Goal: Task Accomplishment & Management: Use online tool/utility

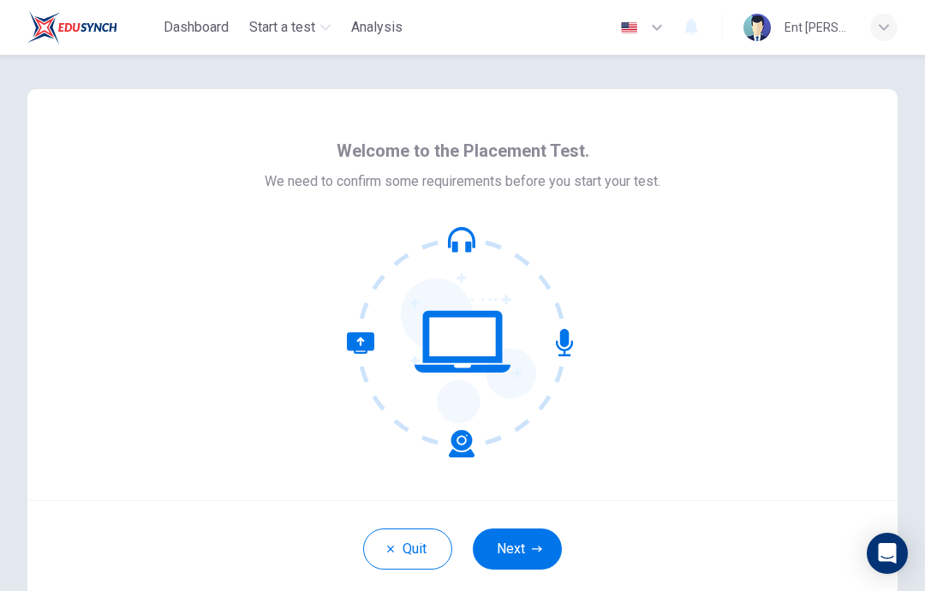
click at [534, 543] on button "Next" at bounding box center [517, 548] width 89 height 41
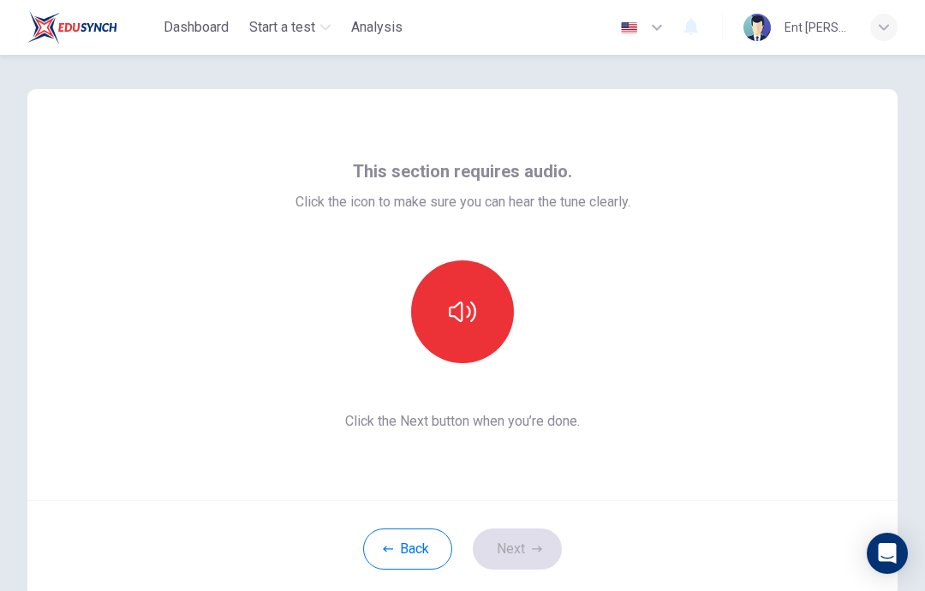
click at [501, 328] on button "button" at bounding box center [462, 311] width 103 height 103
click at [467, 339] on button "button" at bounding box center [462, 311] width 103 height 103
click at [473, 337] on button "button" at bounding box center [462, 311] width 103 height 103
click at [466, 347] on button "button" at bounding box center [462, 311] width 103 height 103
click at [533, 555] on button "Next" at bounding box center [517, 548] width 89 height 41
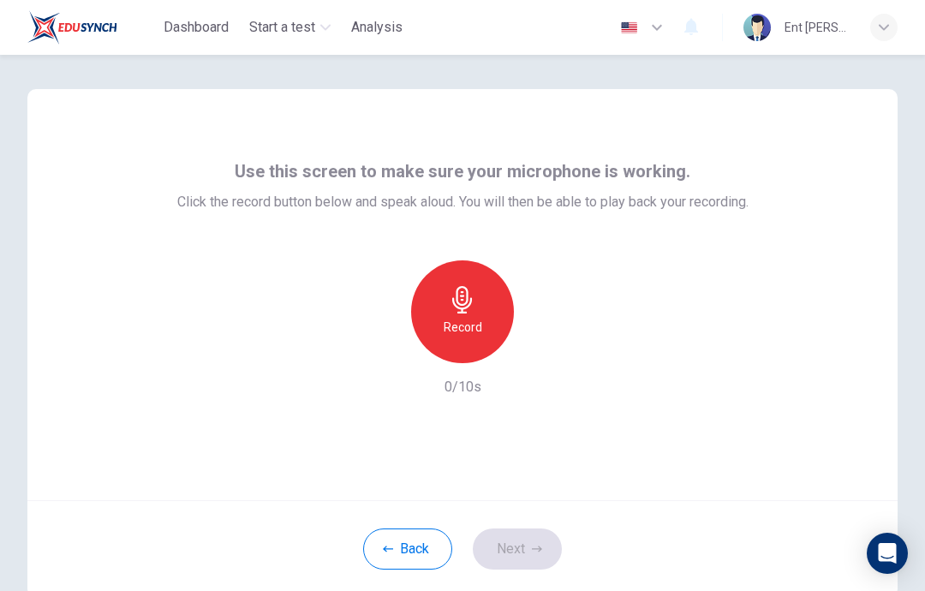
click at [480, 321] on h6 "Record" at bounding box center [463, 327] width 39 height 21
click at [550, 346] on div "button" at bounding box center [541, 349] width 27 height 27
click at [534, 361] on div "button" at bounding box center [541, 349] width 27 height 27
click at [480, 320] on h6 "Record" at bounding box center [463, 327] width 39 height 21
click at [546, 347] on icon "button" at bounding box center [541, 349] width 17 height 17
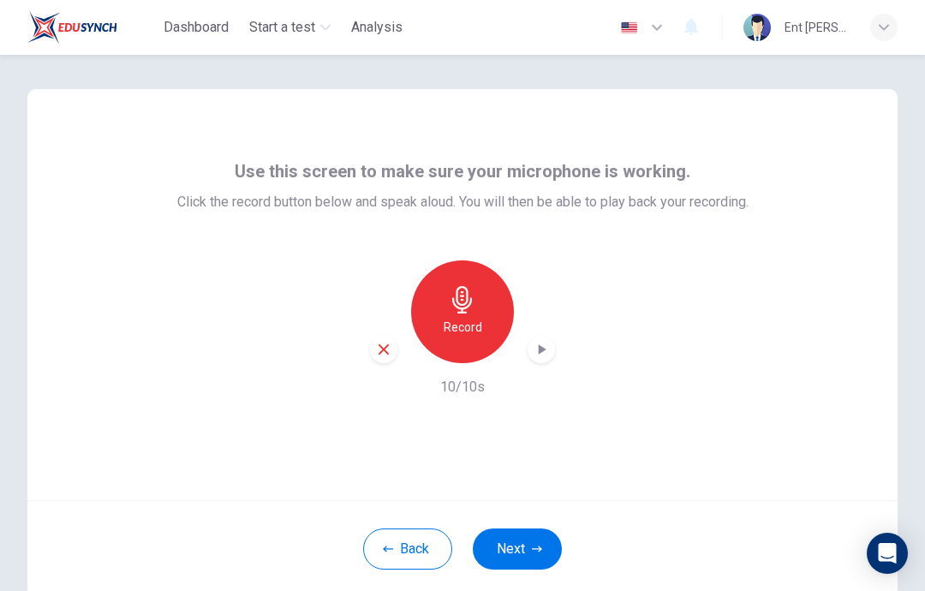
click at [535, 352] on icon "button" at bounding box center [541, 349] width 17 height 17
click at [390, 350] on icon "button" at bounding box center [383, 349] width 15 height 15
click at [490, 341] on div "Record" at bounding box center [462, 311] width 103 height 103
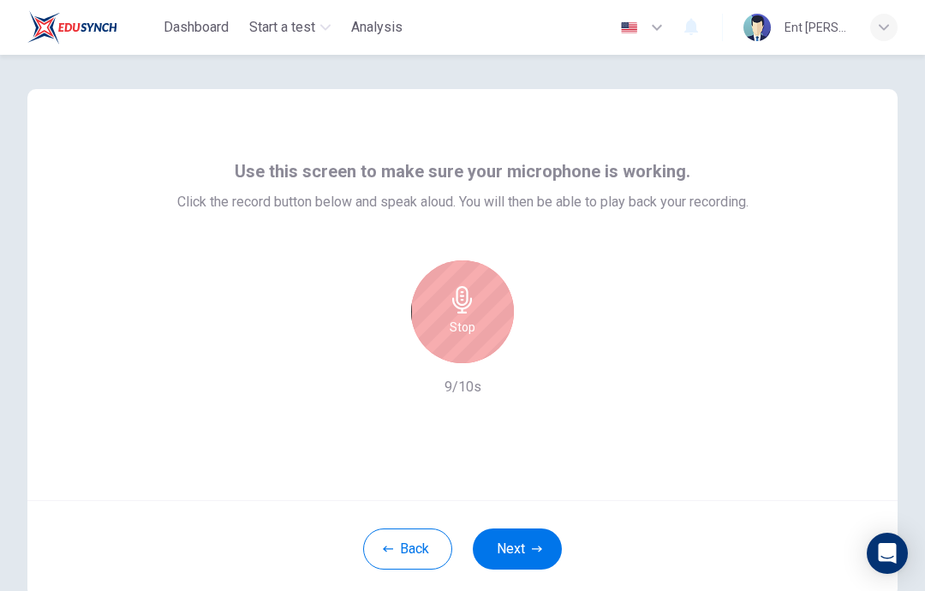
click at [474, 318] on h6 "Stop" at bounding box center [463, 327] width 26 height 21
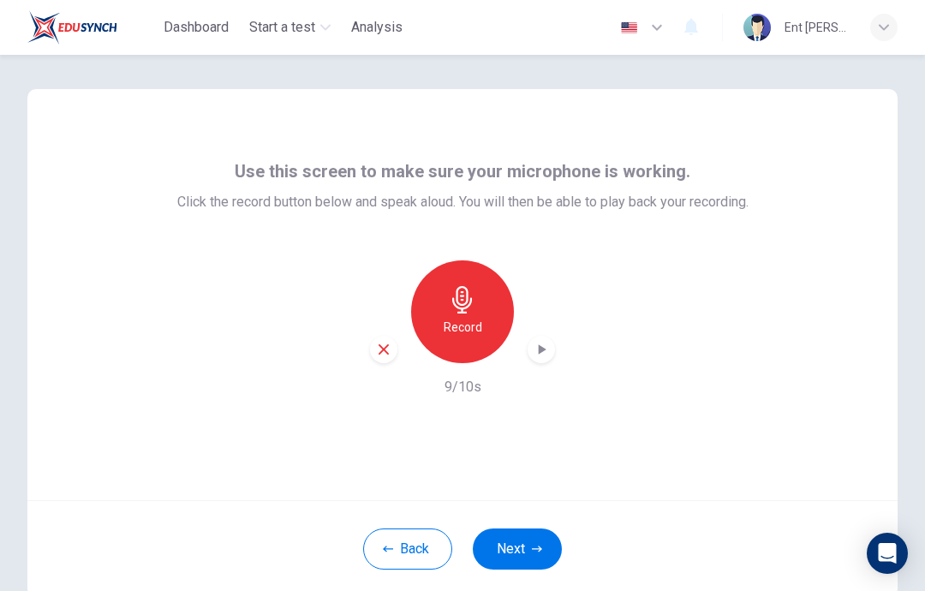
click at [544, 355] on icon "button" at bounding box center [541, 349] width 17 height 17
click at [513, 557] on button "Next" at bounding box center [517, 548] width 89 height 41
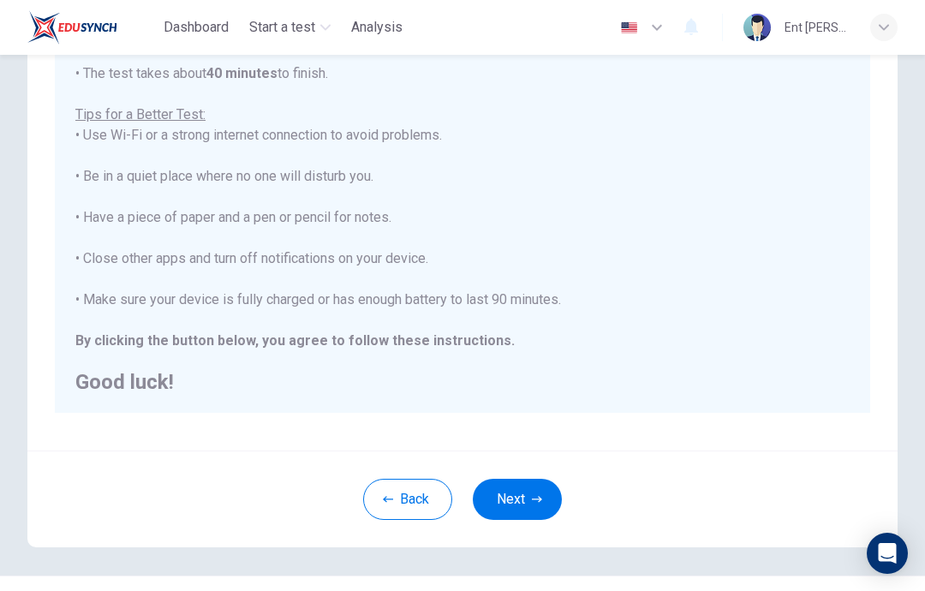
scroll to position [283, 0]
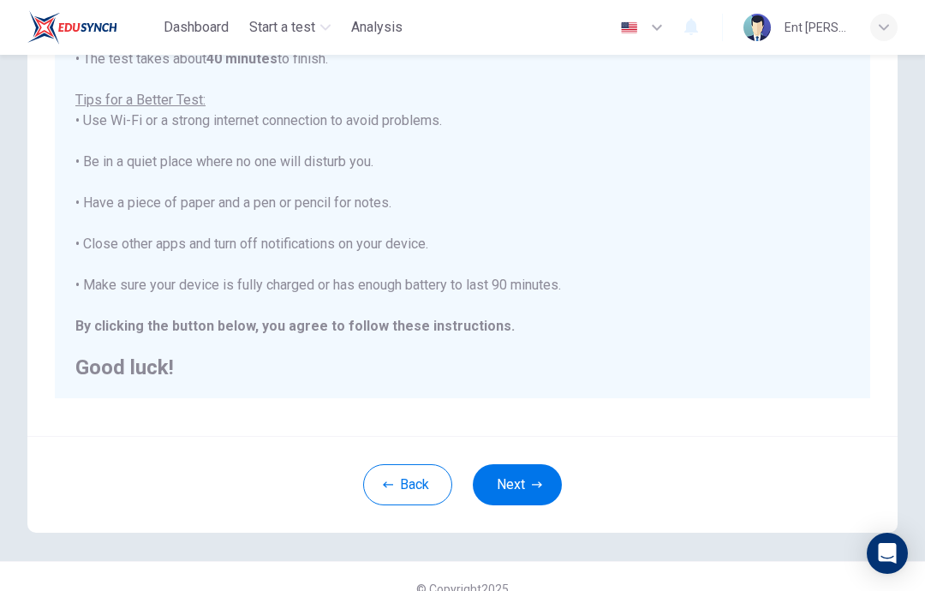
click at [532, 485] on icon "button" at bounding box center [537, 484] width 10 height 6
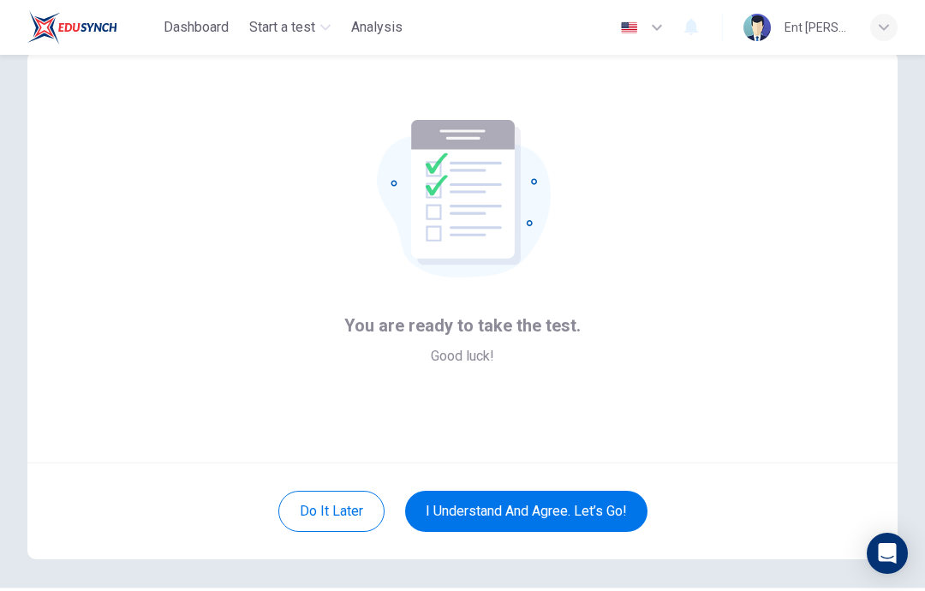
scroll to position [37, 0]
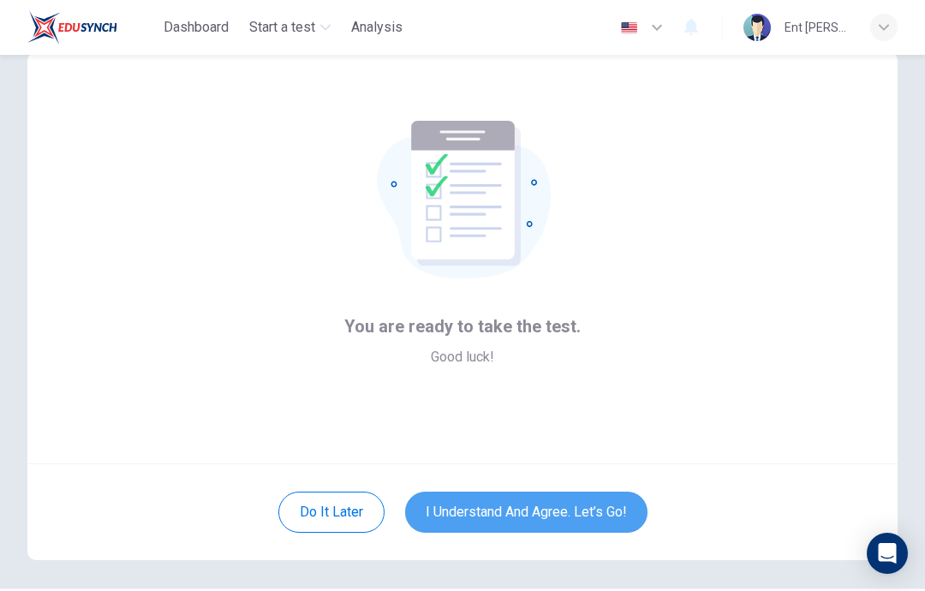
click at [618, 512] on button "I understand and agree. Let’s go!" at bounding box center [526, 512] width 242 height 41
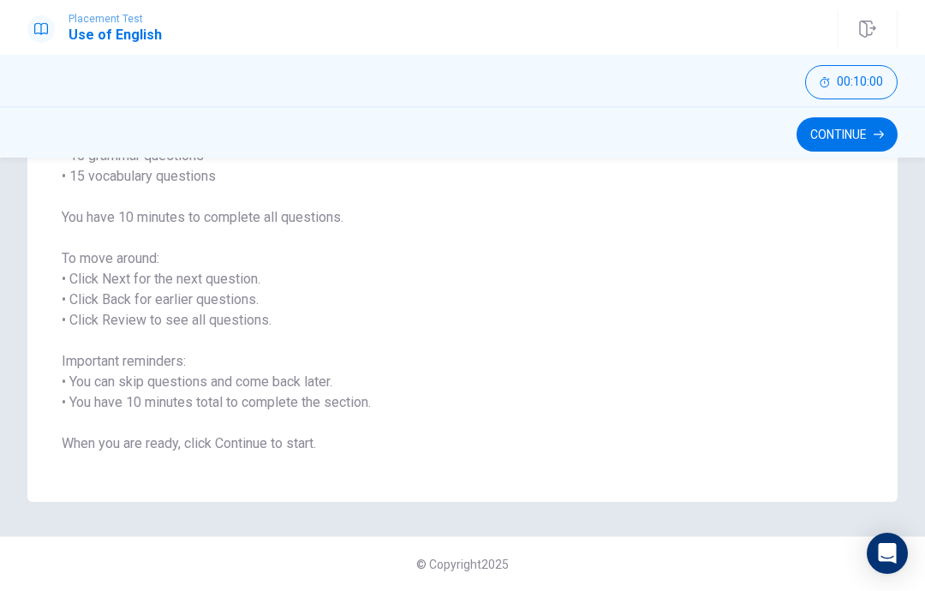
scroll to position [176, 0]
click at [858, 133] on button "Continue" at bounding box center [846, 134] width 101 height 34
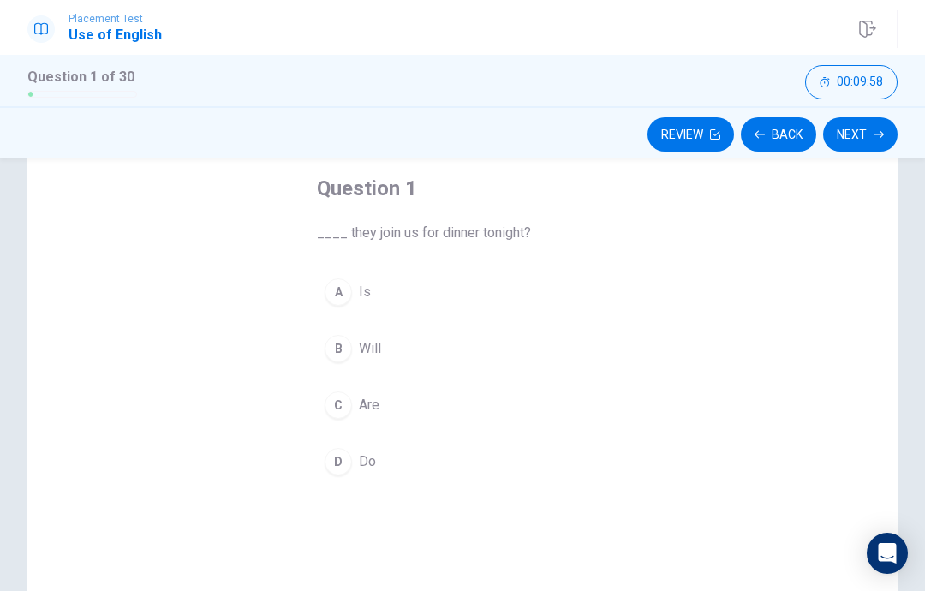
scroll to position [97, 0]
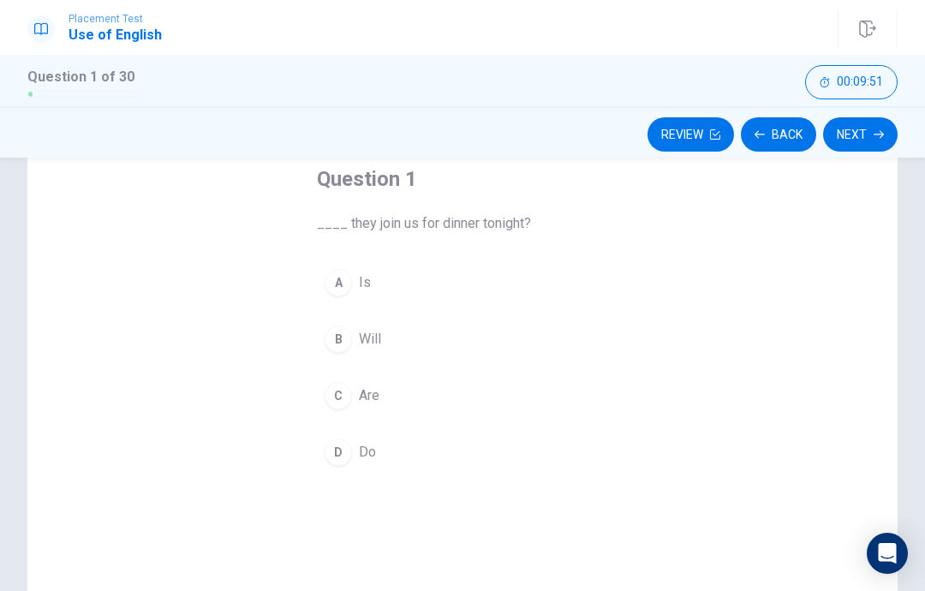
click at [352, 333] on button "B Will" at bounding box center [462, 339] width 291 height 43
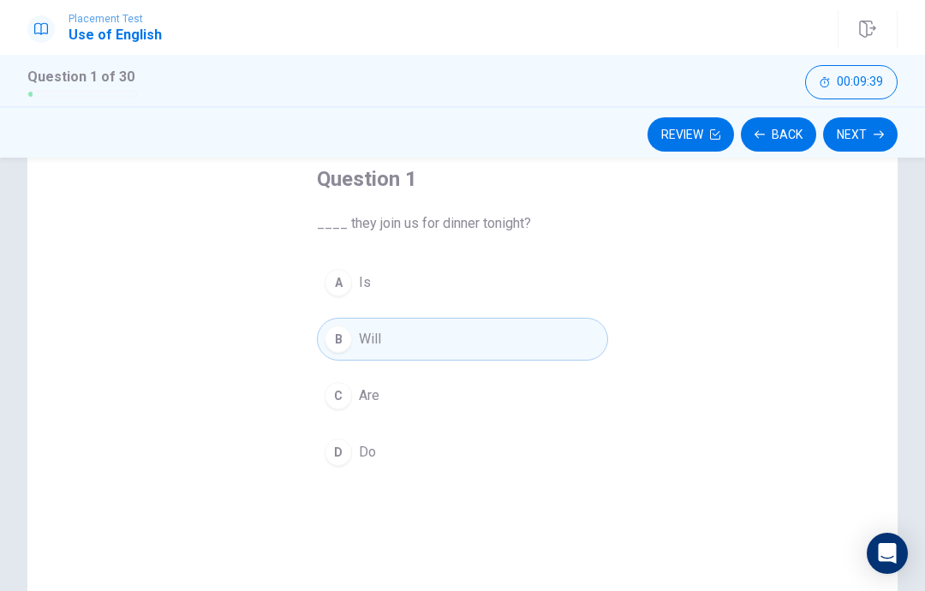
click at [871, 133] on button "Next" at bounding box center [860, 134] width 75 height 34
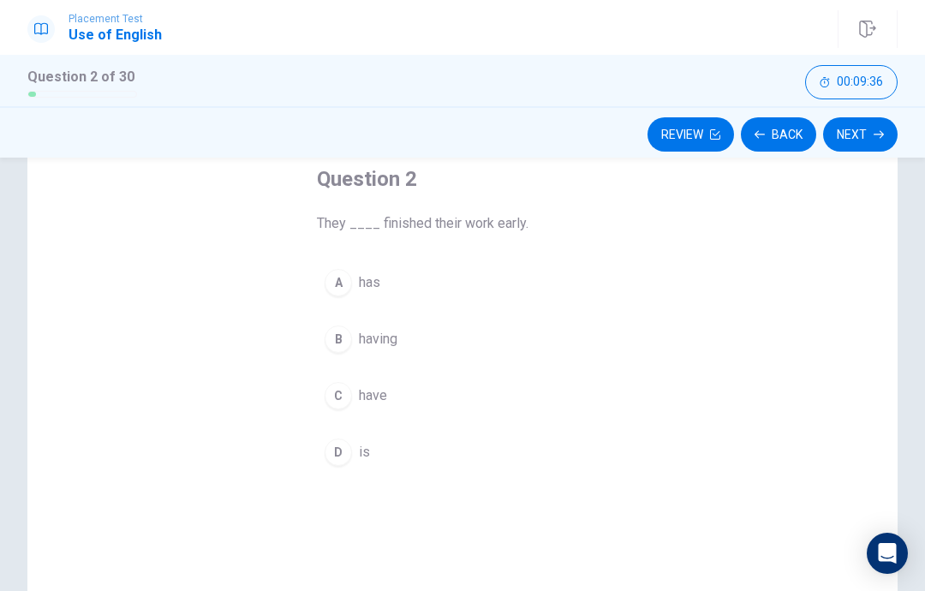
click at [796, 133] on button "Back" at bounding box center [778, 134] width 75 height 34
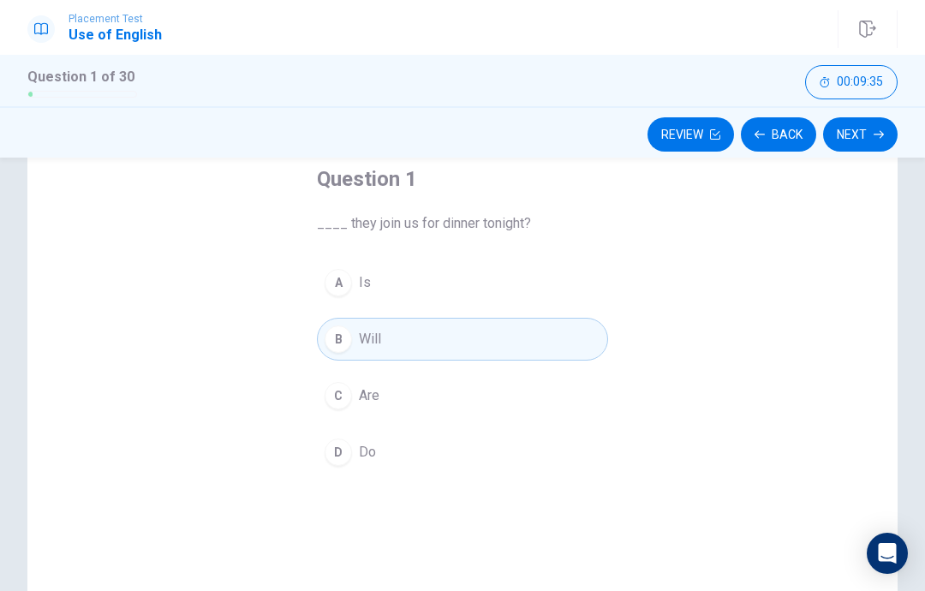
click at [864, 135] on button "Next" at bounding box center [860, 134] width 75 height 34
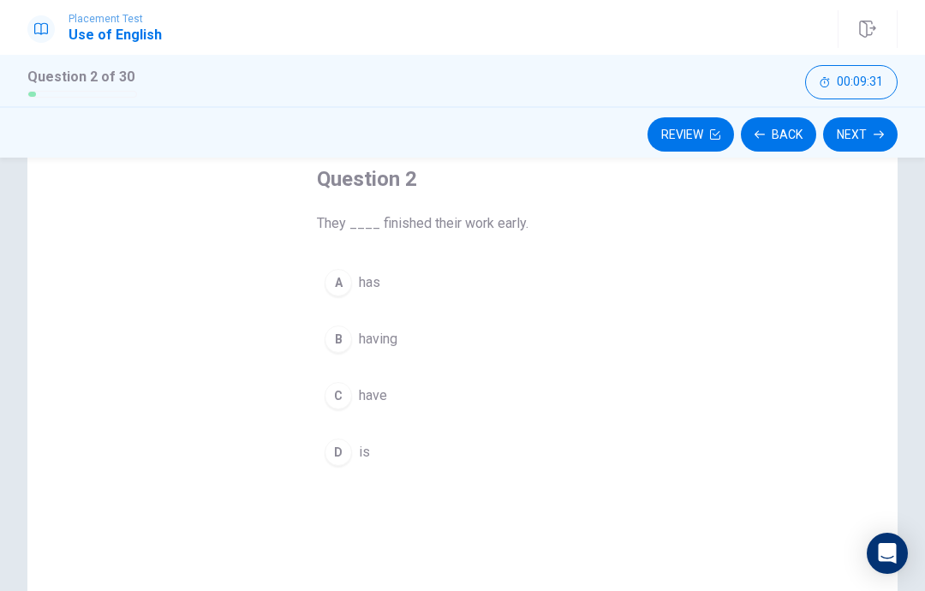
click at [342, 397] on div "C" at bounding box center [338, 395] width 27 height 27
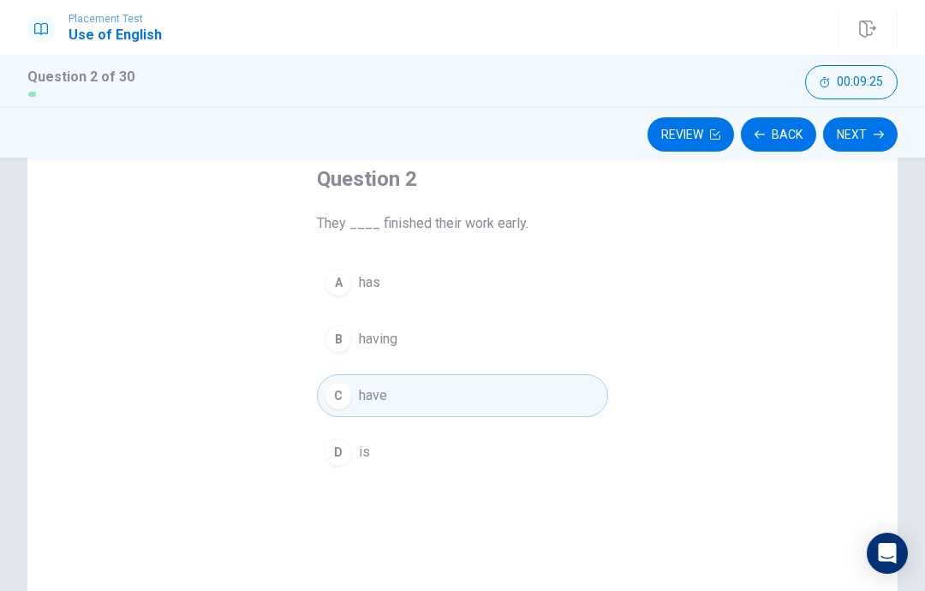
click at [855, 134] on button "Next" at bounding box center [860, 134] width 75 height 34
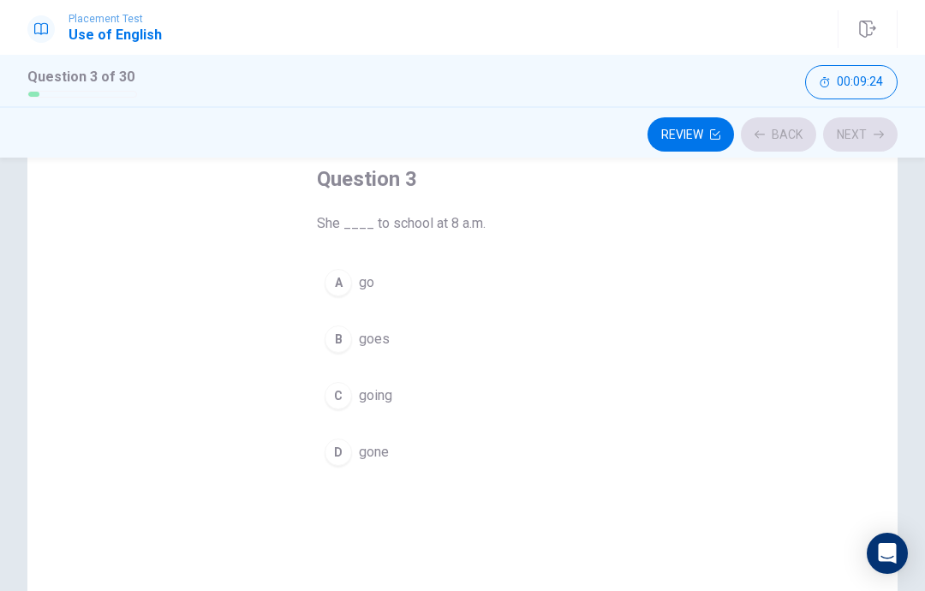
click at [795, 133] on div "Review Back Next" at bounding box center [462, 134] width 870 height 33
click at [788, 134] on button "Back" at bounding box center [778, 134] width 75 height 34
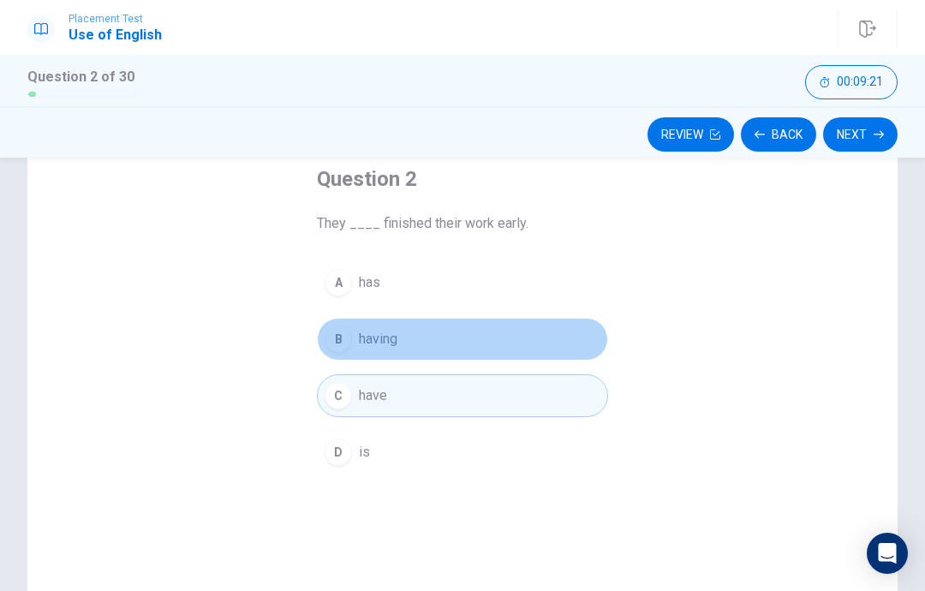
click at [342, 345] on div "B" at bounding box center [338, 338] width 27 height 27
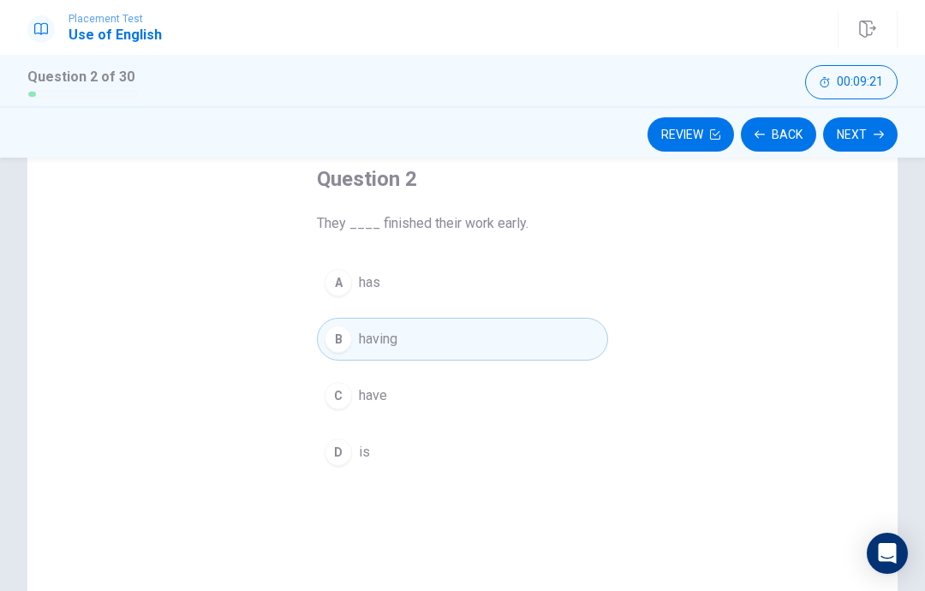
click at [346, 397] on div "C" at bounding box center [338, 395] width 27 height 27
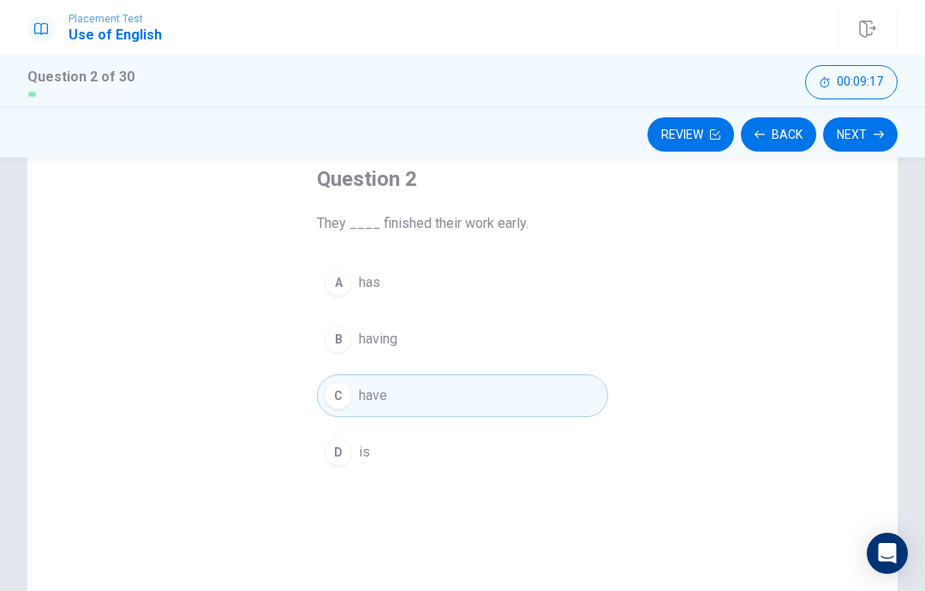
click at [867, 139] on button "Next" at bounding box center [860, 134] width 75 height 34
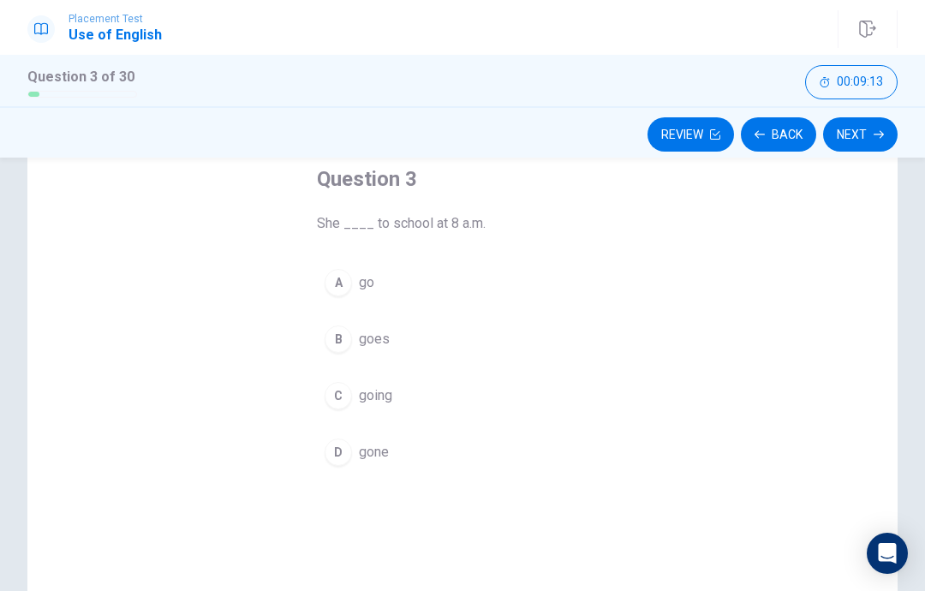
click at [334, 341] on div "B" at bounding box center [338, 338] width 27 height 27
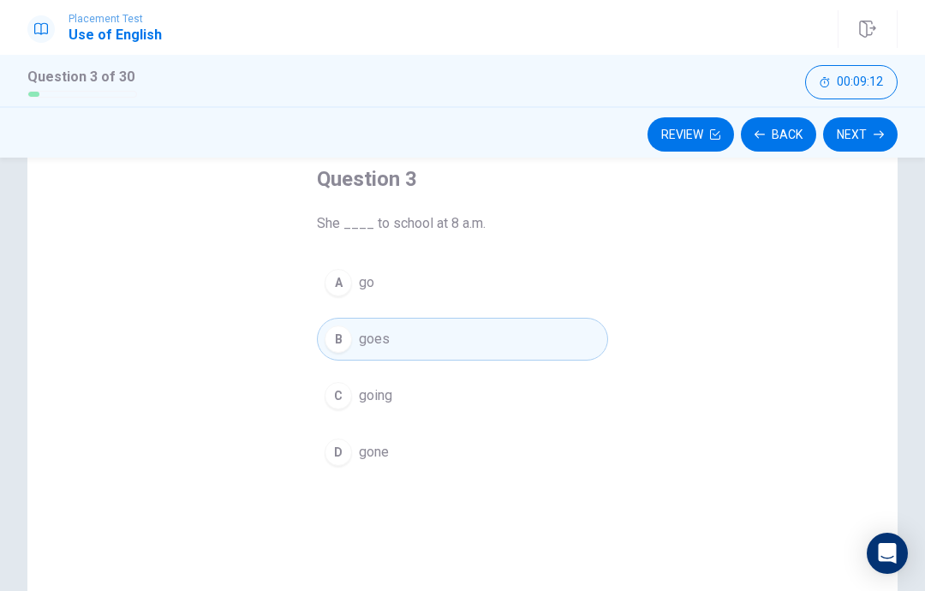
click at [865, 134] on button "Next" at bounding box center [860, 134] width 75 height 34
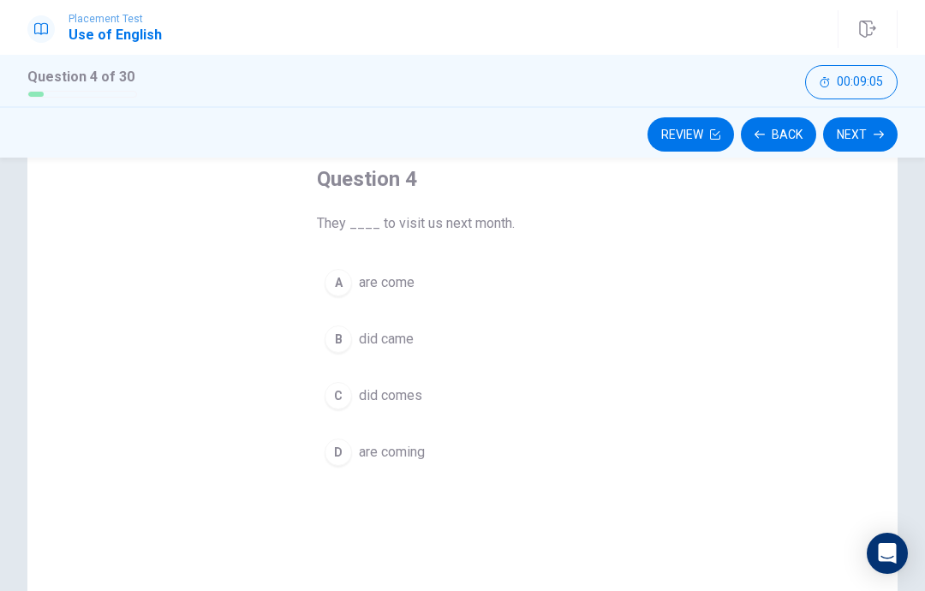
click at [345, 288] on div "A" at bounding box center [338, 282] width 27 height 27
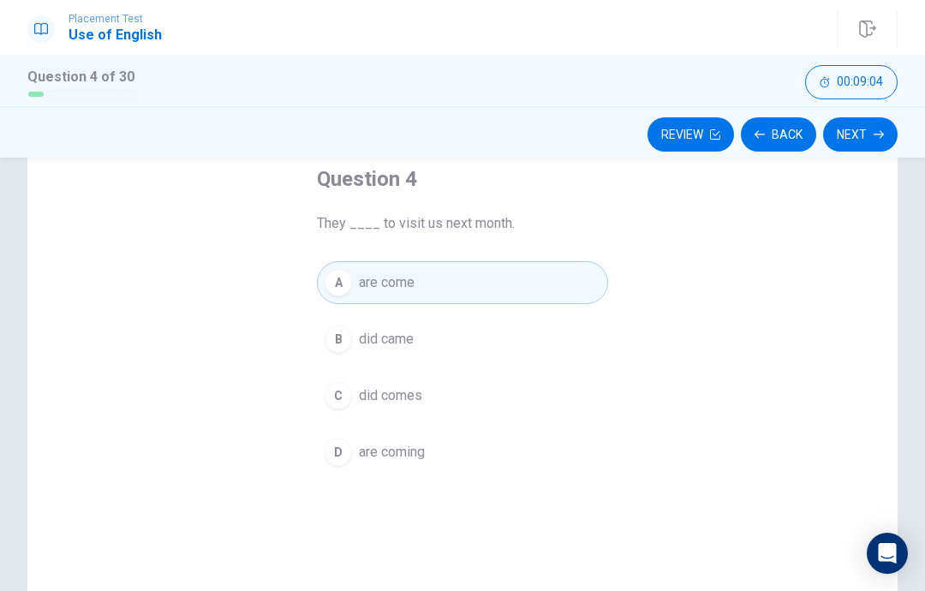
click at [348, 456] on div "D" at bounding box center [338, 451] width 27 height 27
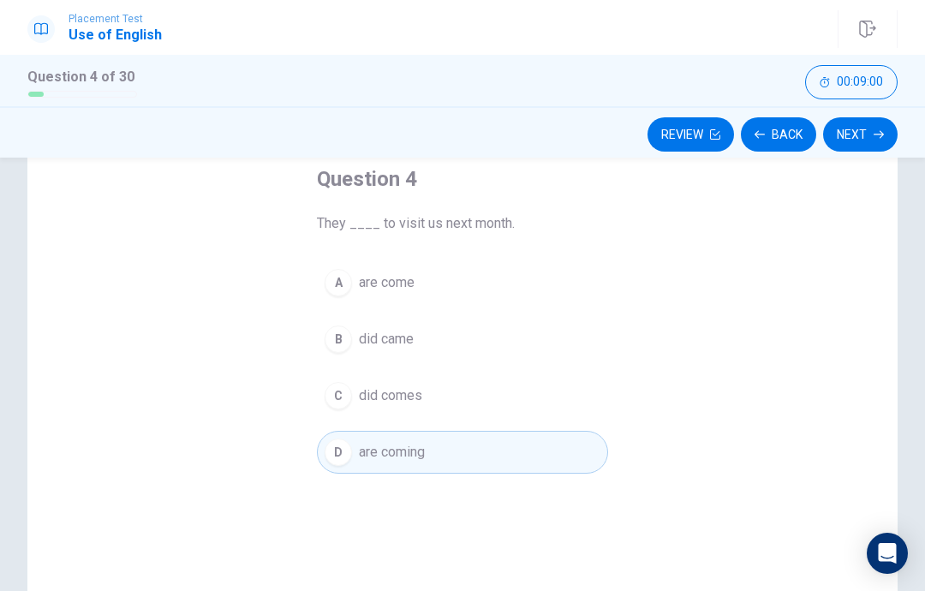
click at [867, 140] on button "Next" at bounding box center [860, 134] width 75 height 34
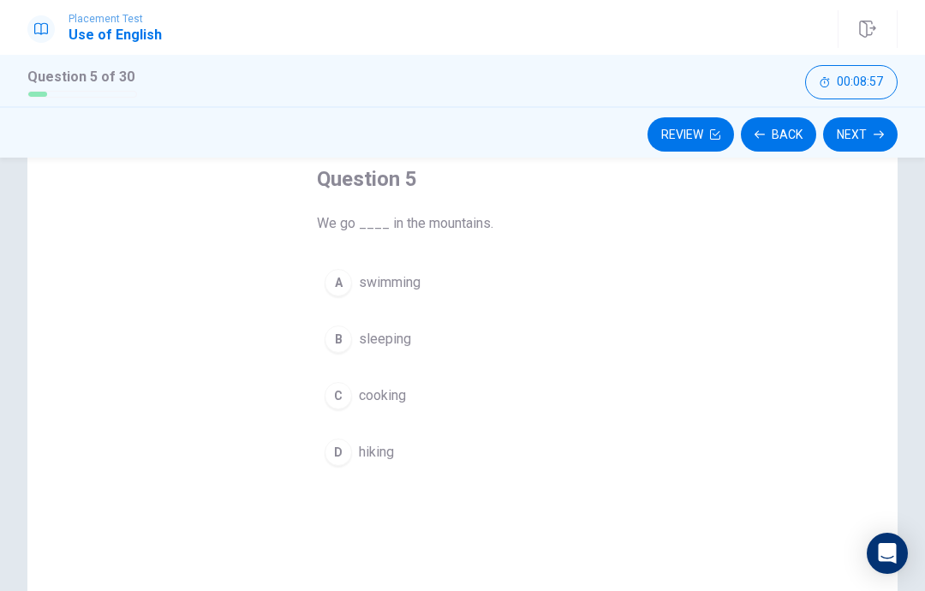
click at [341, 458] on div "D" at bounding box center [338, 451] width 27 height 27
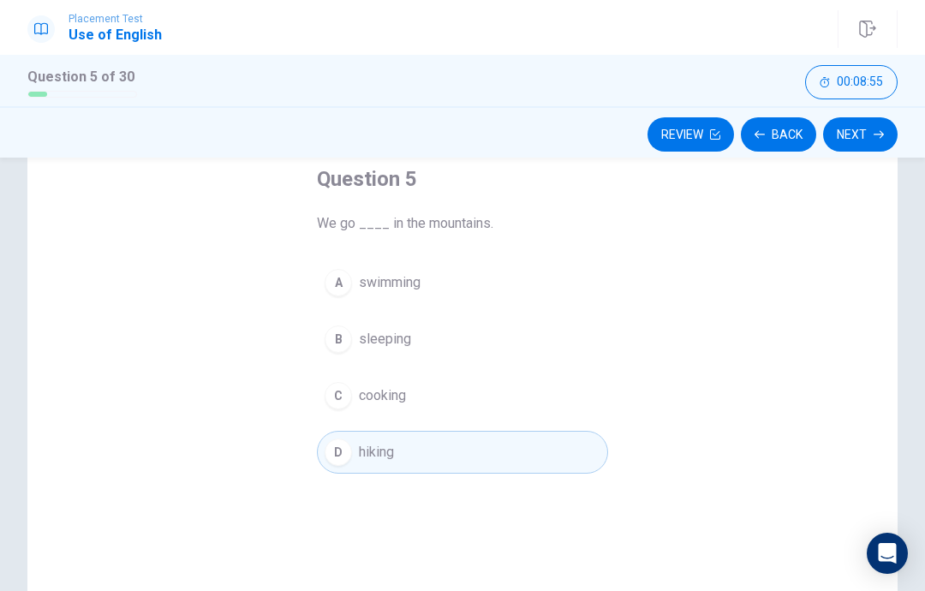
click at [861, 139] on button "Next" at bounding box center [860, 134] width 75 height 34
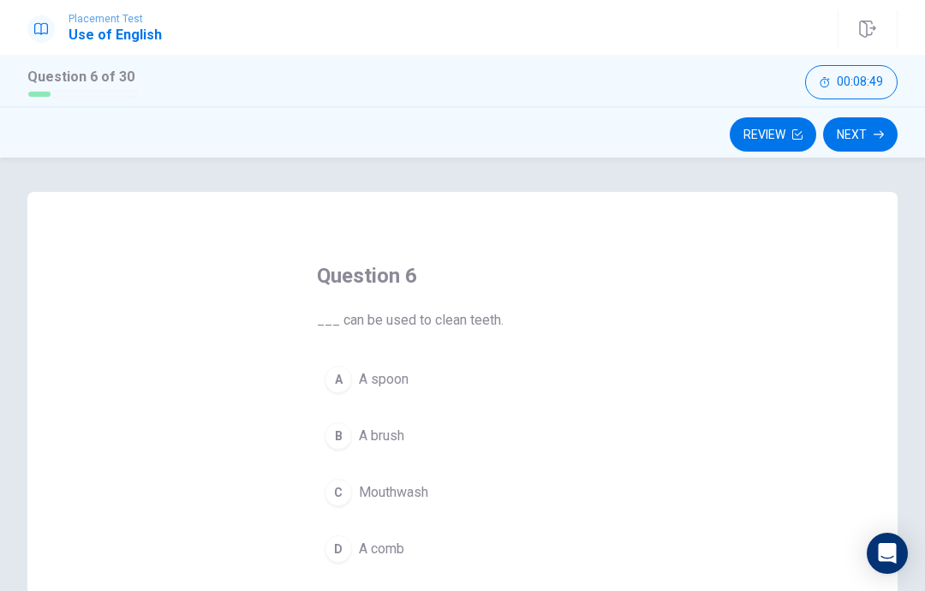
scroll to position [21, 0]
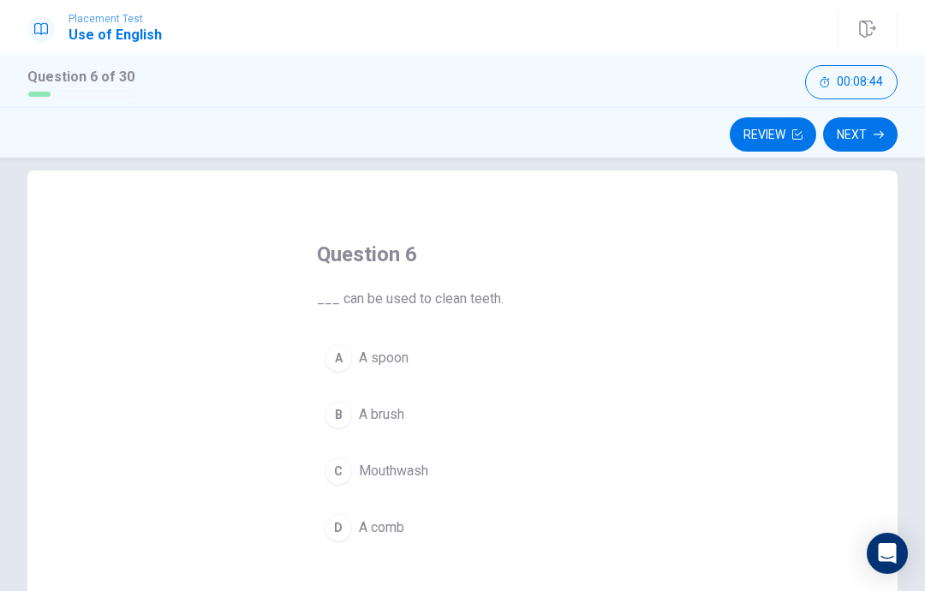
click at [350, 414] on div "B" at bounding box center [338, 414] width 27 height 27
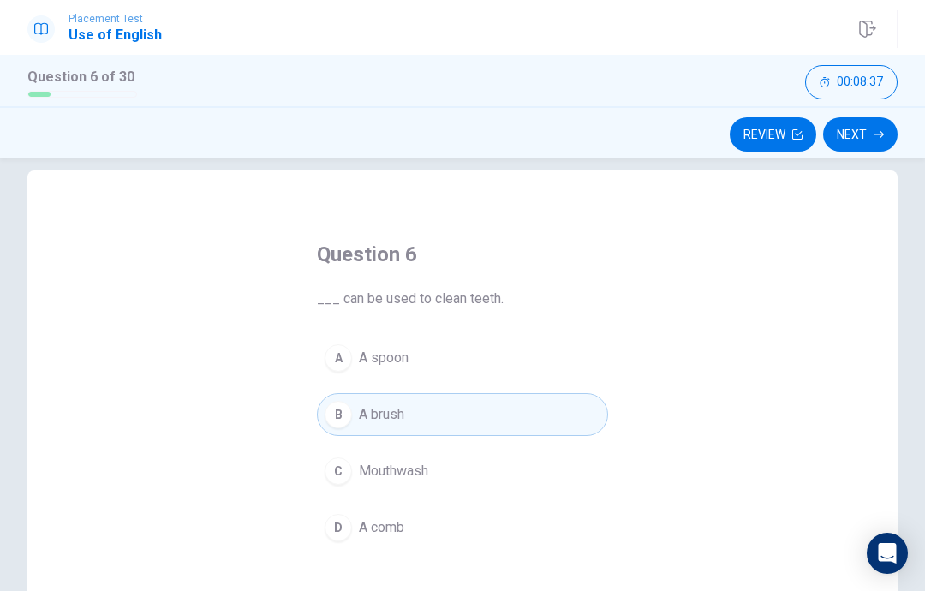
click at [873, 128] on button "Next" at bounding box center [860, 134] width 75 height 34
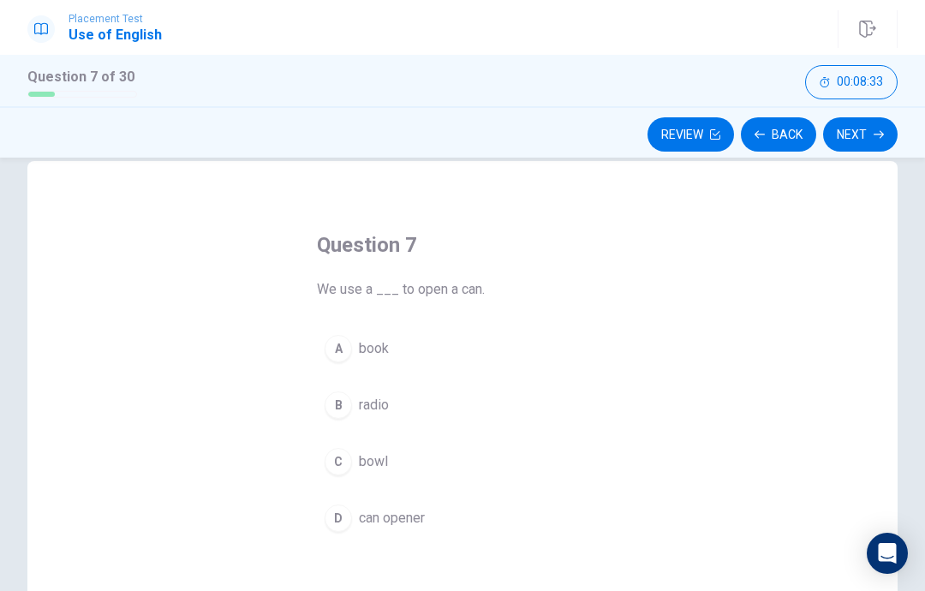
scroll to position [35, 0]
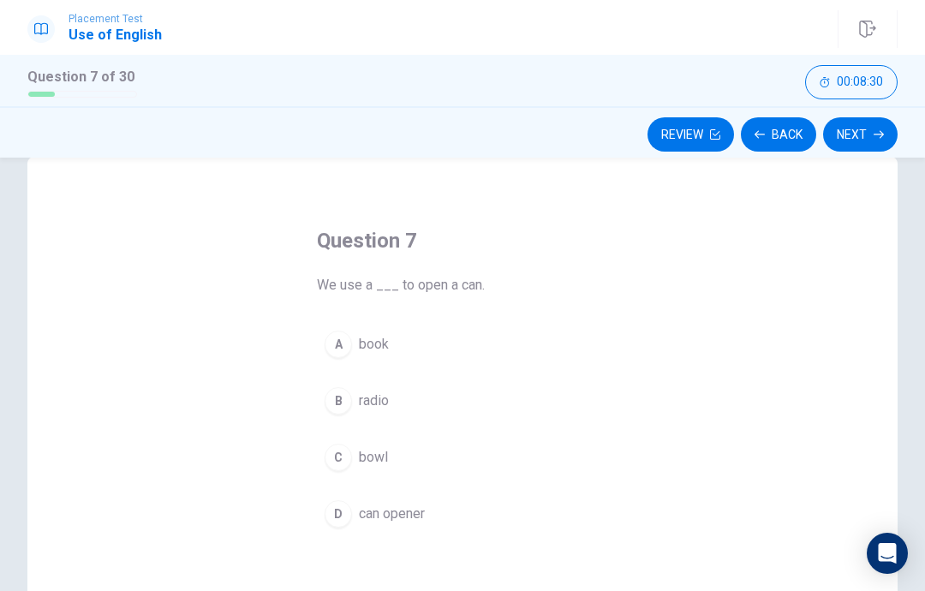
click at [349, 510] on div "D" at bounding box center [338, 513] width 27 height 27
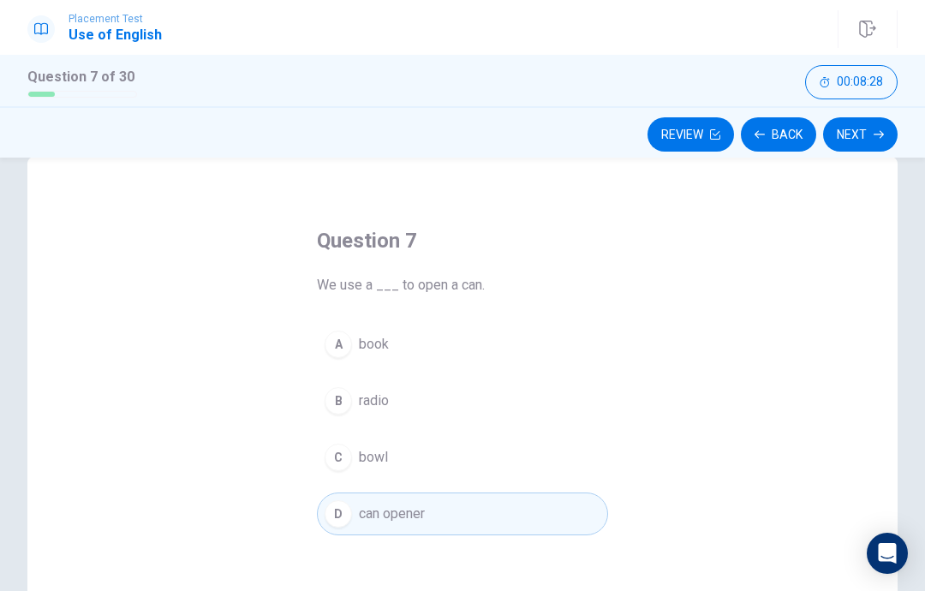
click at [179, 518] on div "Question 7 We use a ___ to open a can. A book B radio C bowl D can opener" at bounding box center [462, 454] width 870 height 595
click at [873, 132] on button "Next" at bounding box center [860, 134] width 75 height 34
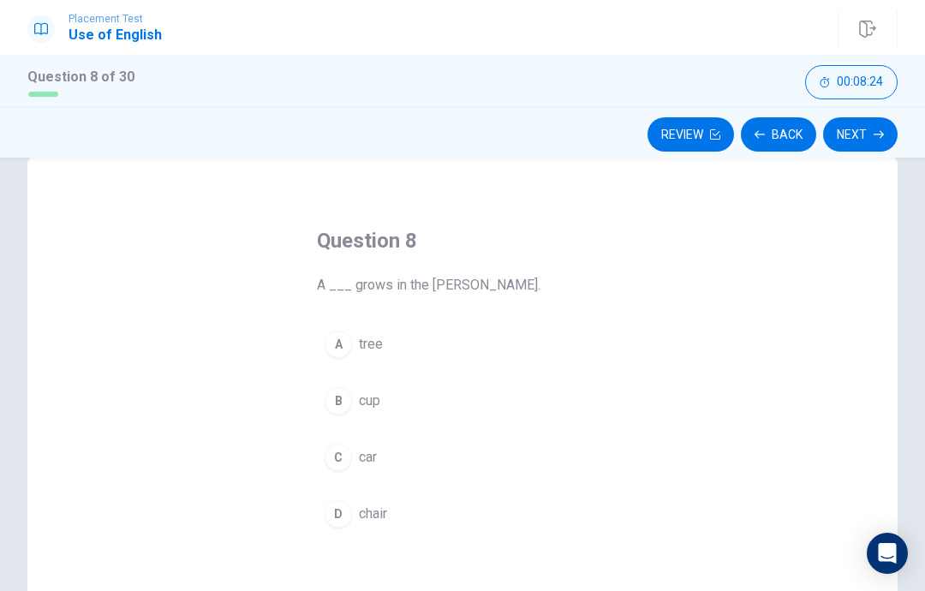
scroll to position [42, 0]
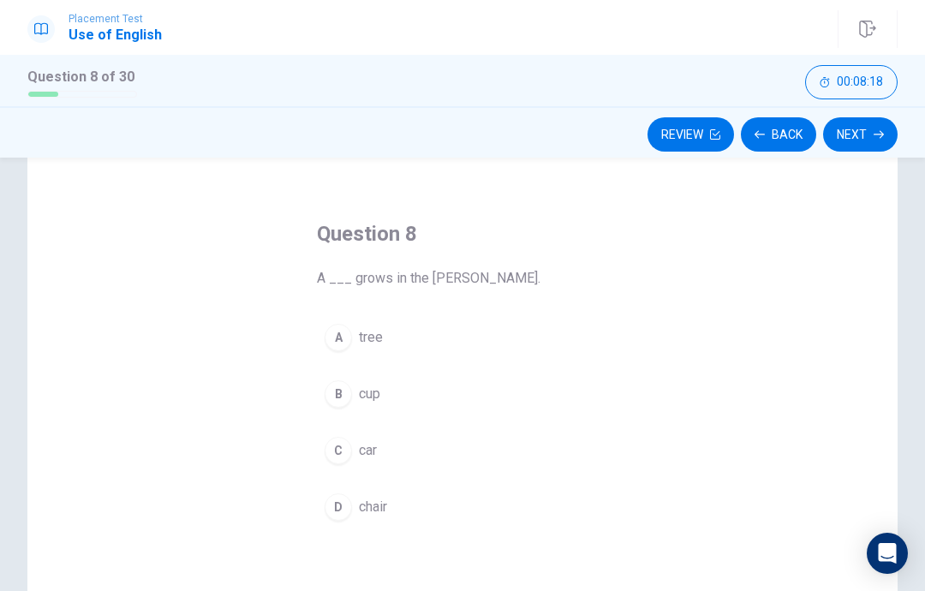
click at [336, 349] on div "A" at bounding box center [338, 337] width 27 height 27
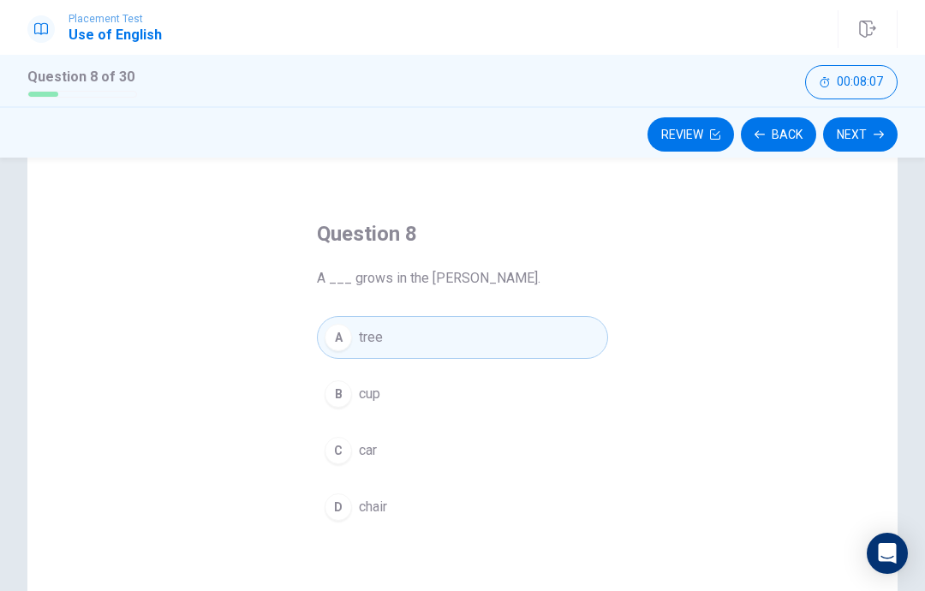
click at [872, 140] on button "Next" at bounding box center [860, 134] width 75 height 34
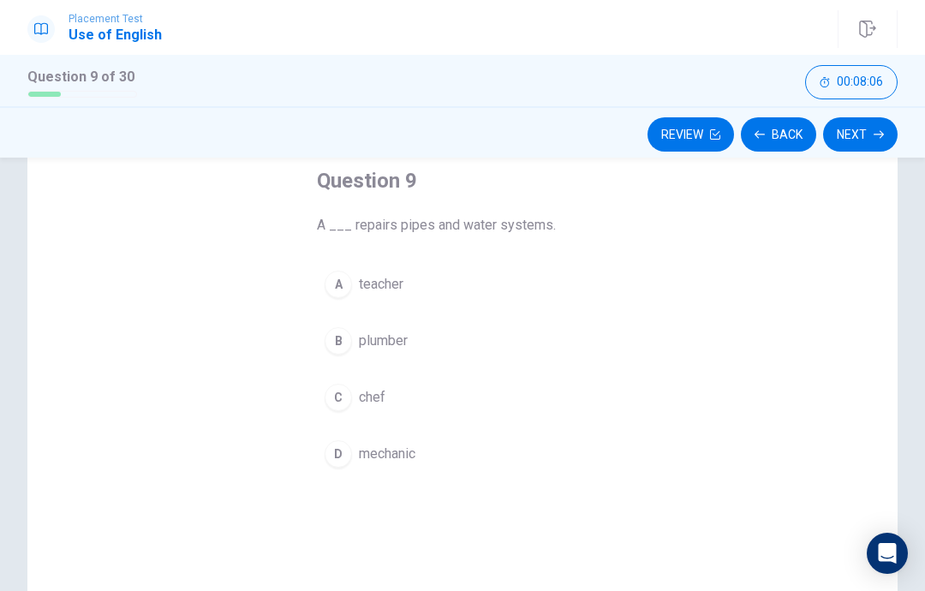
scroll to position [97, 0]
click at [330, 334] on div "B" at bounding box center [338, 338] width 27 height 27
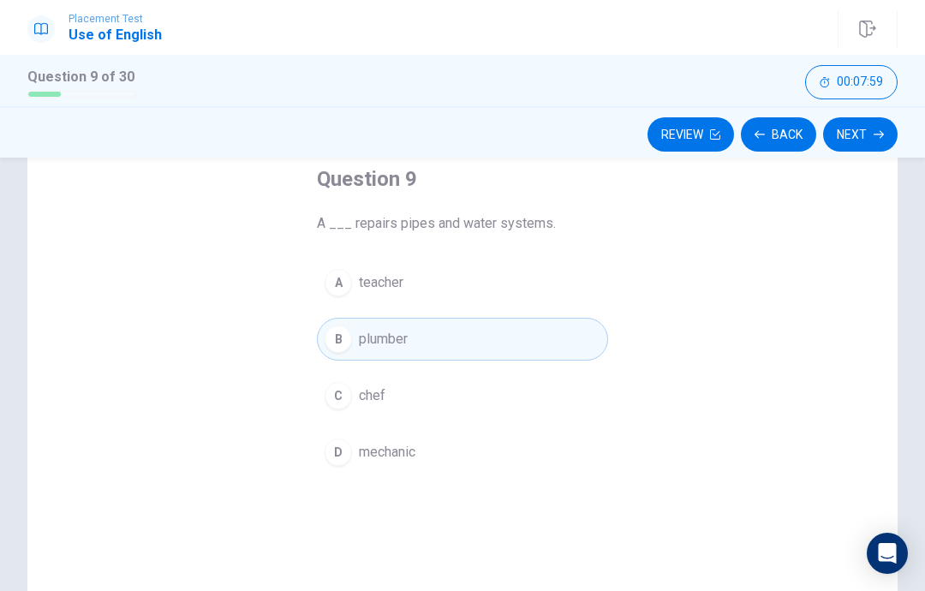
click at [194, 443] on div "Question 9 A ___ repairs pipes and water systems. A teacher B plumber C chef D …" at bounding box center [462, 392] width 870 height 595
click at [858, 140] on button "Next" at bounding box center [860, 134] width 75 height 34
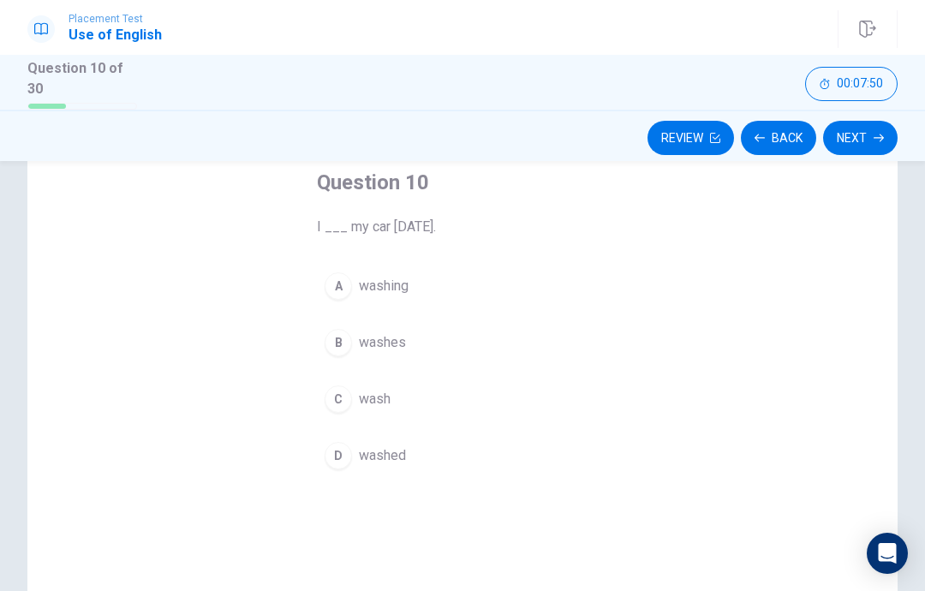
click at [352, 456] on button "D washed" at bounding box center [462, 455] width 291 height 43
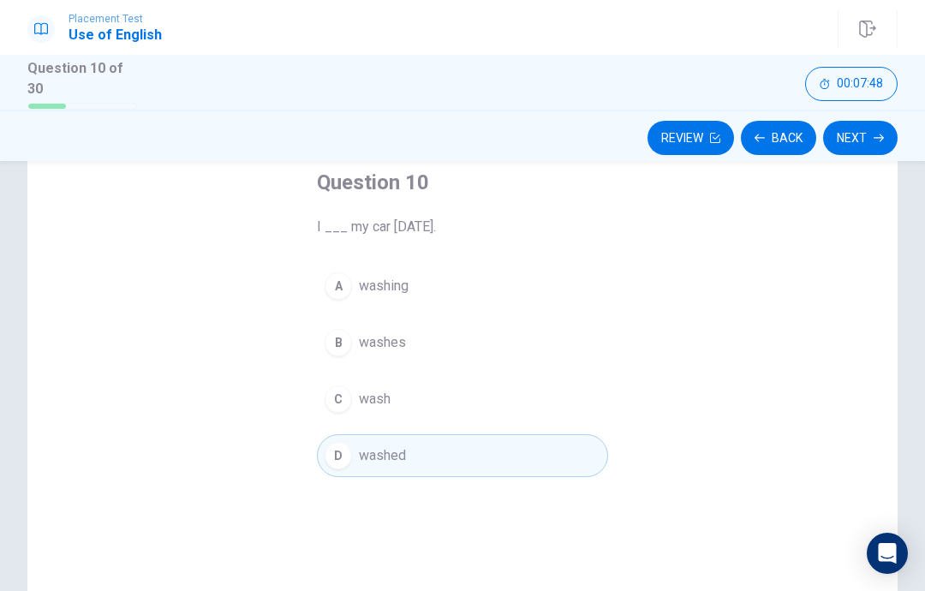
click at [865, 133] on button "Next" at bounding box center [860, 138] width 75 height 34
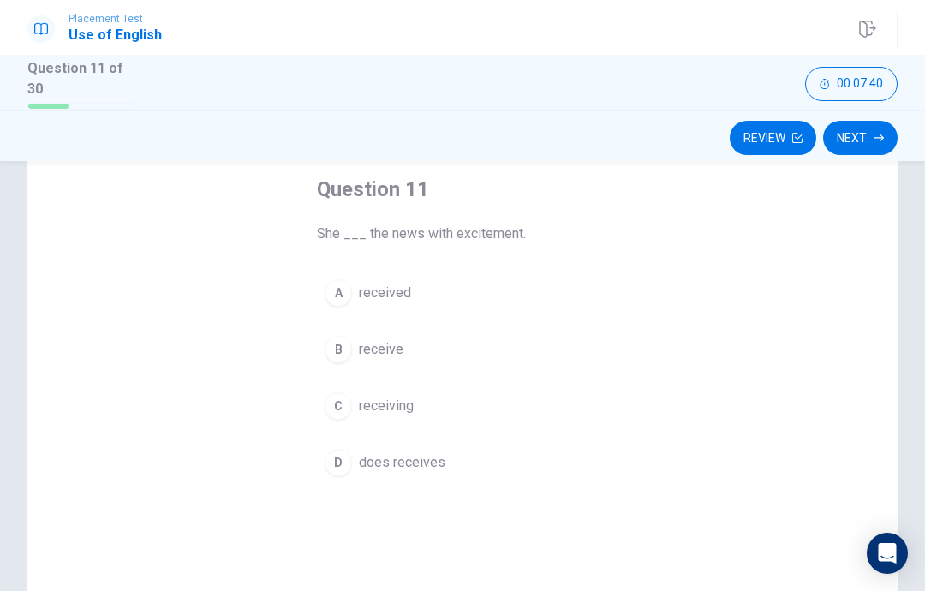
scroll to position [82, 0]
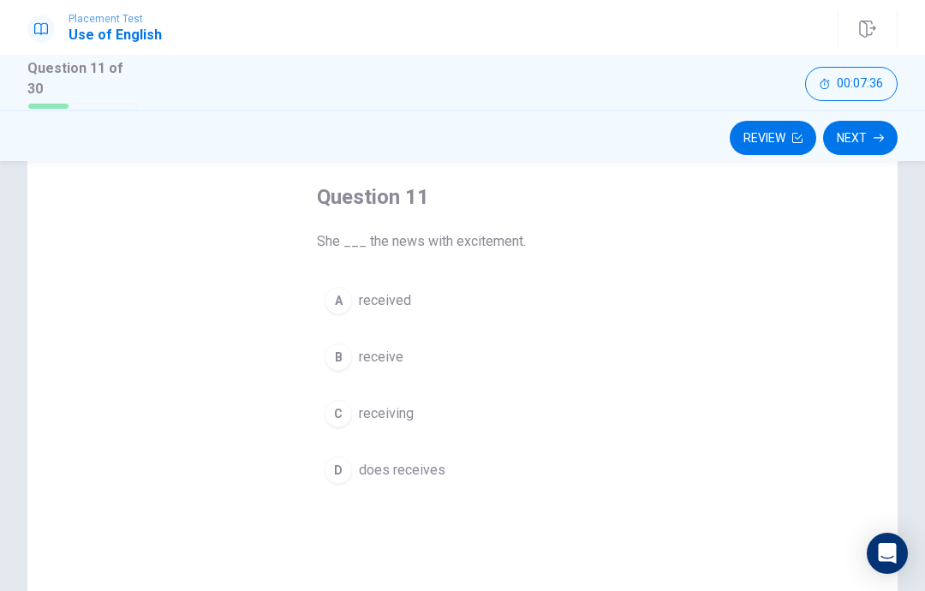
click at [344, 364] on div "B" at bounding box center [338, 356] width 27 height 27
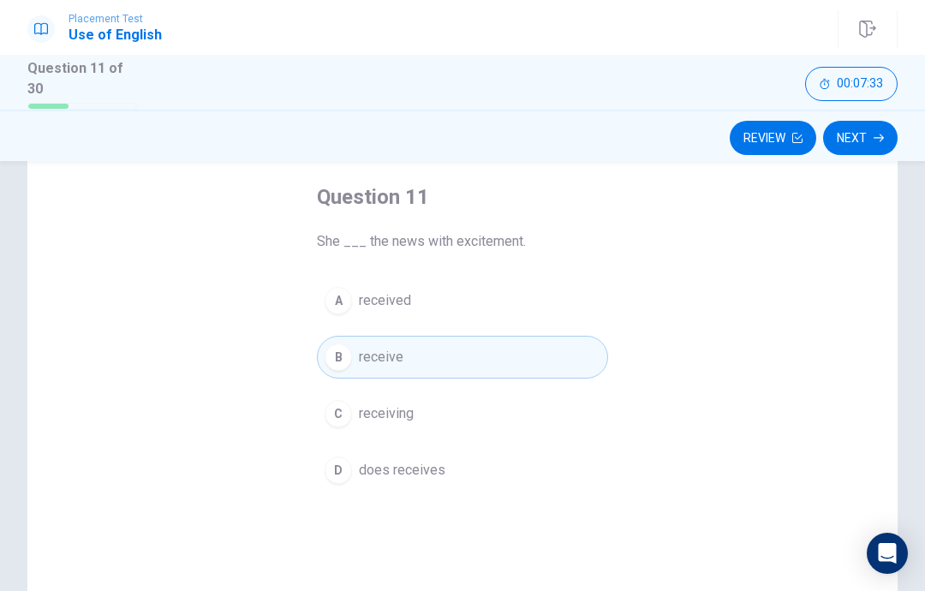
click at [384, 290] on span "received" at bounding box center [385, 300] width 52 height 21
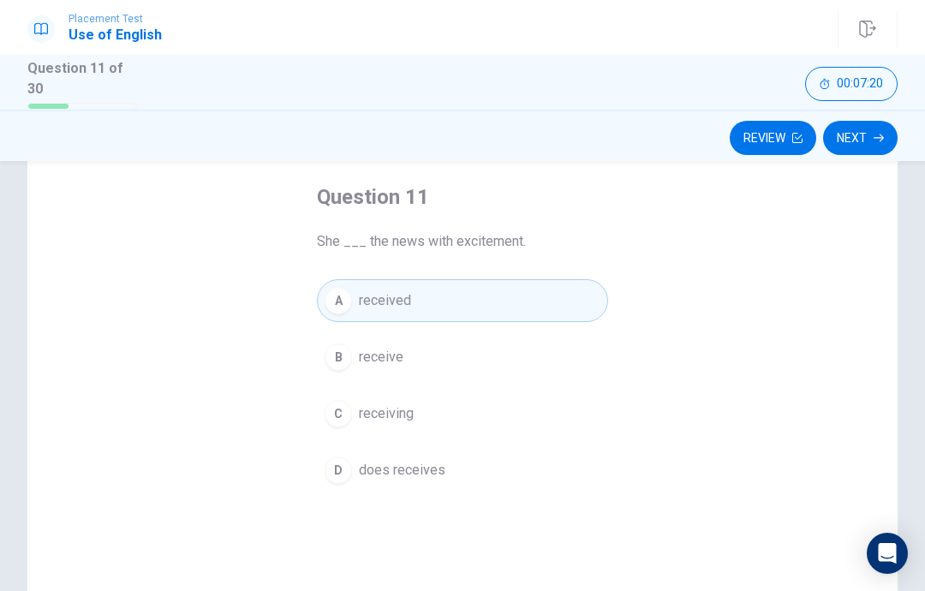
click at [414, 361] on button "B receive" at bounding box center [462, 357] width 291 height 43
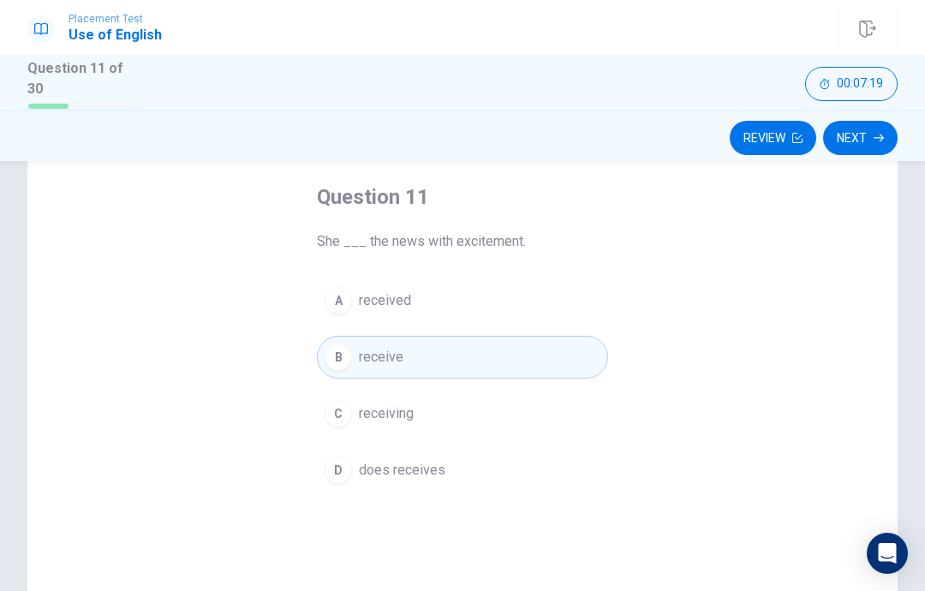
click at [479, 302] on button "A received" at bounding box center [462, 300] width 291 height 43
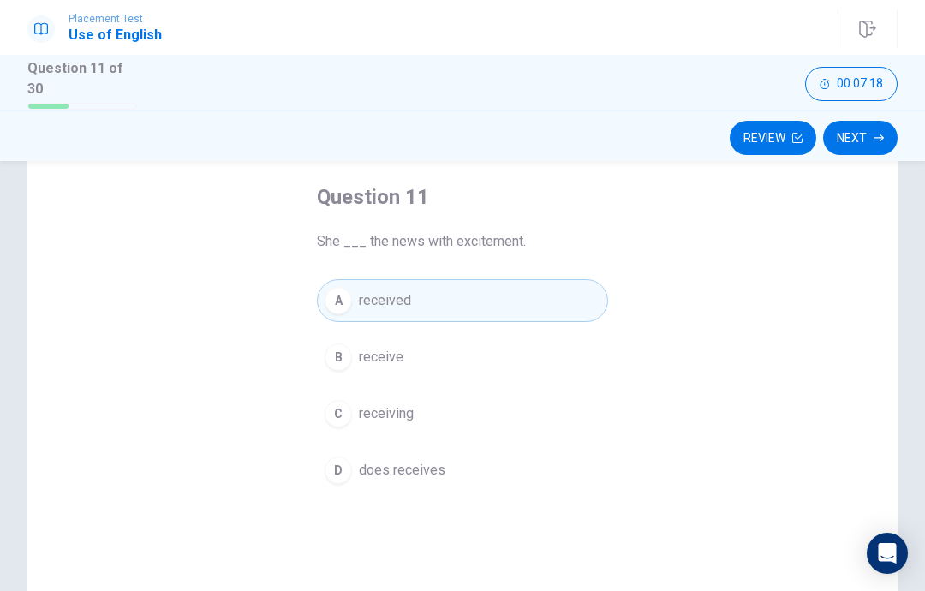
click at [881, 139] on icon "button" at bounding box center [878, 138] width 10 height 10
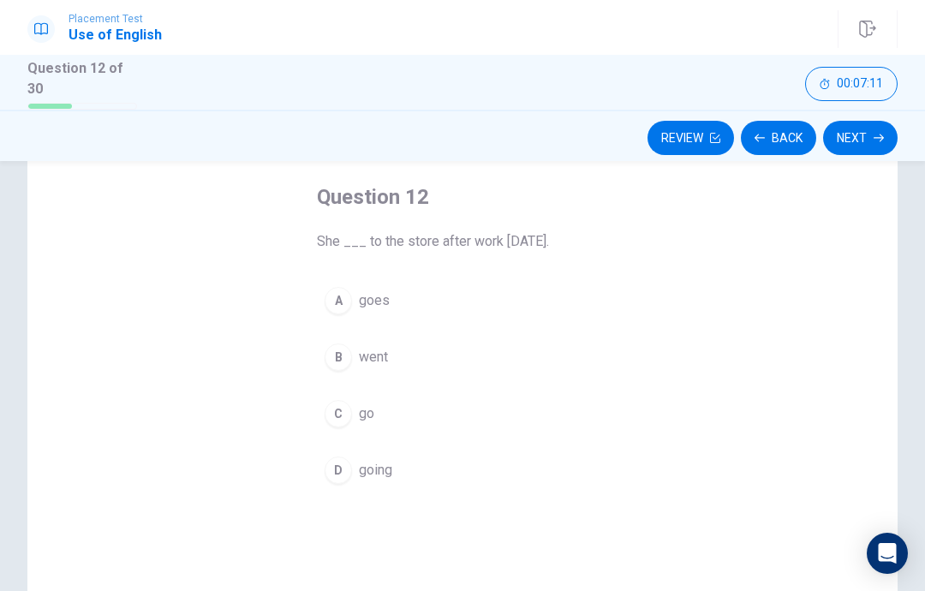
click at [463, 349] on button "B went" at bounding box center [462, 357] width 291 height 43
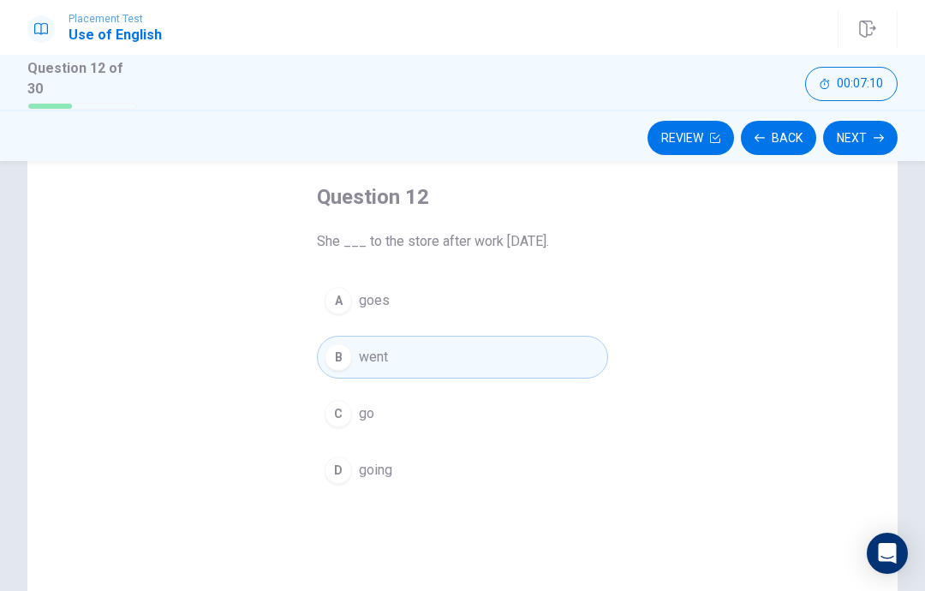
click at [863, 138] on button "Next" at bounding box center [860, 138] width 75 height 34
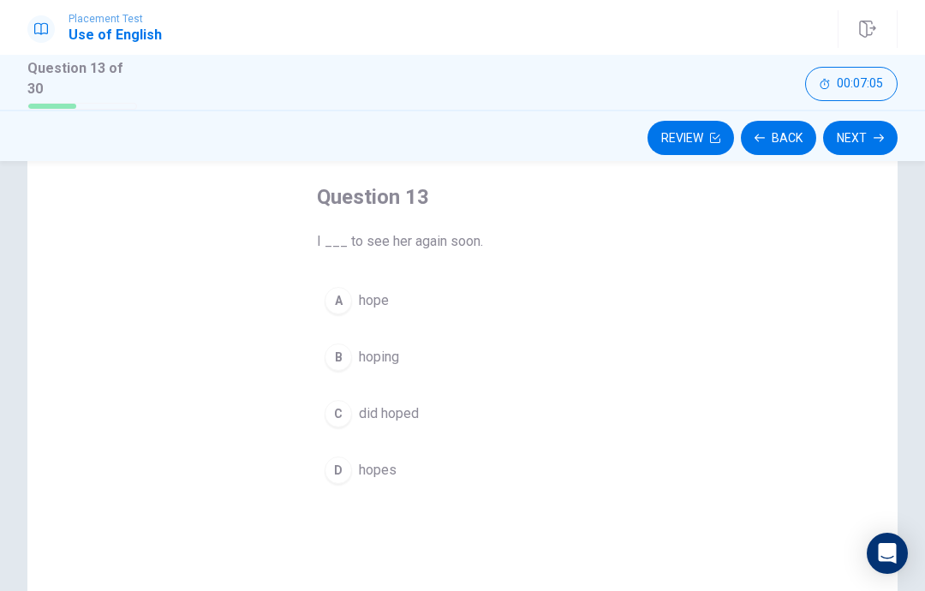
click at [478, 295] on button "A hope" at bounding box center [462, 300] width 291 height 43
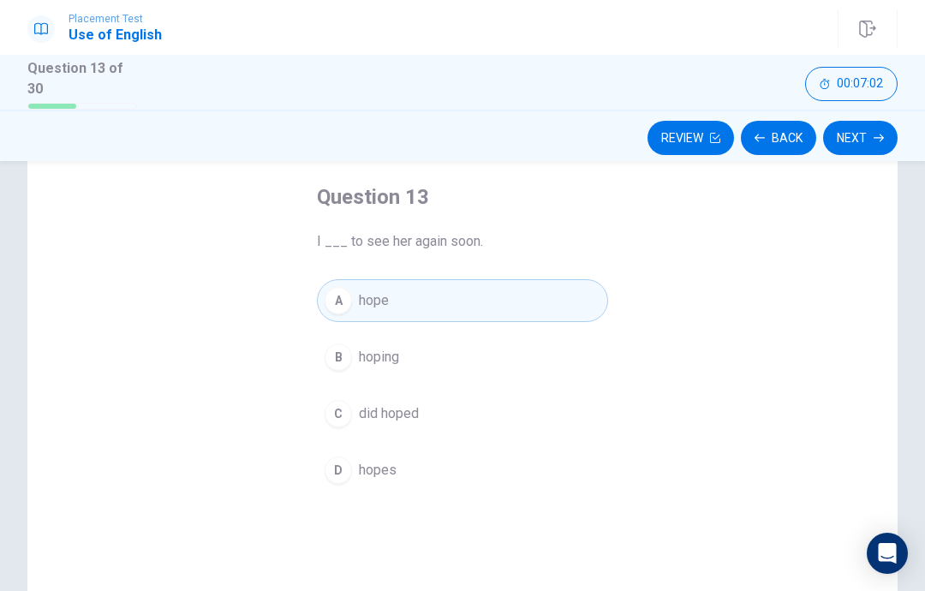
click at [871, 130] on button "Next" at bounding box center [860, 138] width 75 height 34
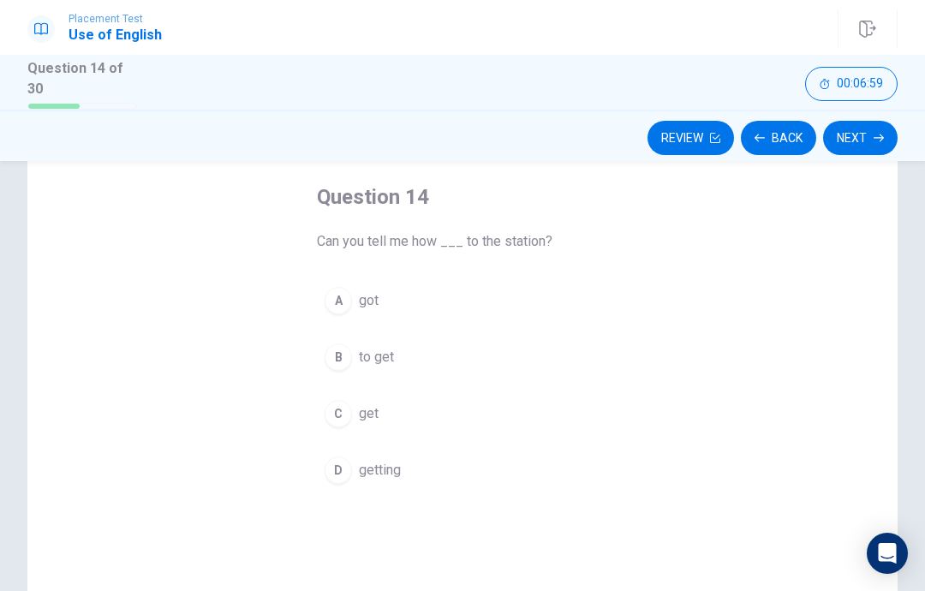
click at [492, 348] on button "B to get" at bounding box center [462, 357] width 291 height 43
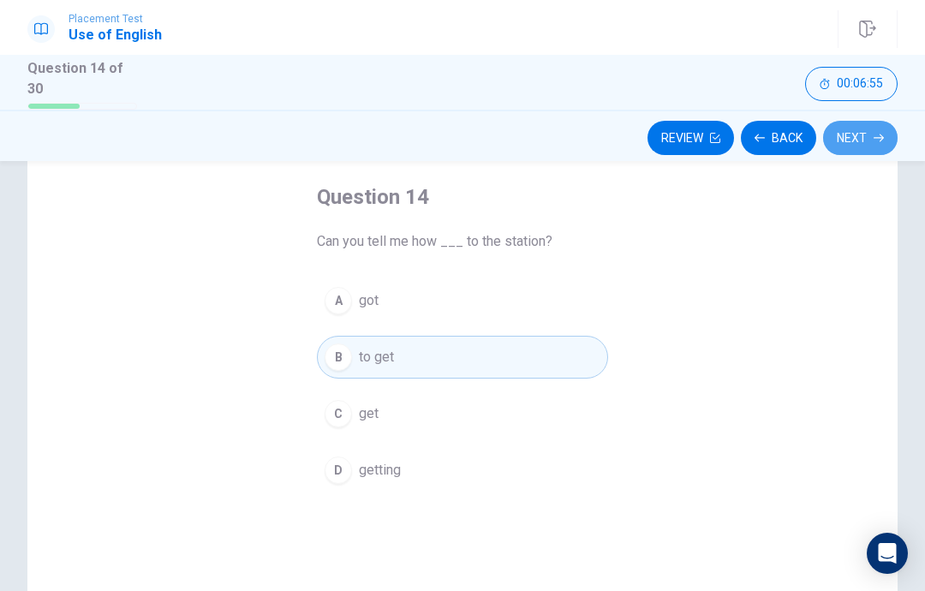
click at [881, 134] on icon "button" at bounding box center [878, 138] width 10 height 10
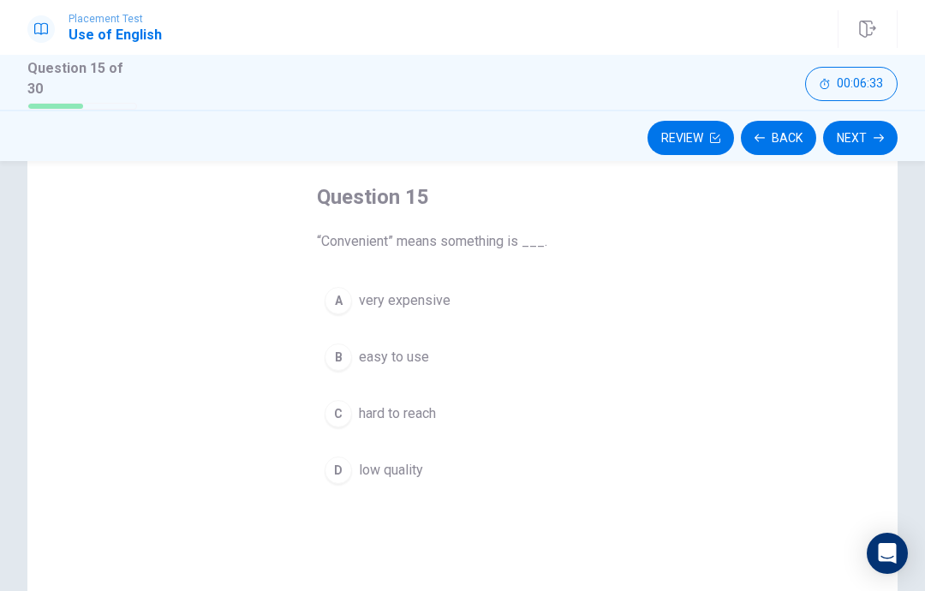
click at [474, 401] on button "C hard to reach" at bounding box center [462, 413] width 291 height 43
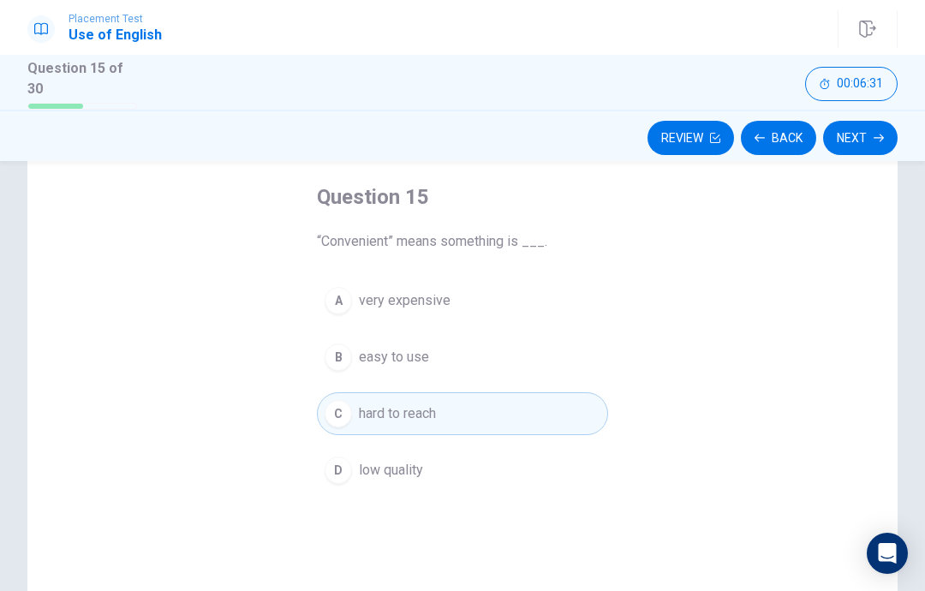
click at [581, 357] on button "B easy to use" at bounding box center [462, 357] width 291 height 43
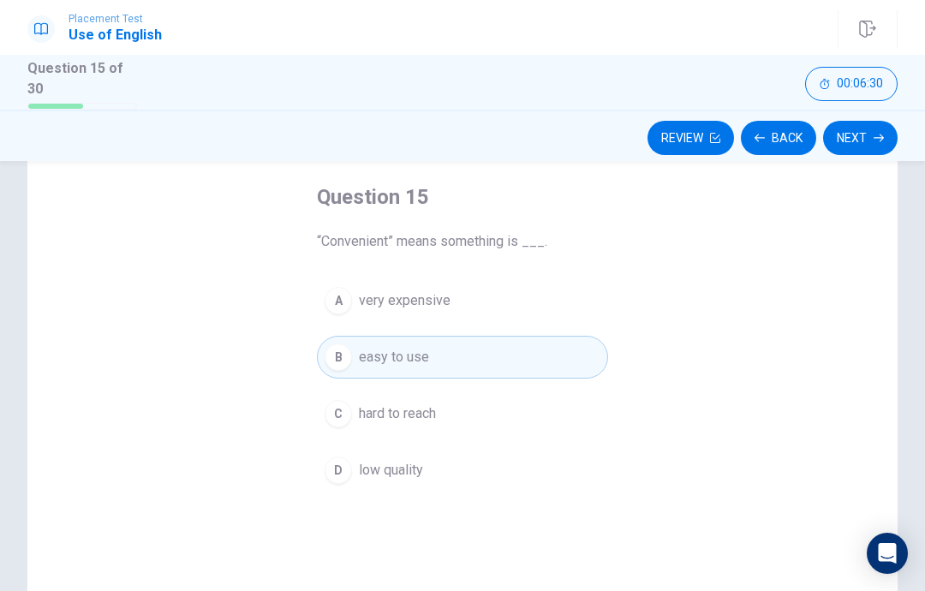
click at [858, 126] on button "Next" at bounding box center [860, 138] width 75 height 34
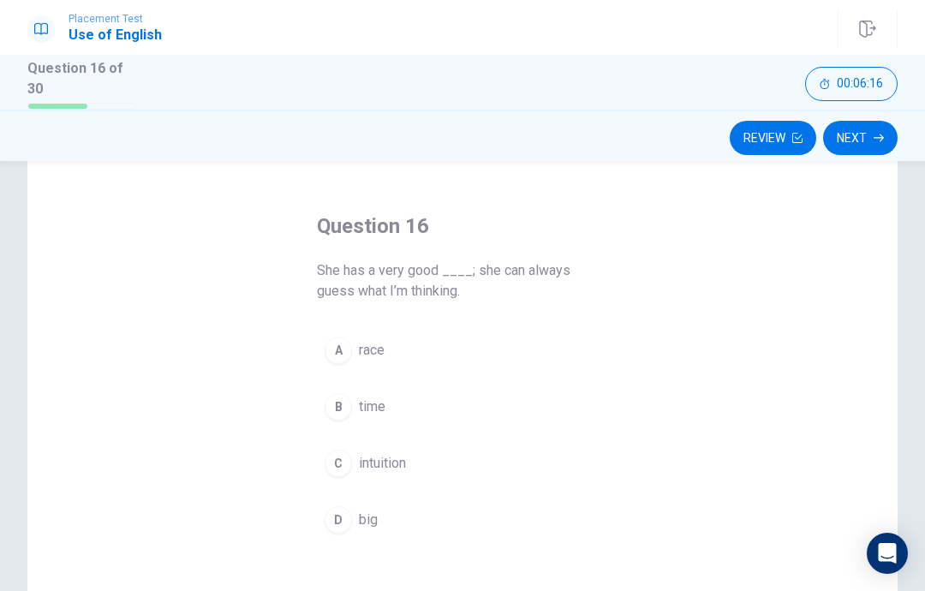
scroll to position [52, 0]
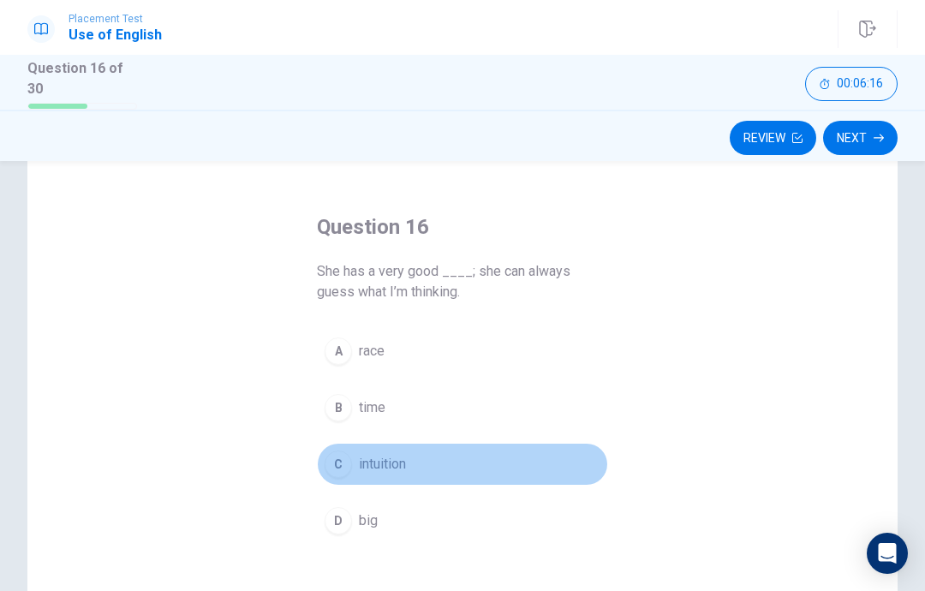
click at [353, 465] on button "C intuition" at bounding box center [462, 464] width 291 height 43
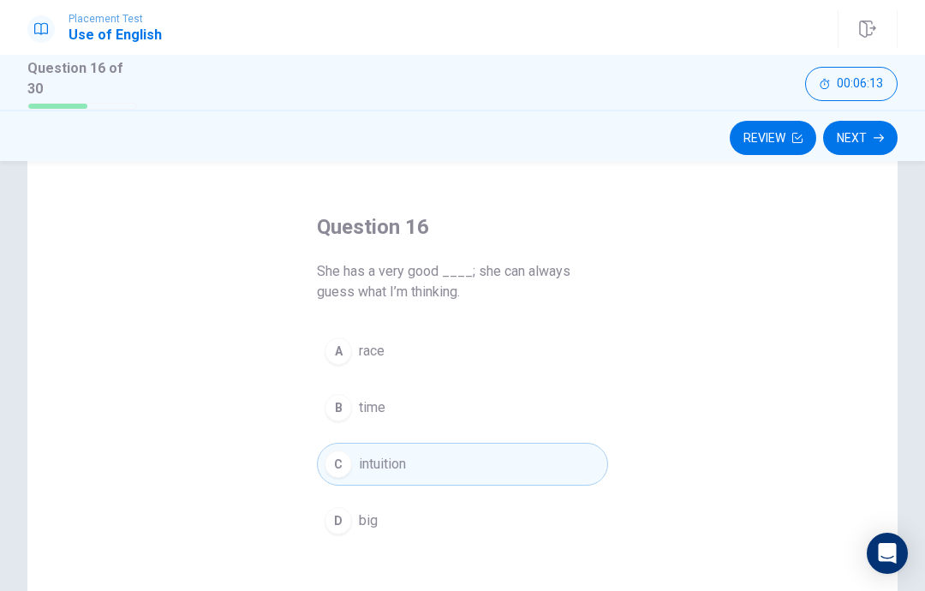
click at [864, 133] on button "Next" at bounding box center [860, 138] width 75 height 34
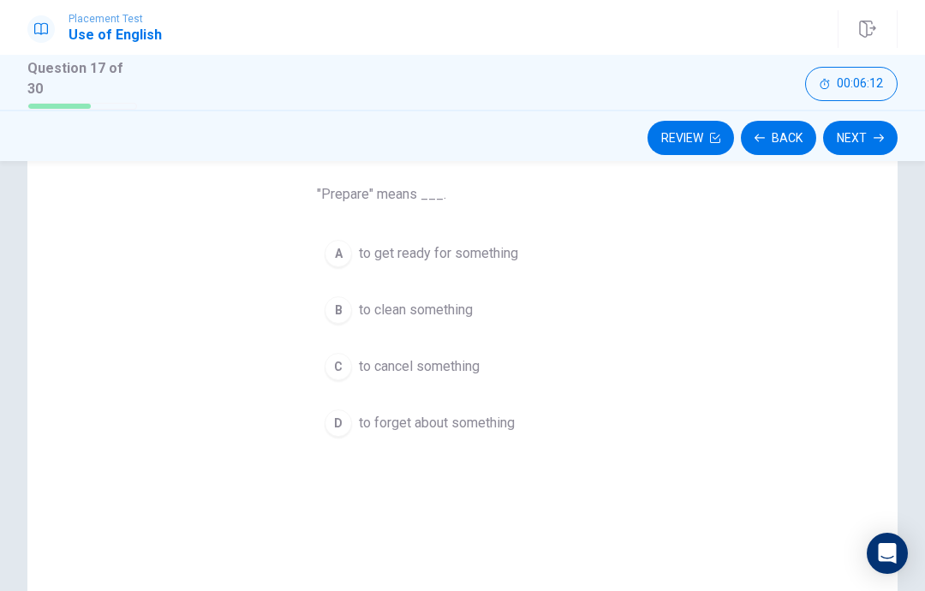
scroll to position [134, 0]
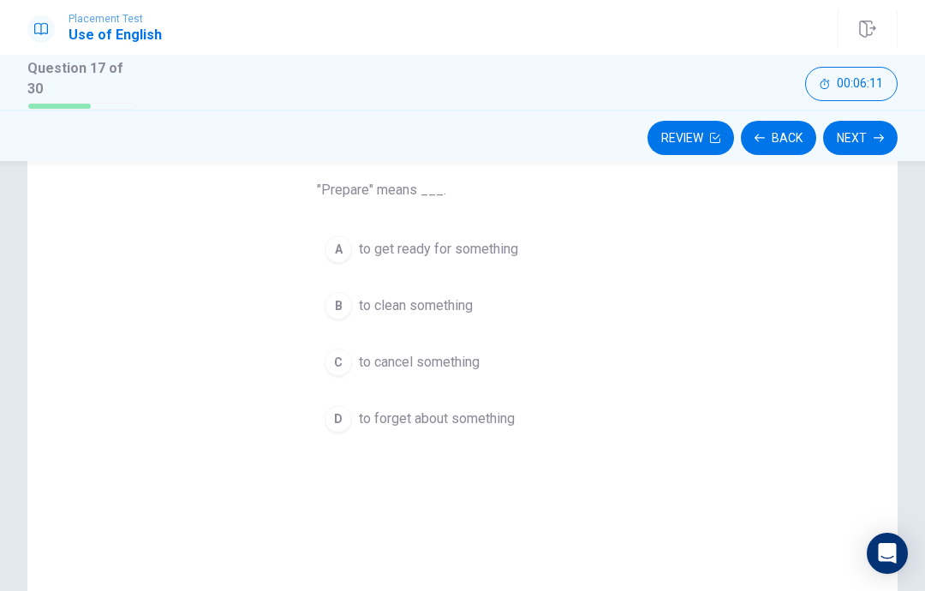
click at [583, 254] on button "A to get ready for something" at bounding box center [462, 249] width 291 height 43
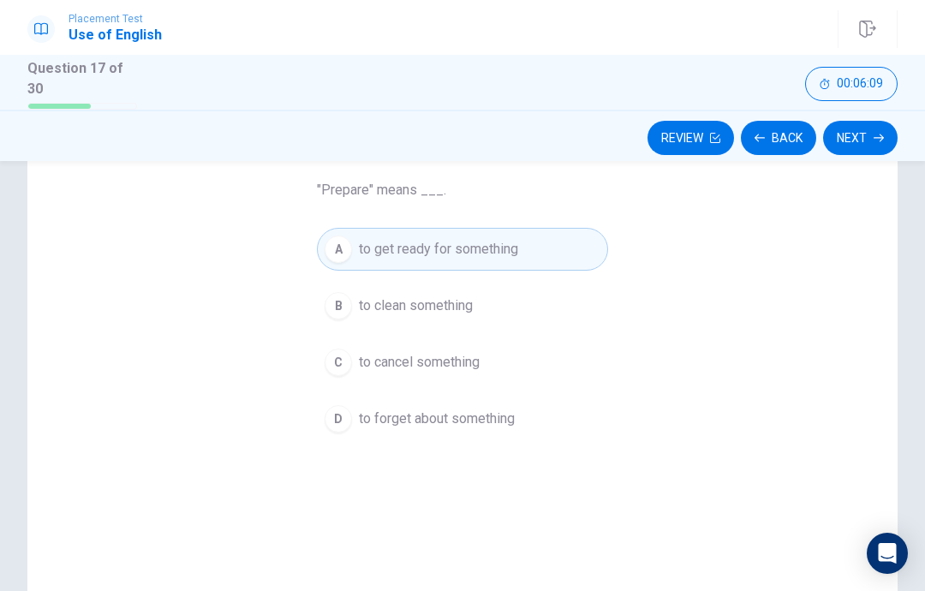
click at [866, 135] on button "Next" at bounding box center [860, 138] width 75 height 34
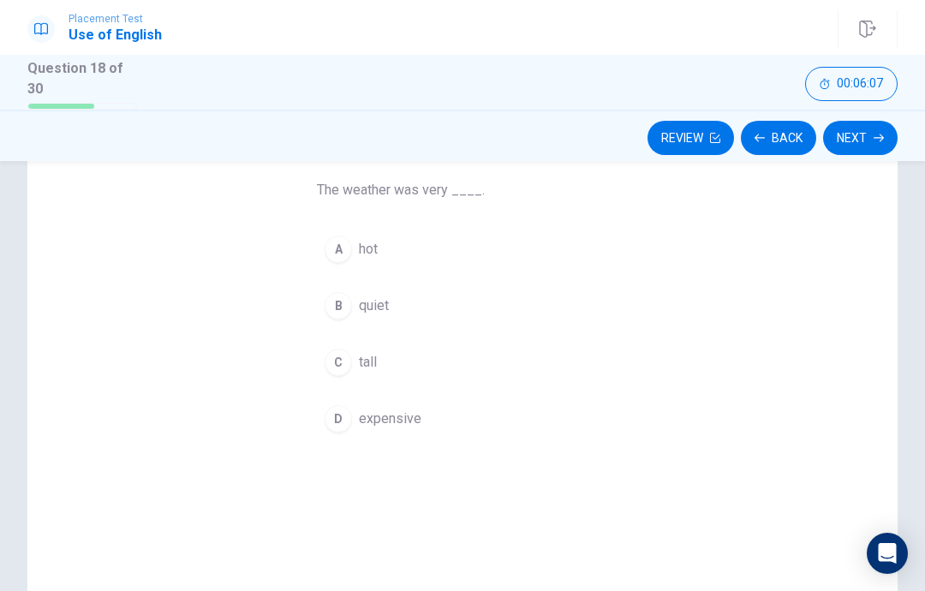
click at [577, 257] on button "A hot" at bounding box center [462, 249] width 291 height 43
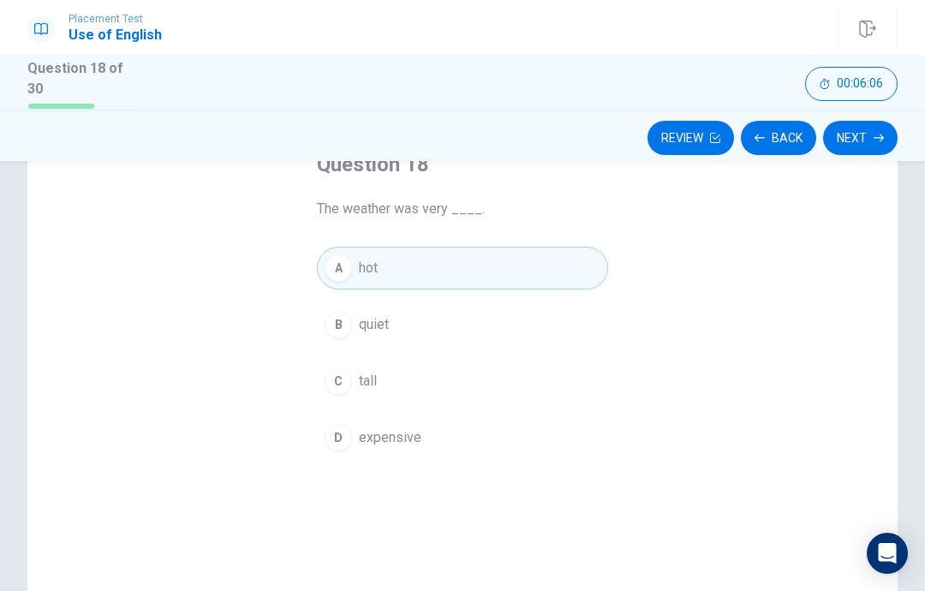
scroll to position [116, 0]
click at [879, 134] on icon "button" at bounding box center [878, 138] width 10 height 10
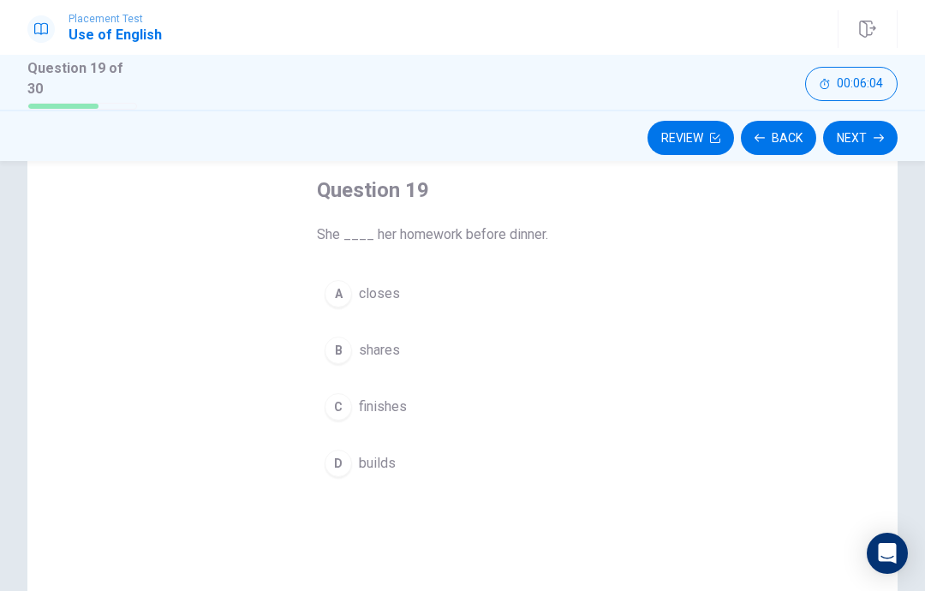
scroll to position [88, 0]
click at [783, 142] on button "Back" at bounding box center [778, 138] width 75 height 34
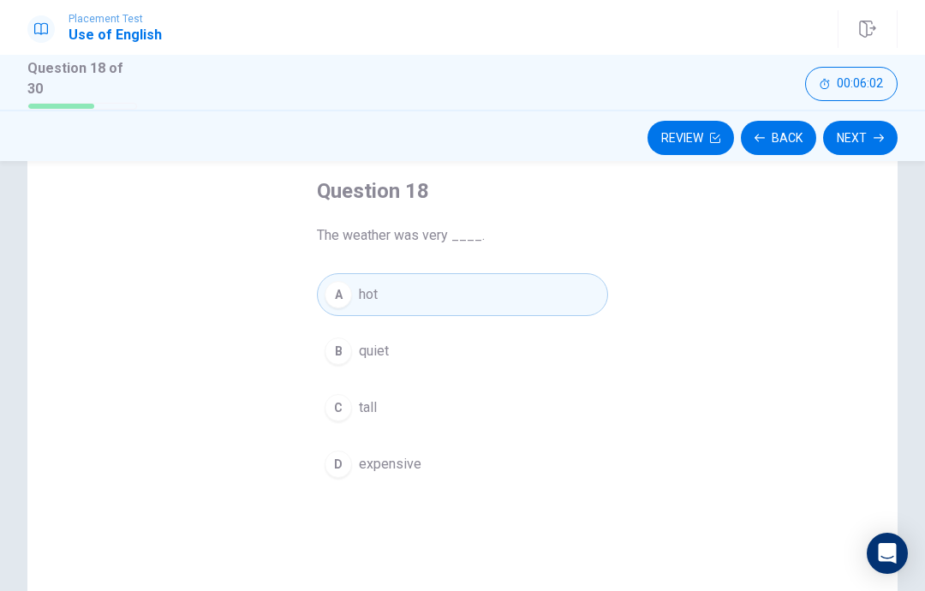
click at [848, 139] on button "Next" at bounding box center [860, 138] width 75 height 34
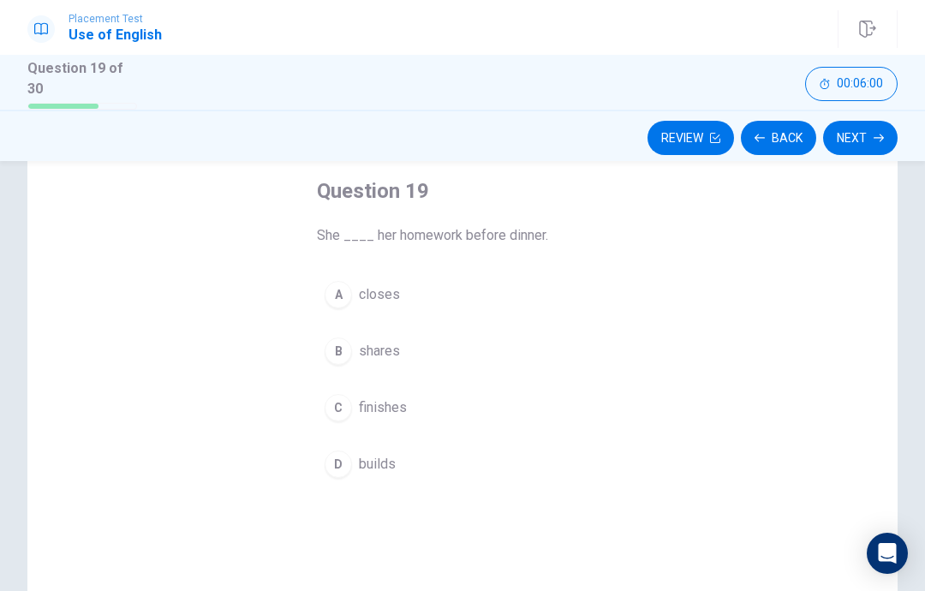
click at [510, 416] on button "C finishes" at bounding box center [462, 407] width 291 height 43
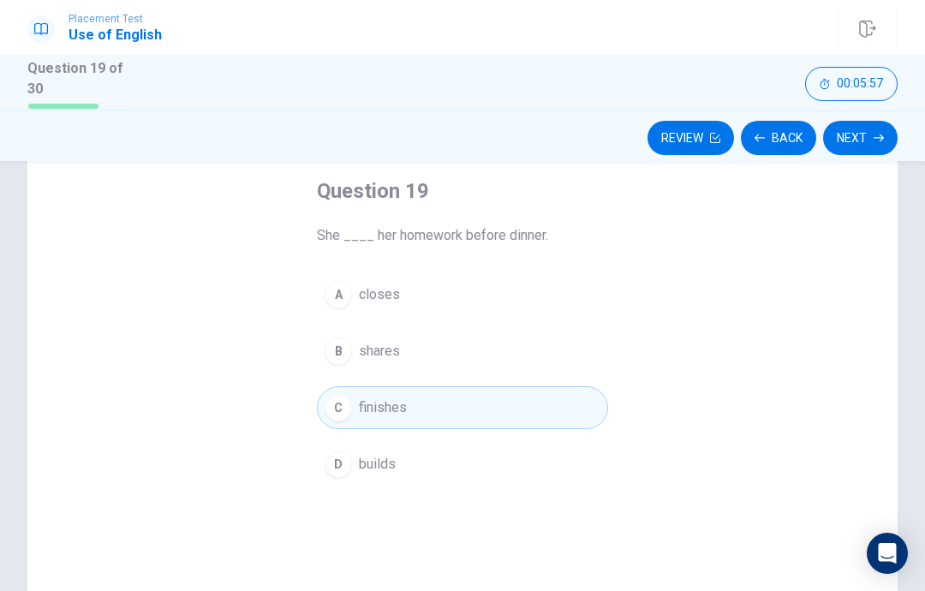
click at [848, 132] on button "Next" at bounding box center [860, 138] width 75 height 34
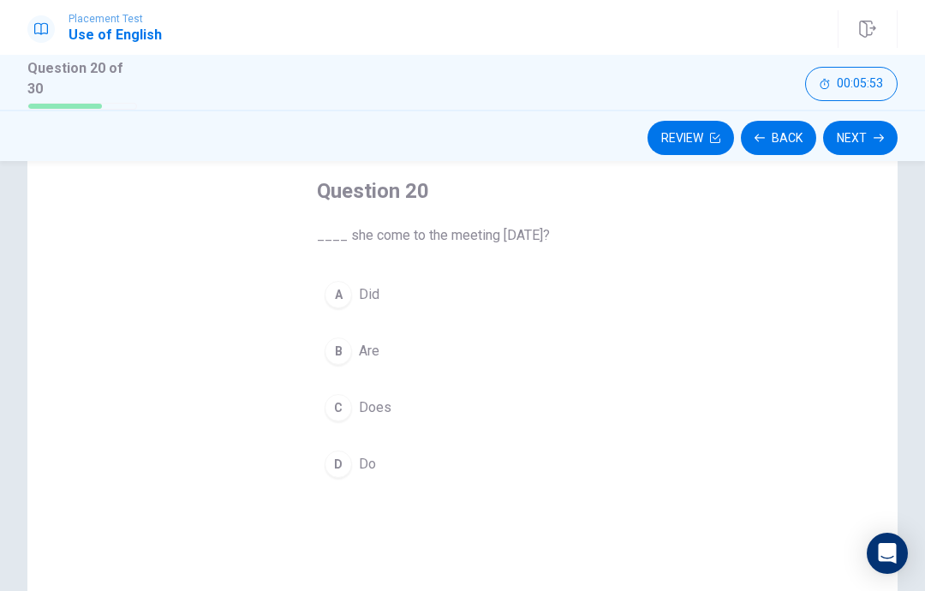
click at [559, 308] on button "A Did" at bounding box center [462, 294] width 291 height 43
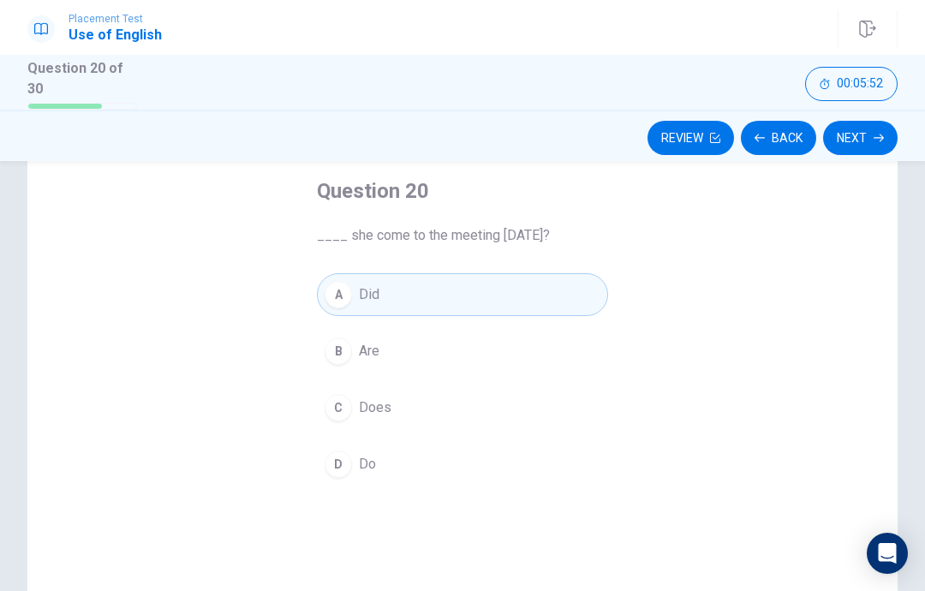
click at [870, 131] on button "Next" at bounding box center [860, 138] width 75 height 34
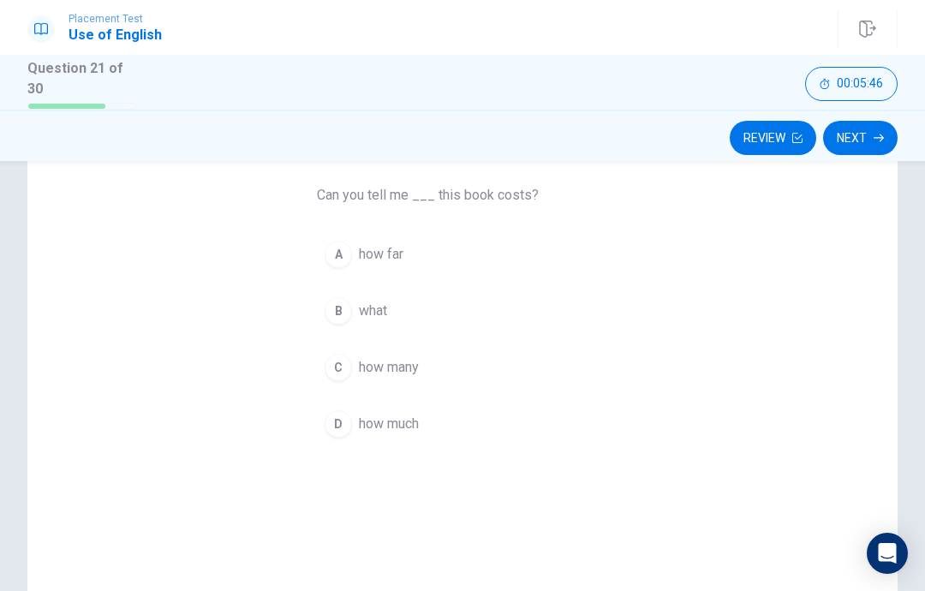
scroll to position [98, 0]
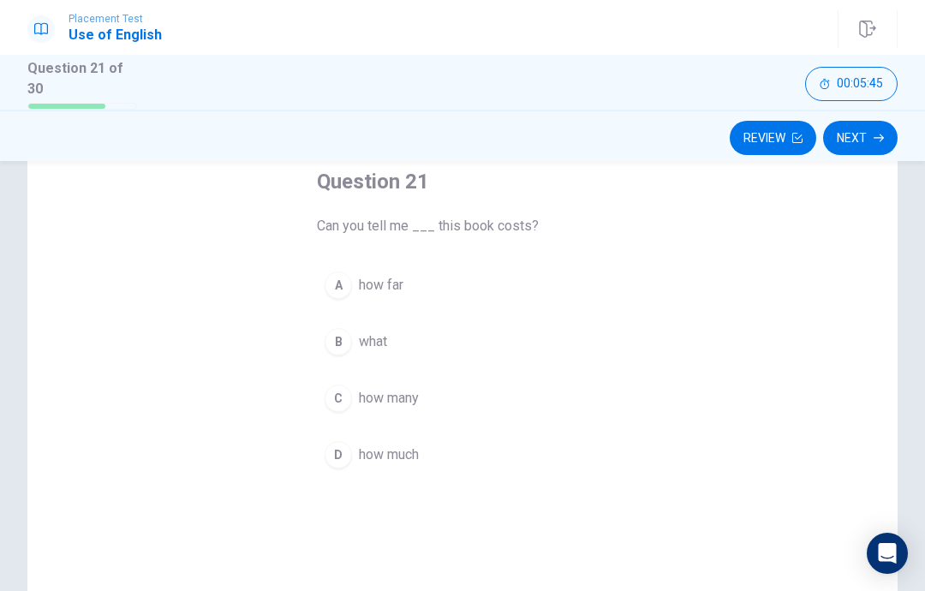
click at [600, 289] on button "A how far" at bounding box center [462, 285] width 291 height 43
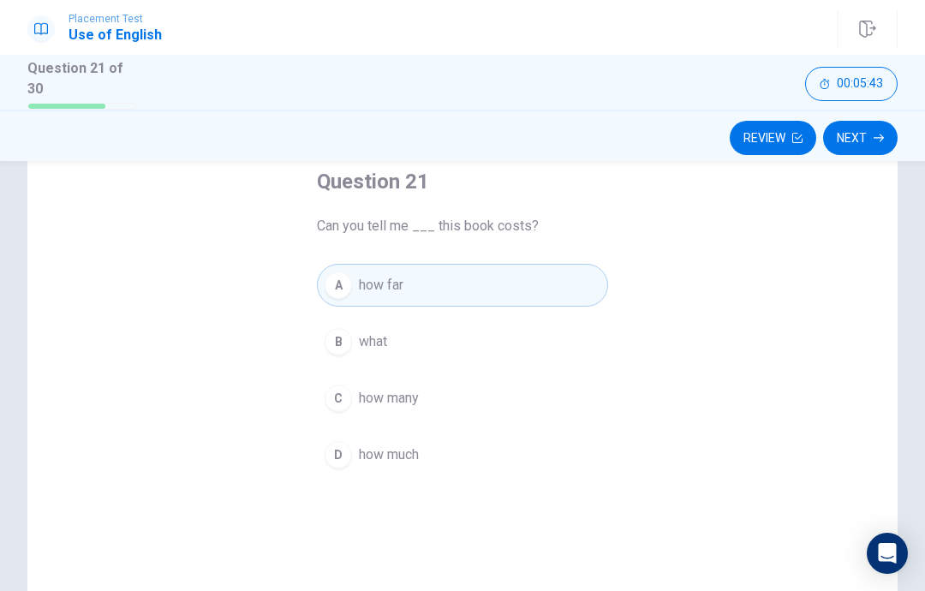
click at [548, 394] on button "C how many" at bounding box center [462, 398] width 291 height 43
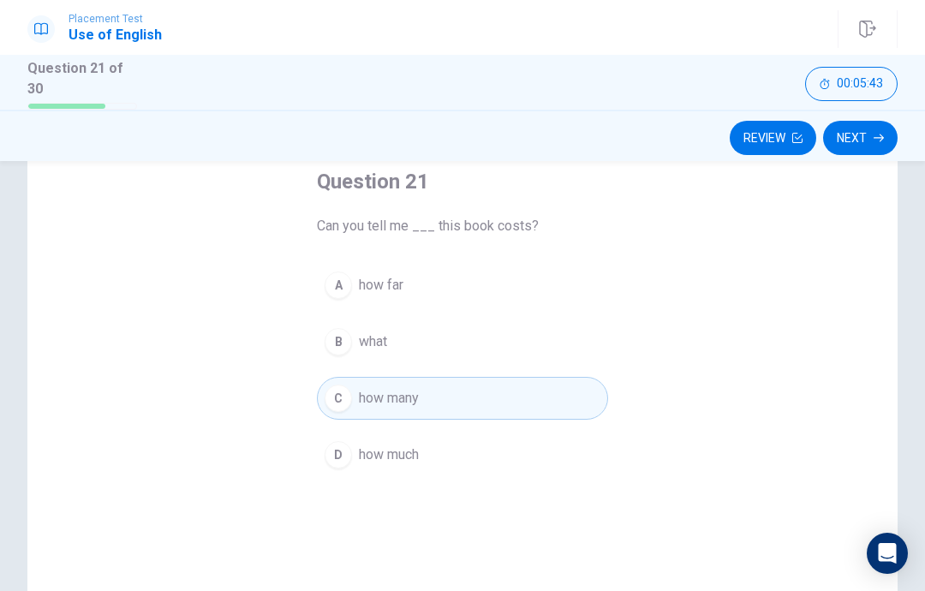
click at [526, 459] on button "D how much" at bounding box center [462, 454] width 291 height 43
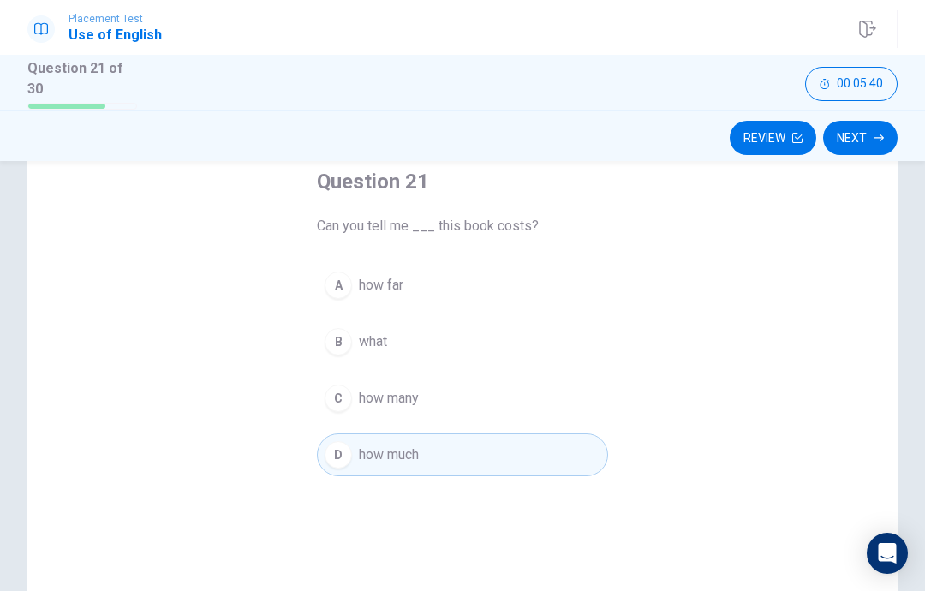
click at [865, 136] on button "Next" at bounding box center [860, 138] width 75 height 34
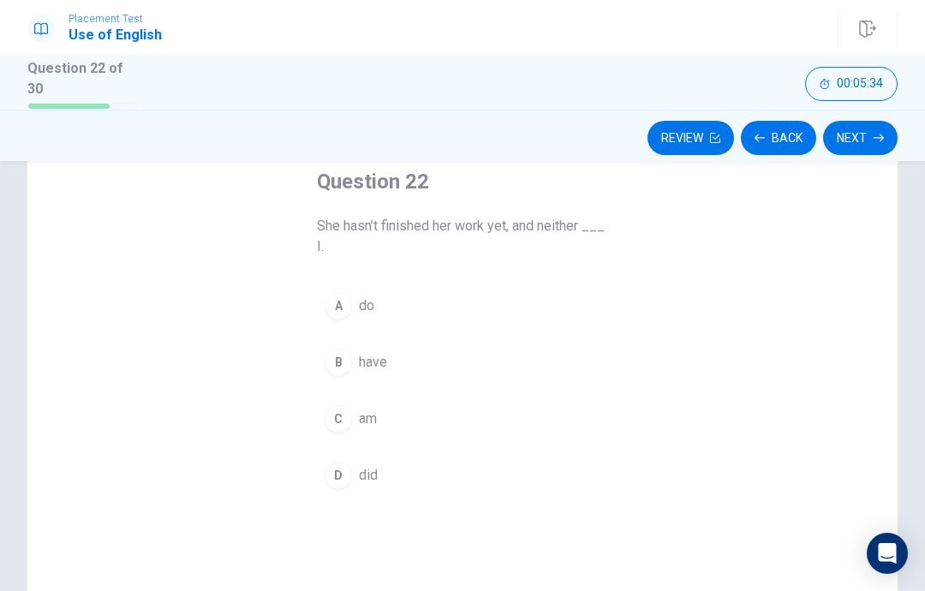
click at [514, 471] on button "D did" at bounding box center [462, 475] width 291 height 43
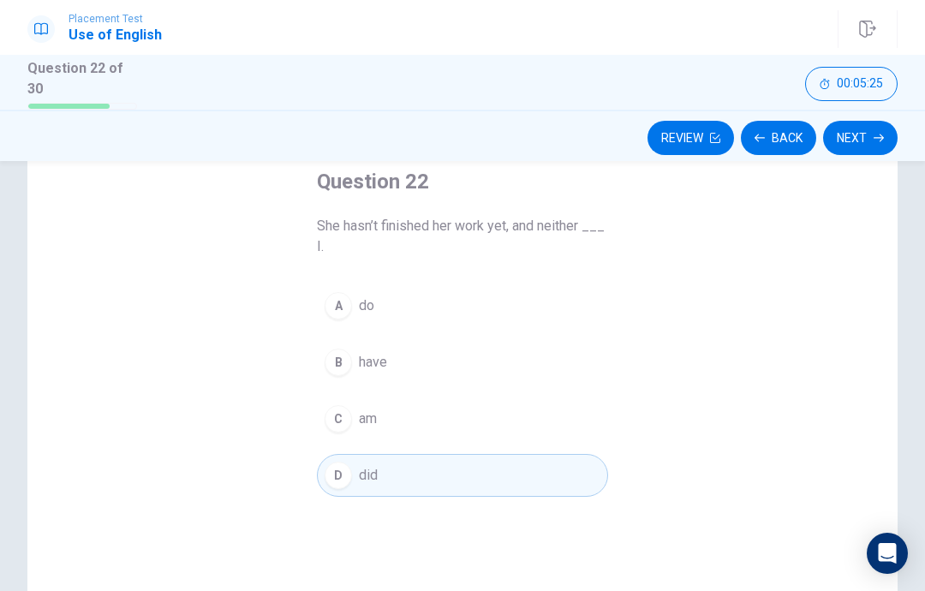
click at [849, 132] on button "Next" at bounding box center [860, 138] width 75 height 34
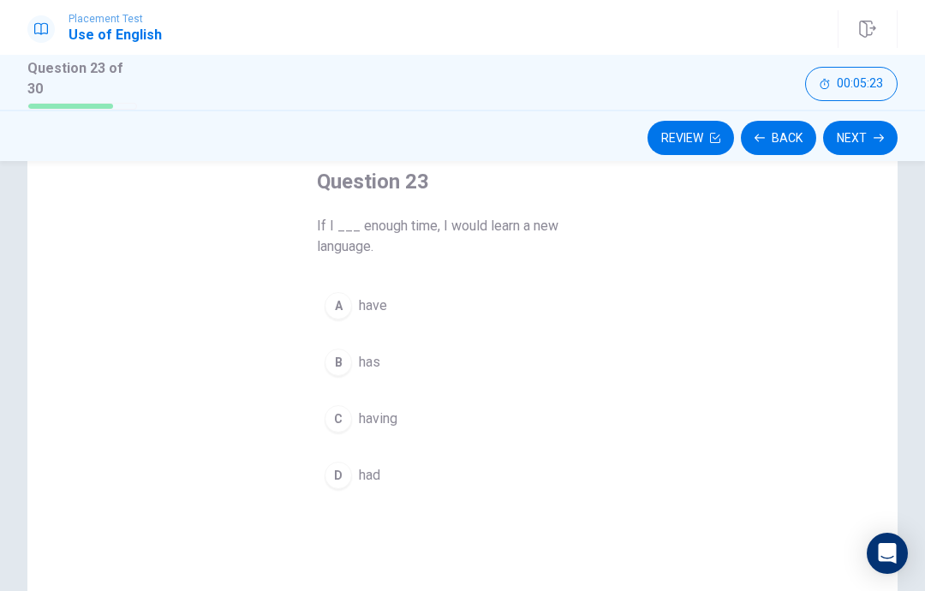
click at [569, 303] on button "A have" at bounding box center [462, 305] width 291 height 43
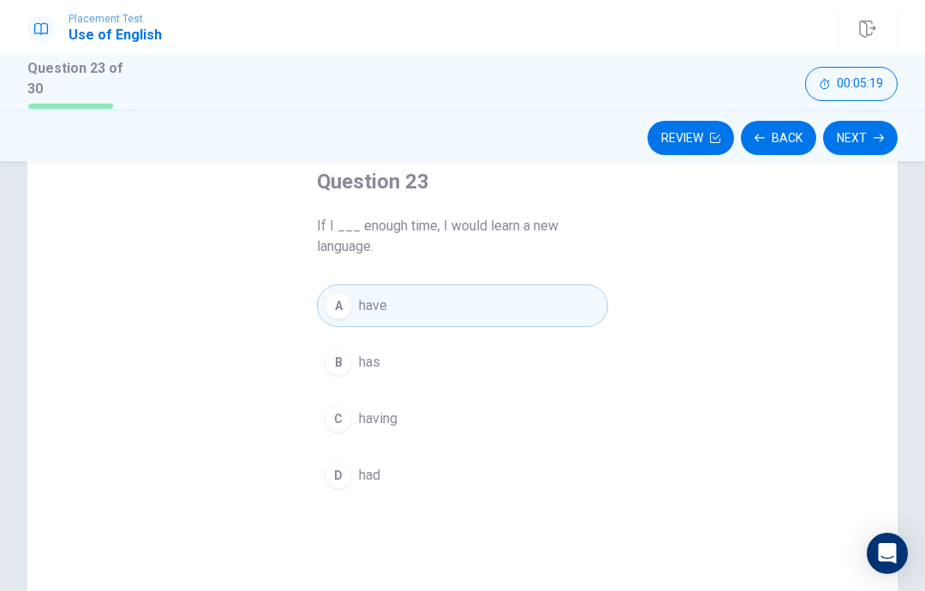
click at [869, 136] on button "Next" at bounding box center [860, 138] width 75 height 34
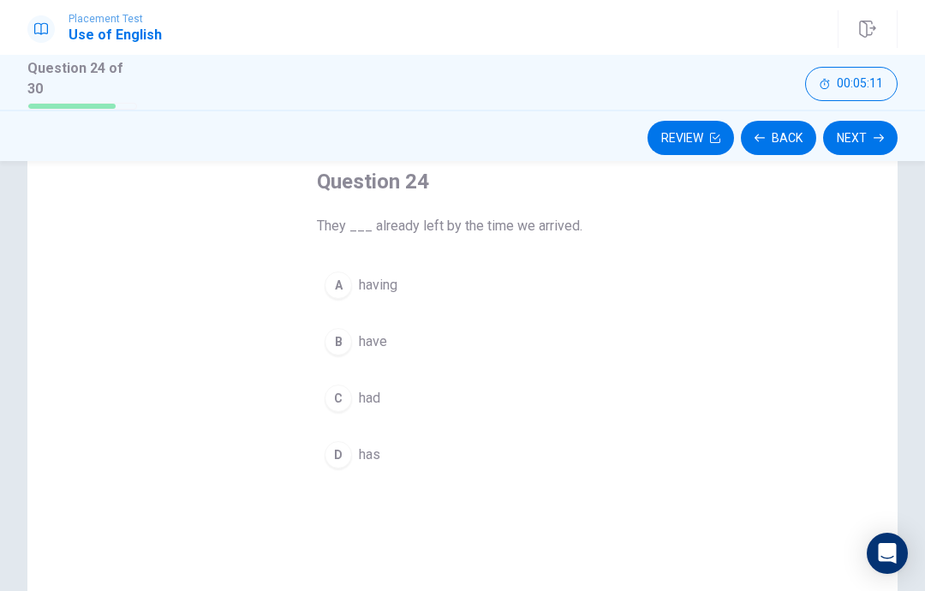
click at [543, 383] on button "C had" at bounding box center [462, 398] width 291 height 43
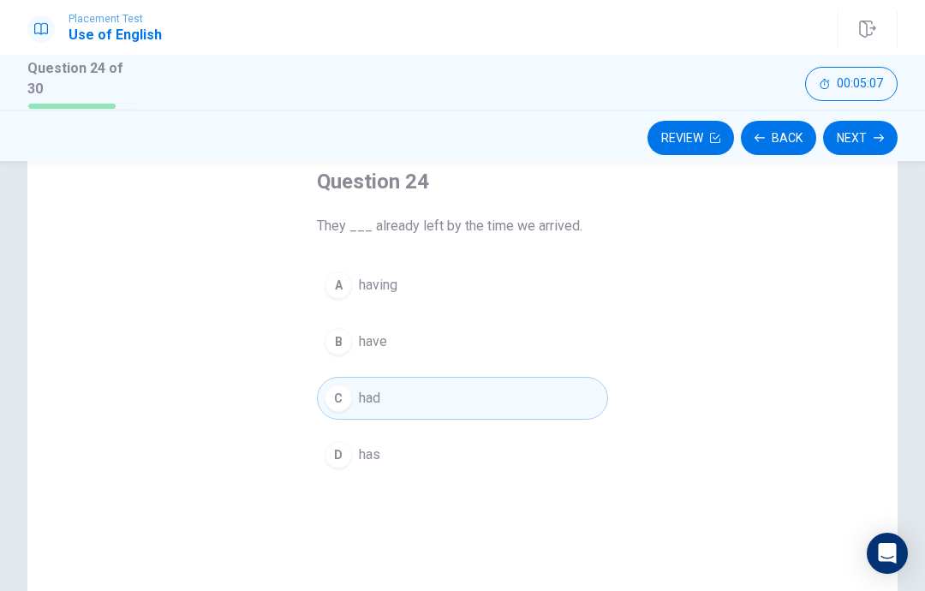
click at [869, 137] on button "Next" at bounding box center [860, 138] width 75 height 34
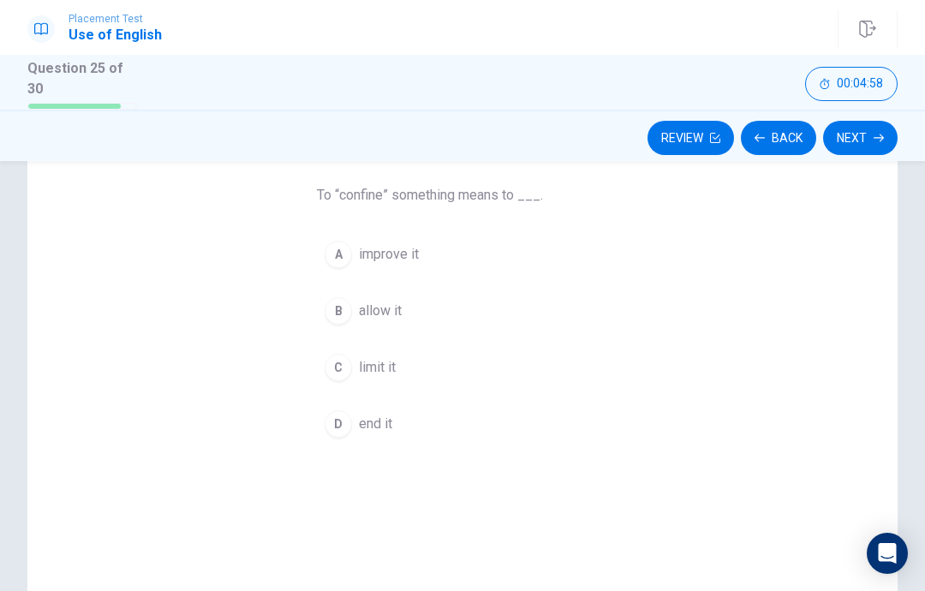
scroll to position [128, 0]
click at [557, 372] on button "C limit it" at bounding box center [462, 368] width 291 height 43
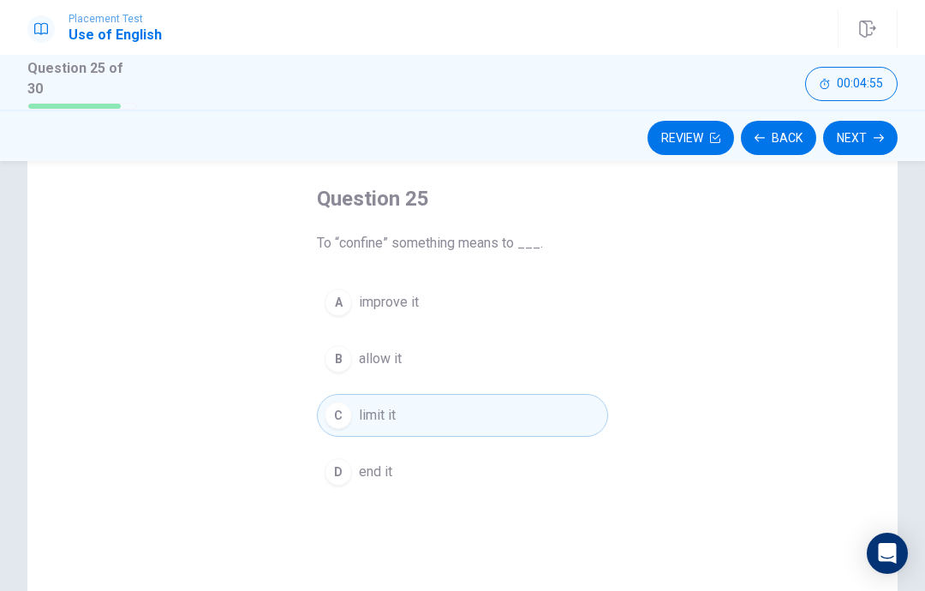
scroll to position [79, 0]
click at [874, 133] on icon "button" at bounding box center [878, 138] width 10 height 10
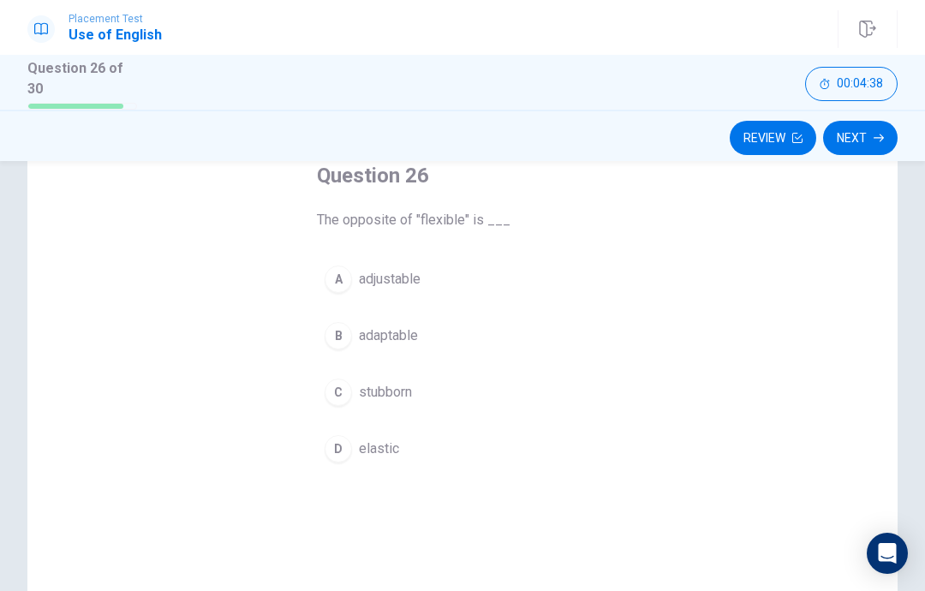
scroll to position [104, 0]
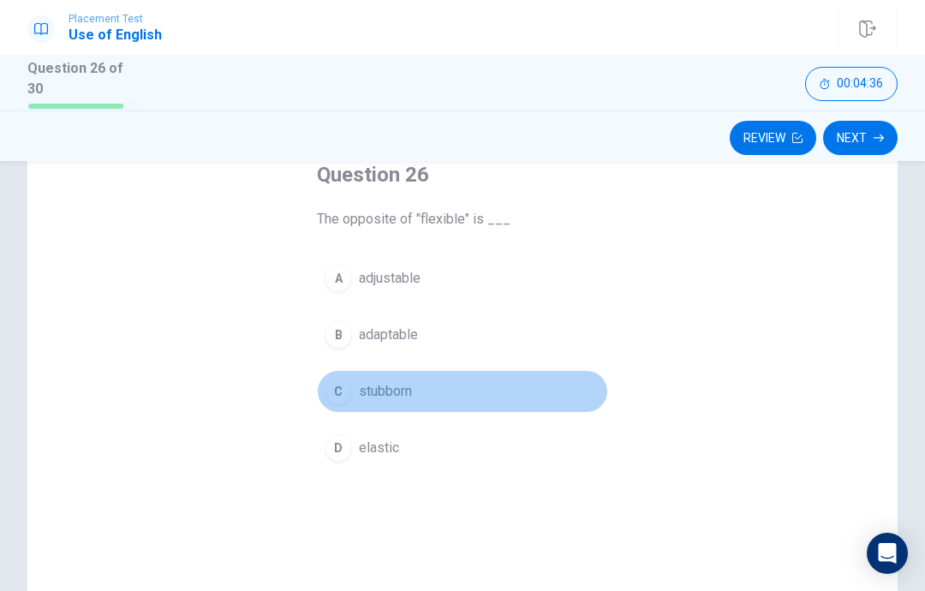
click at [512, 387] on button "C stubborn" at bounding box center [462, 391] width 291 height 43
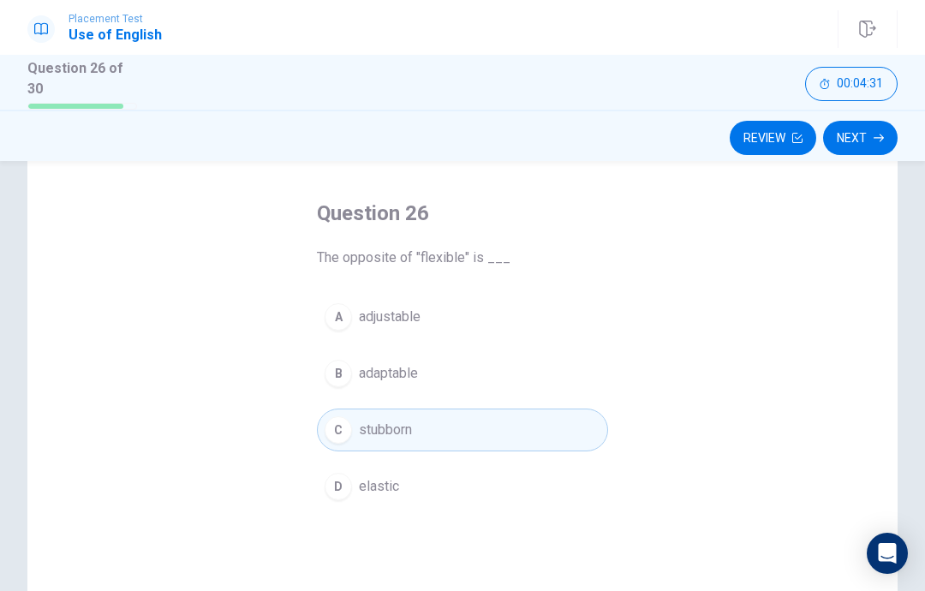
scroll to position [61, 0]
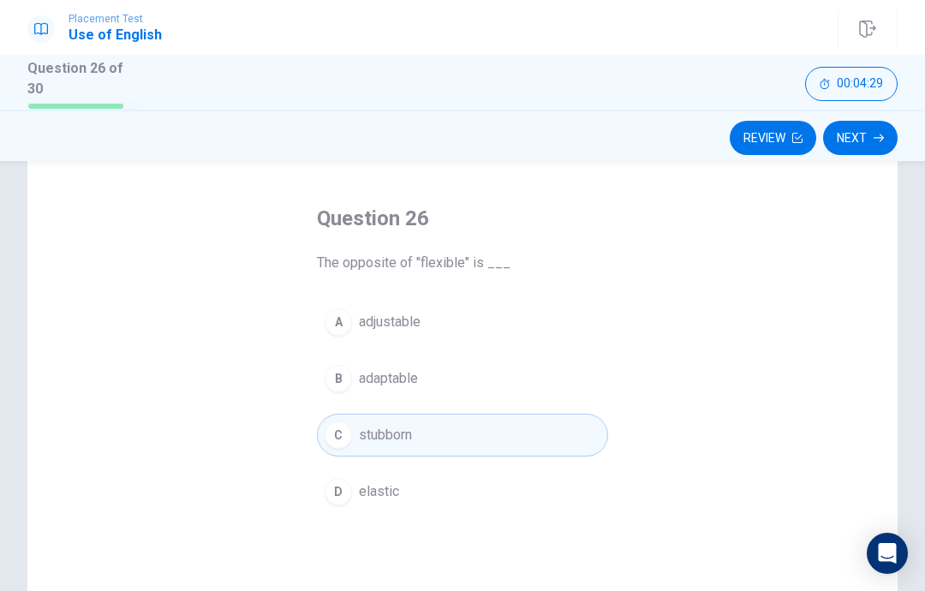
click at [873, 133] on button "Next" at bounding box center [860, 138] width 75 height 34
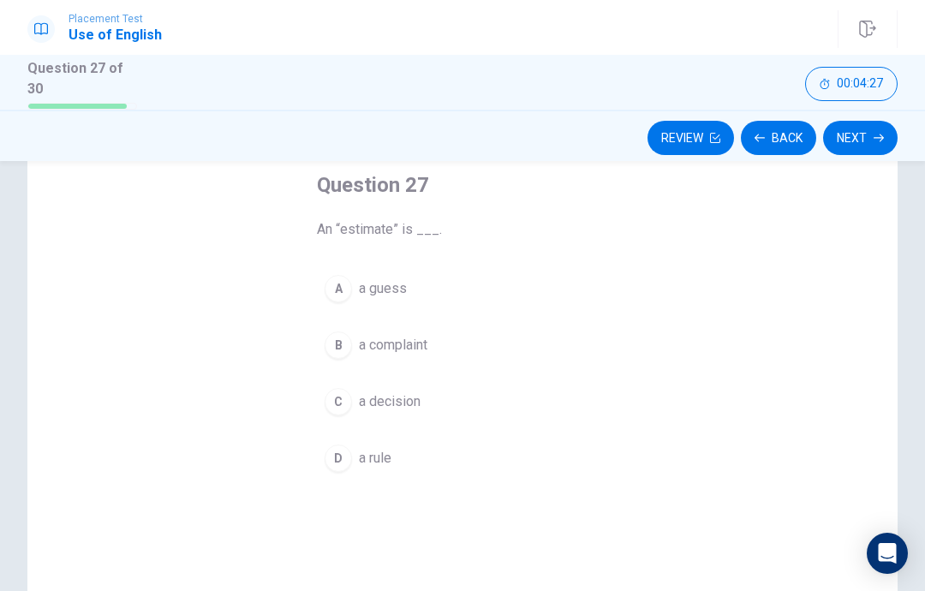
scroll to position [98, 0]
click at [665, 287] on div "Question 27 An “estimate” is ___. A a guess B a complaint C a decision D a rule" at bounding box center [462, 394] width 870 height 595
click at [694, 258] on div "Question 27 An “estimate” is ___. A a guess B a complaint C a decision D a rule" at bounding box center [462, 394] width 870 height 595
click at [346, 274] on div "A" at bounding box center [338, 284] width 27 height 27
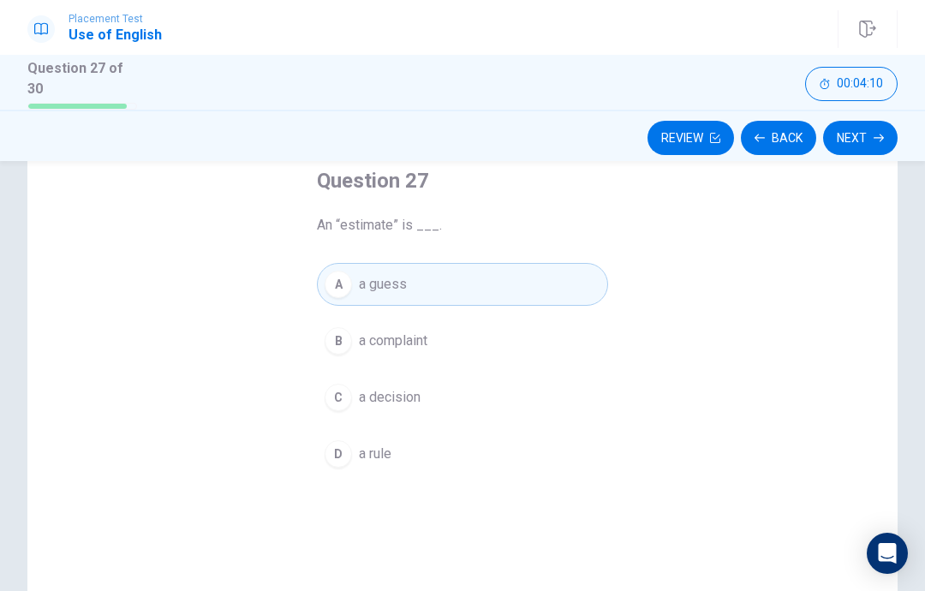
click at [873, 138] on button "Next" at bounding box center [860, 138] width 75 height 34
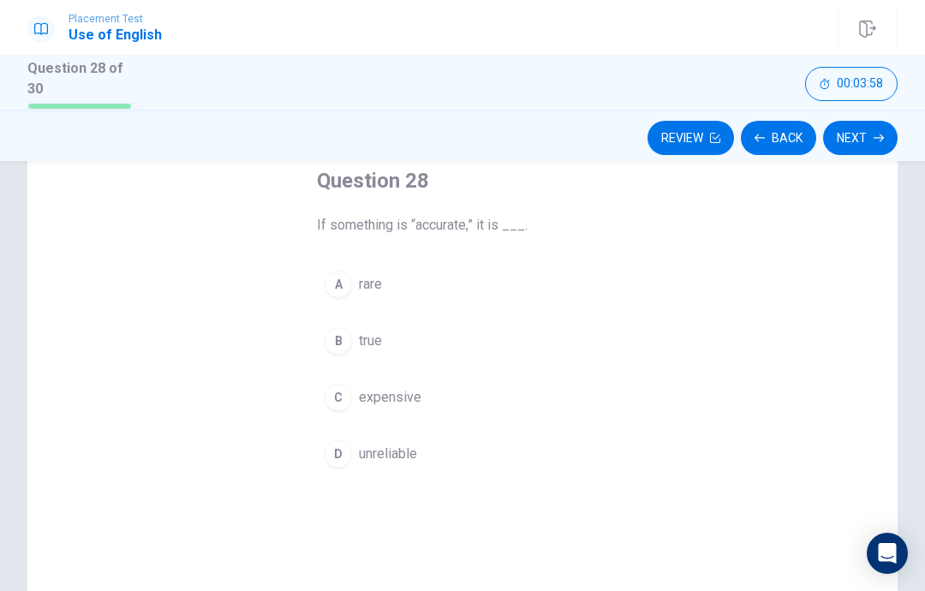
click at [563, 409] on button "C expensive" at bounding box center [462, 397] width 291 height 43
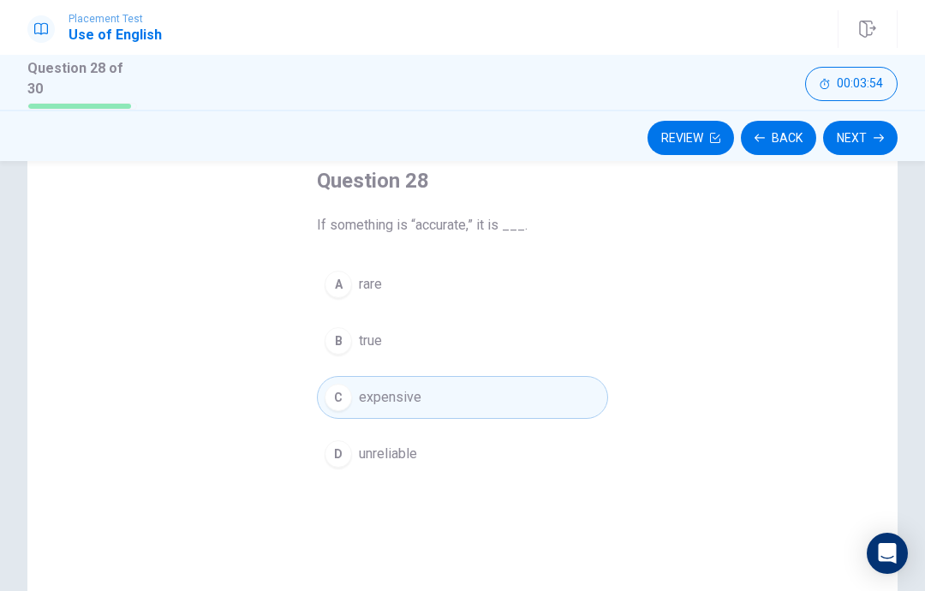
click at [600, 349] on button "B true" at bounding box center [462, 340] width 291 height 43
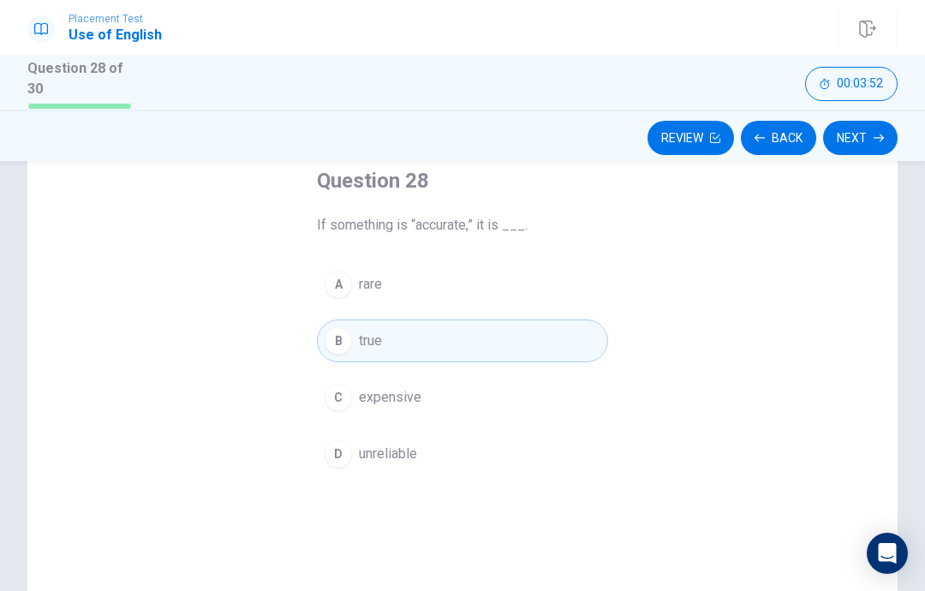
click at [867, 137] on button "Next" at bounding box center [860, 138] width 75 height 34
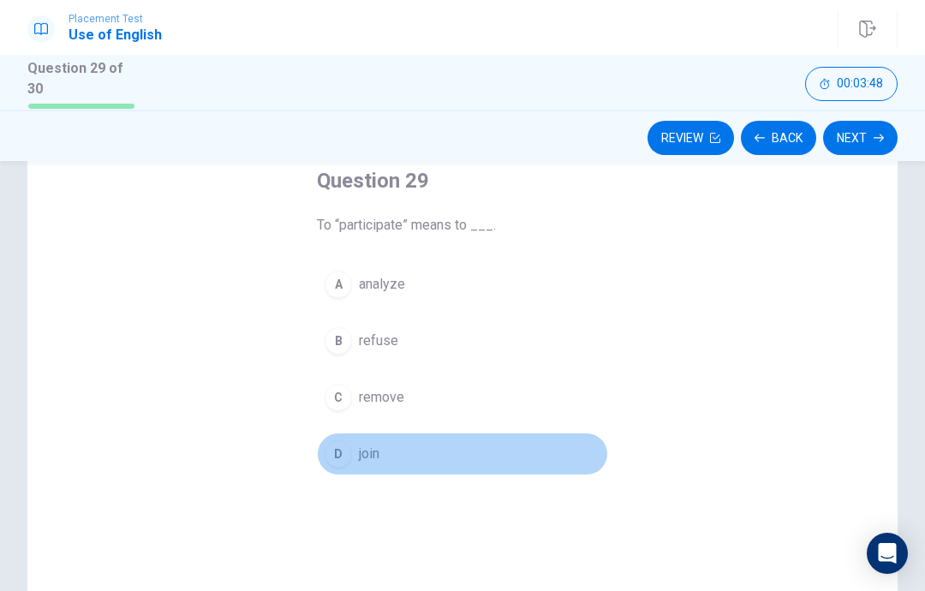
click at [532, 463] on button "D join" at bounding box center [462, 453] width 291 height 43
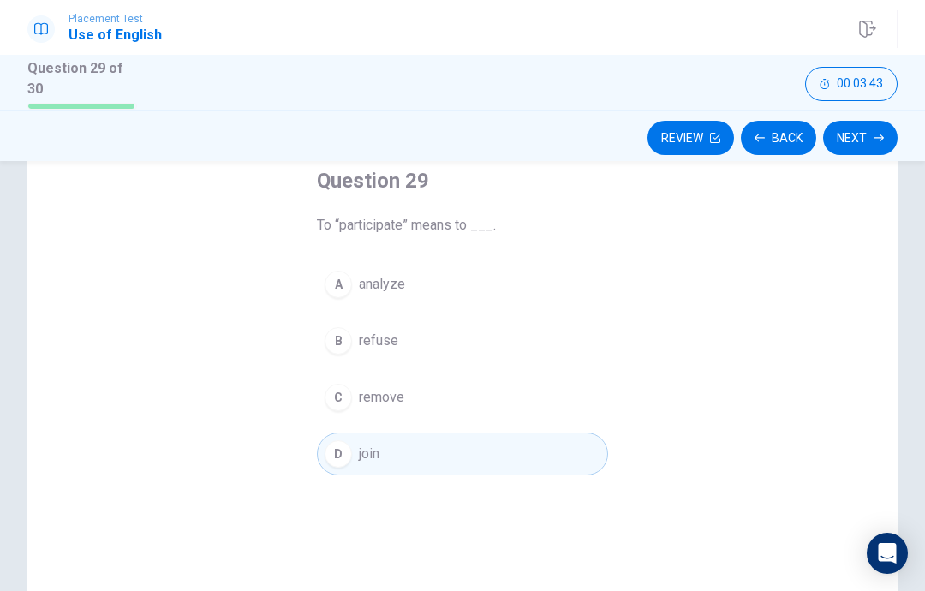
click at [853, 143] on button "Next" at bounding box center [860, 138] width 75 height 34
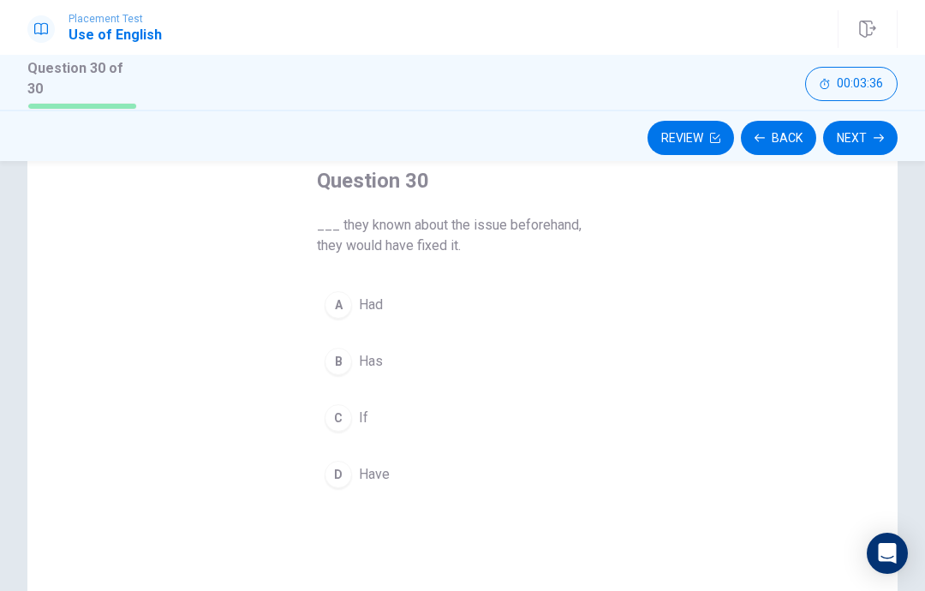
click at [571, 433] on button "C If" at bounding box center [462, 417] width 291 height 43
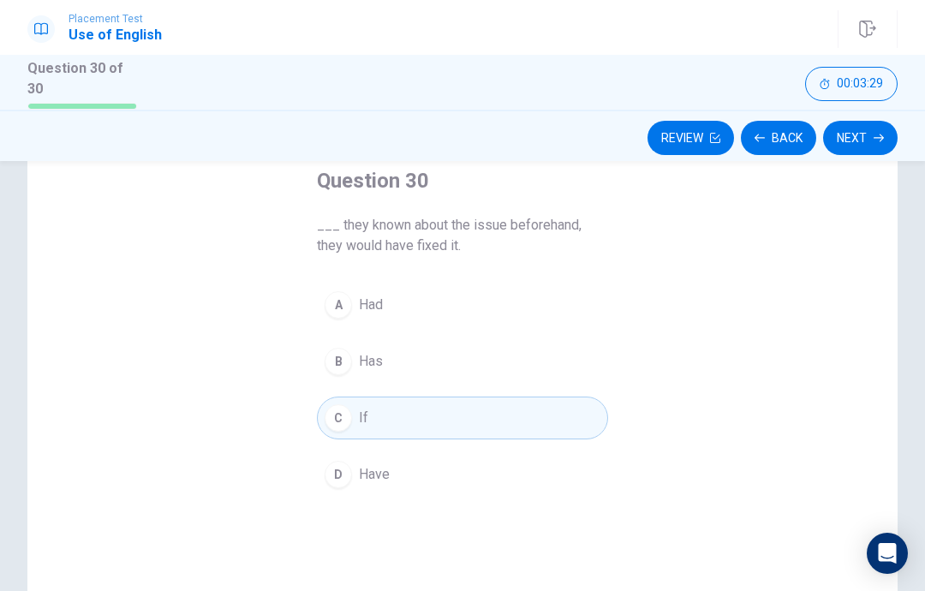
click at [860, 149] on button "Next" at bounding box center [860, 138] width 75 height 34
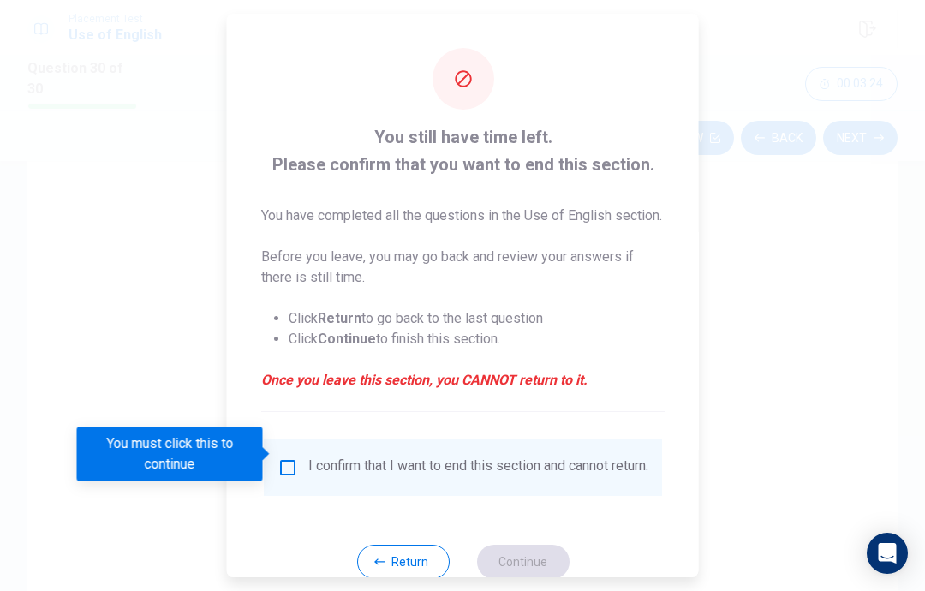
click at [433, 561] on button "Return" at bounding box center [402, 562] width 92 height 34
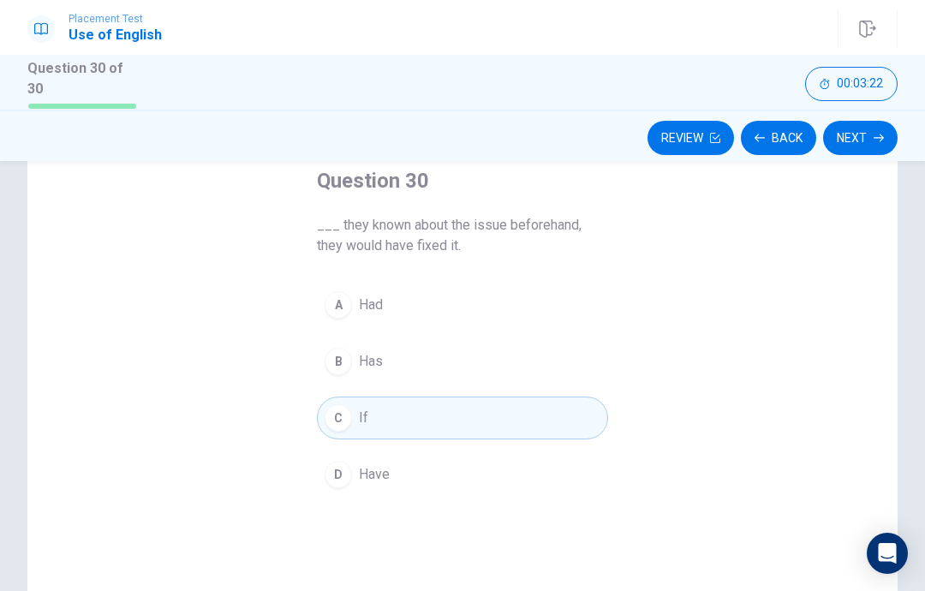
click at [699, 132] on button "Review" at bounding box center [690, 138] width 86 height 34
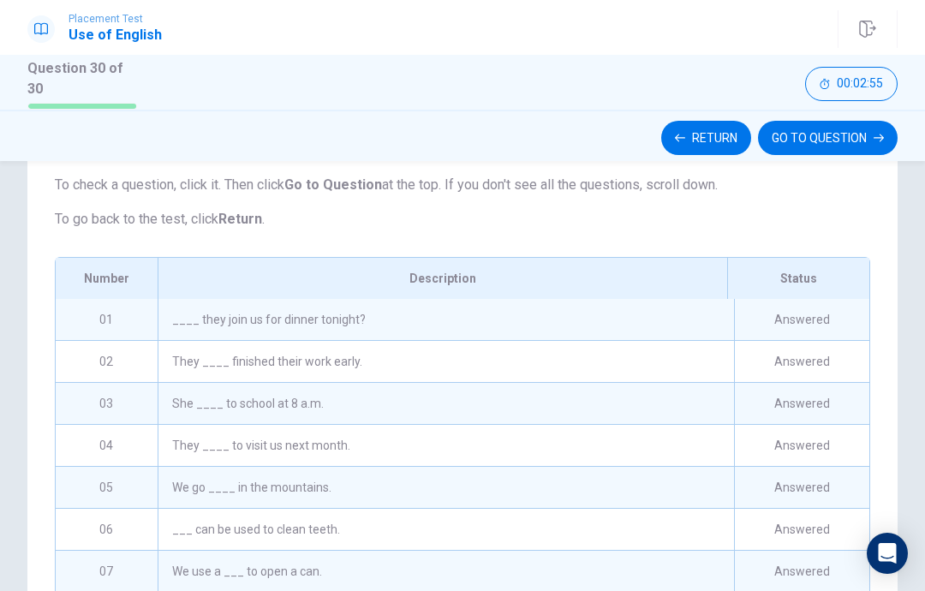
scroll to position [164, 0]
click at [630, 323] on div "____ they join us for dinner tonight?" at bounding box center [446, 319] width 576 height 41
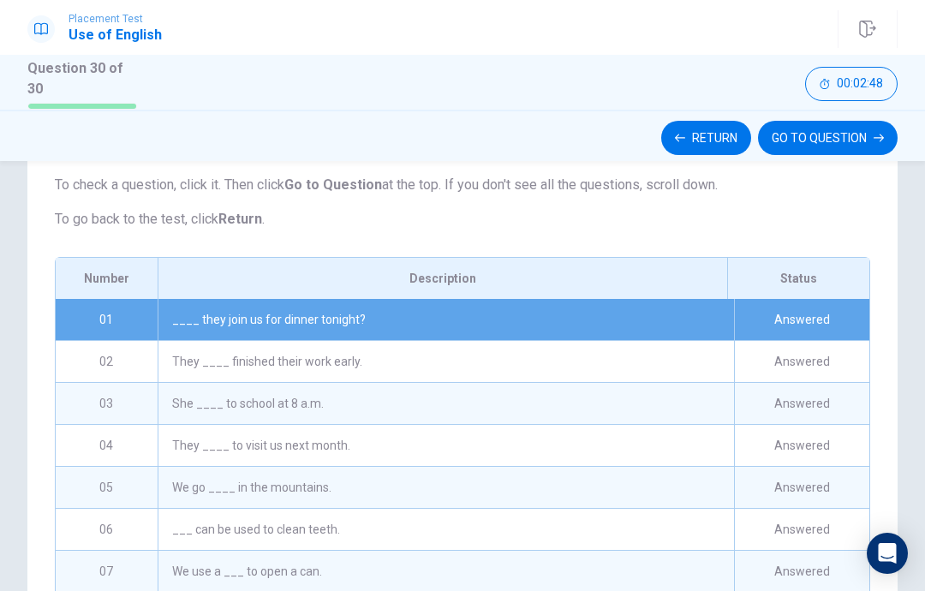
scroll to position [0, 0]
click at [635, 320] on div "____ they join us for dinner tonight?" at bounding box center [446, 319] width 576 height 41
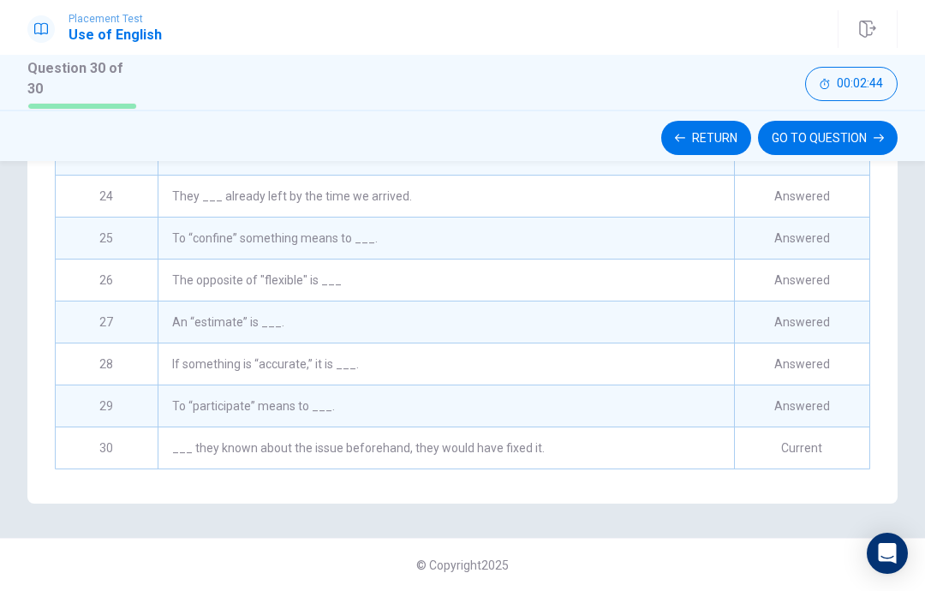
scroll to position [377, 0]
click at [706, 452] on div "___ they known about the issue beforehand, they would have fixed it." at bounding box center [446, 449] width 576 height 41
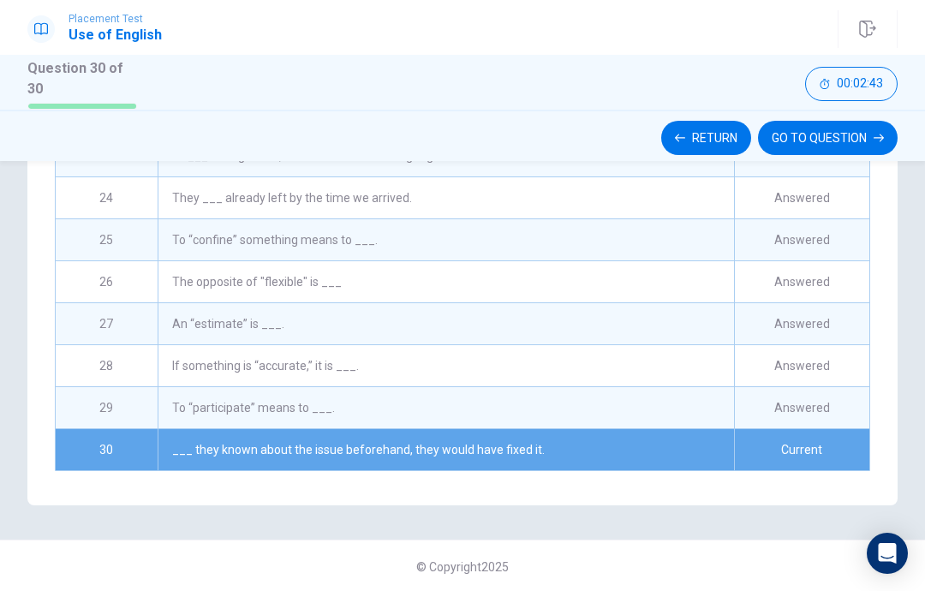
click at [718, 447] on div "___ they known about the issue beforehand, they would have fixed it." at bounding box center [446, 449] width 576 height 41
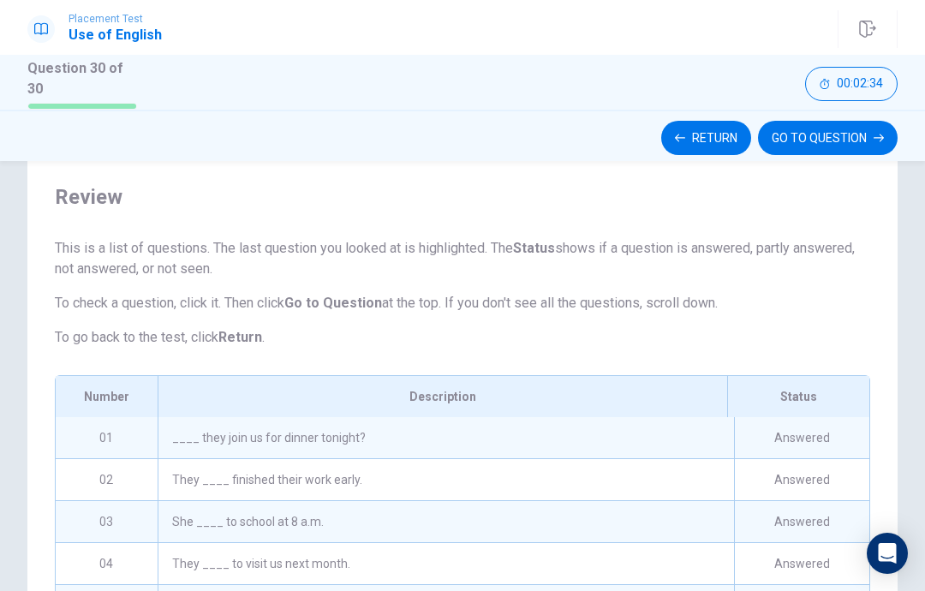
scroll to position [46, 0]
click at [843, 139] on button "GO TO QUESTION" at bounding box center [828, 138] width 140 height 34
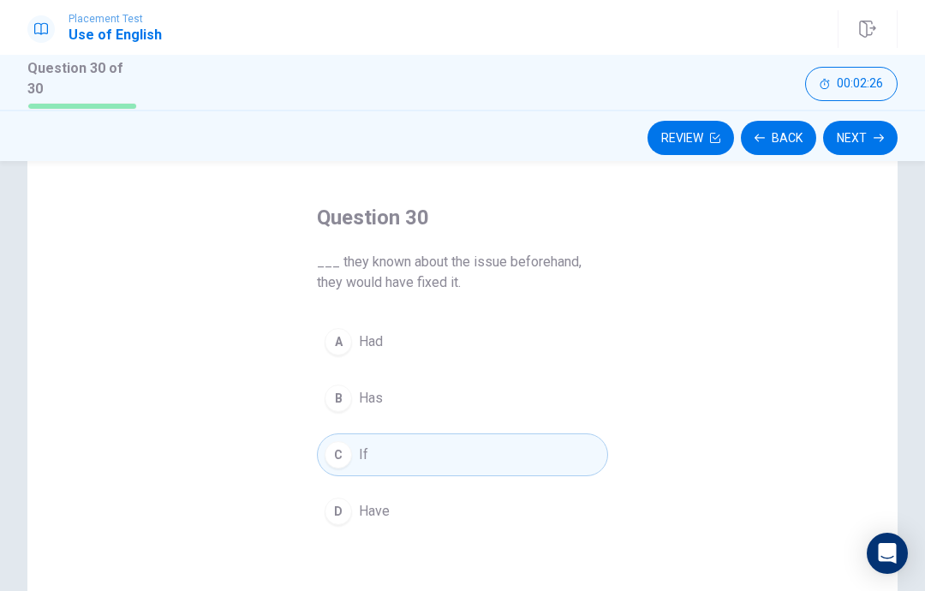
scroll to position [62, 0]
click at [701, 136] on button "Review" at bounding box center [690, 138] width 86 height 34
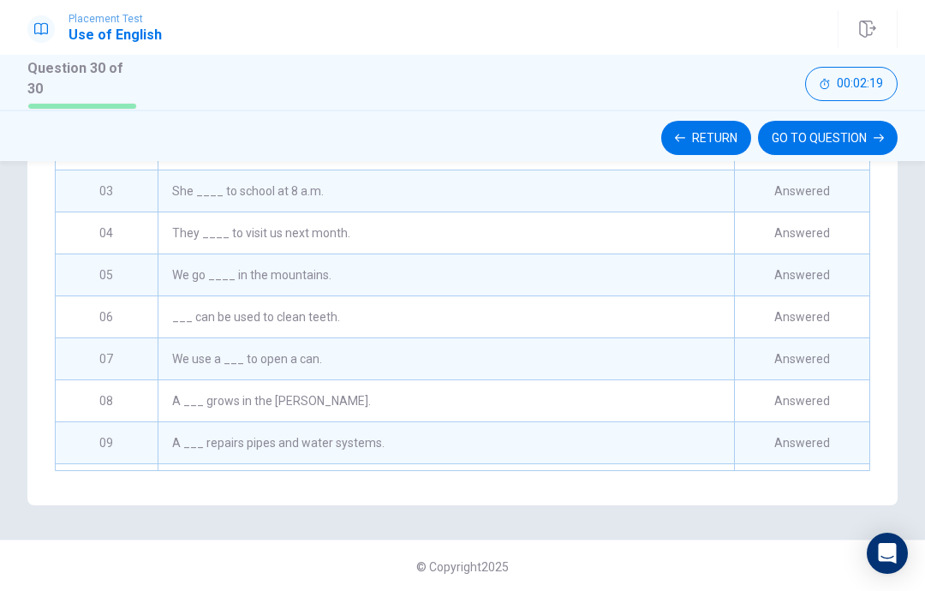
scroll to position [0, 0]
click at [723, 134] on button "Return" at bounding box center [706, 138] width 90 height 34
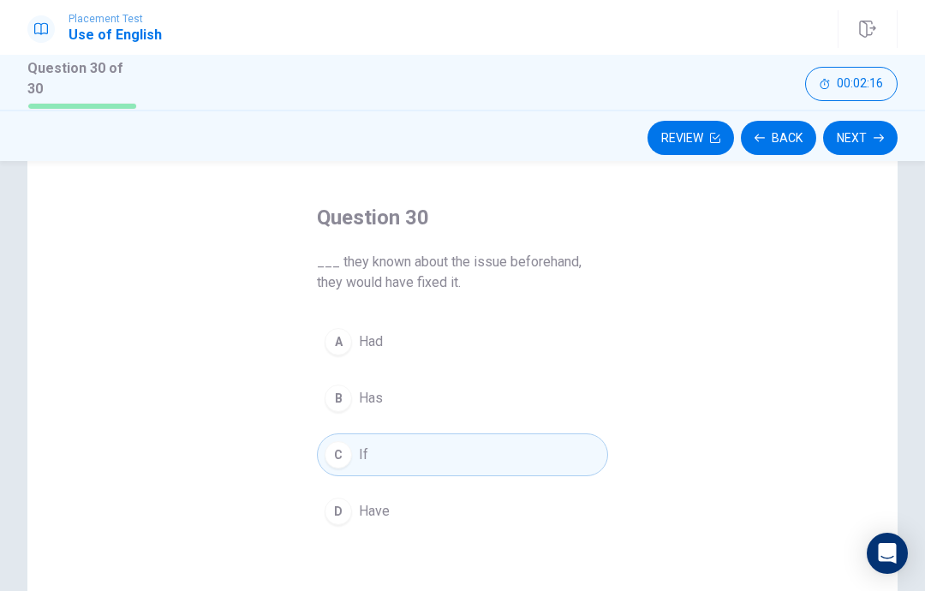
scroll to position [63, 0]
click at [786, 135] on button "Back" at bounding box center [778, 138] width 75 height 34
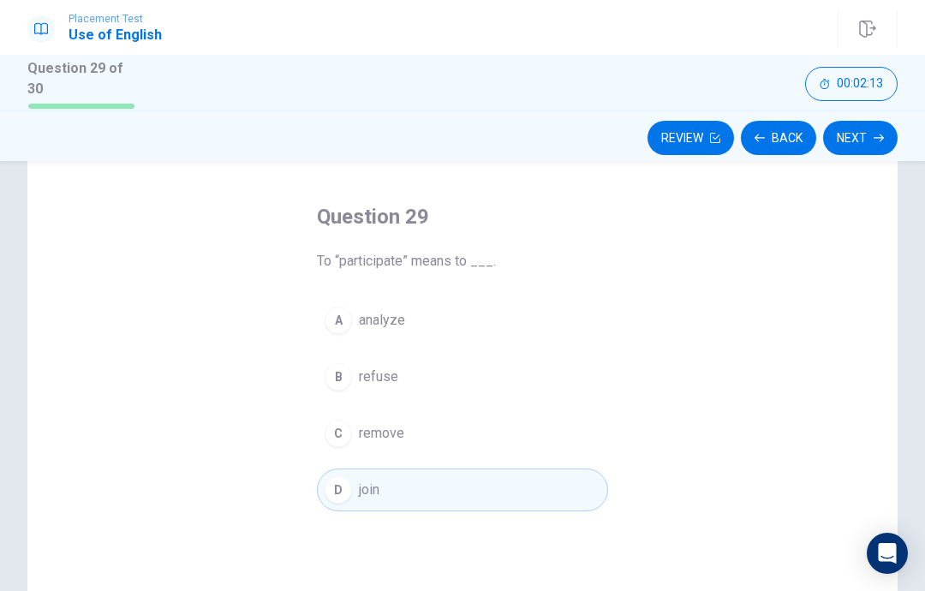
click at [782, 134] on button "Back" at bounding box center [778, 138] width 75 height 34
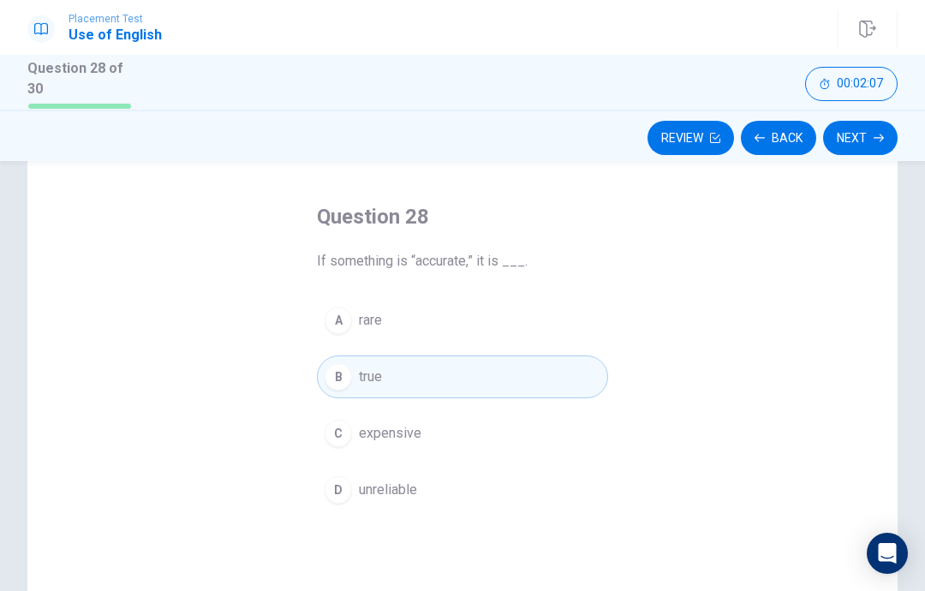
click at [787, 130] on button "Back" at bounding box center [778, 138] width 75 height 34
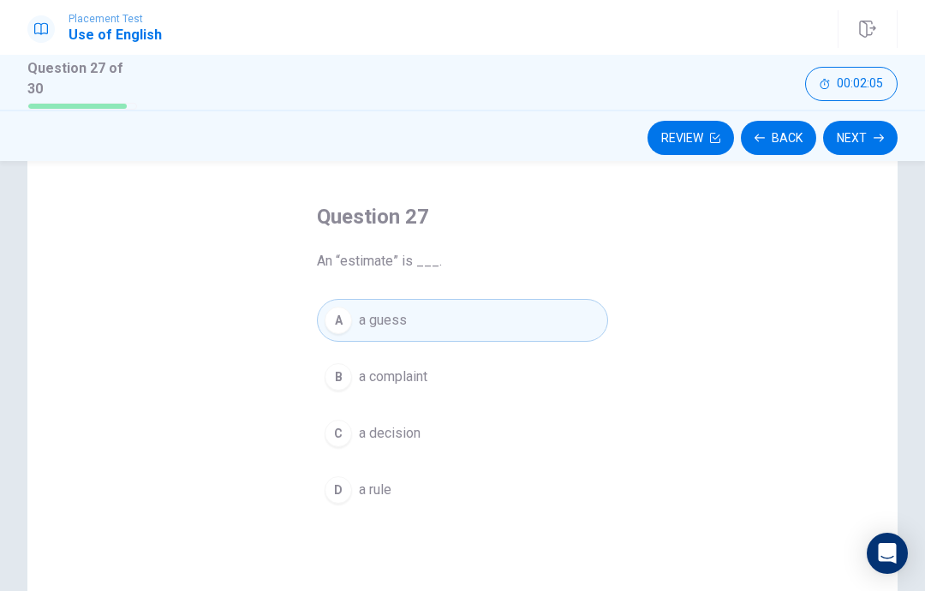
click at [776, 133] on button "Back" at bounding box center [778, 138] width 75 height 34
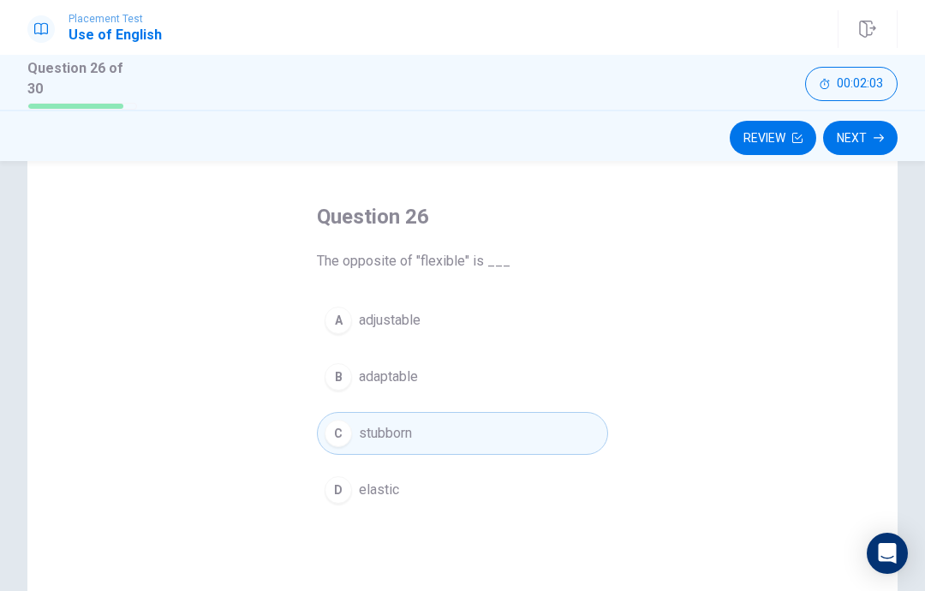
click at [795, 138] on icon "button" at bounding box center [797, 138] width 10 height 10
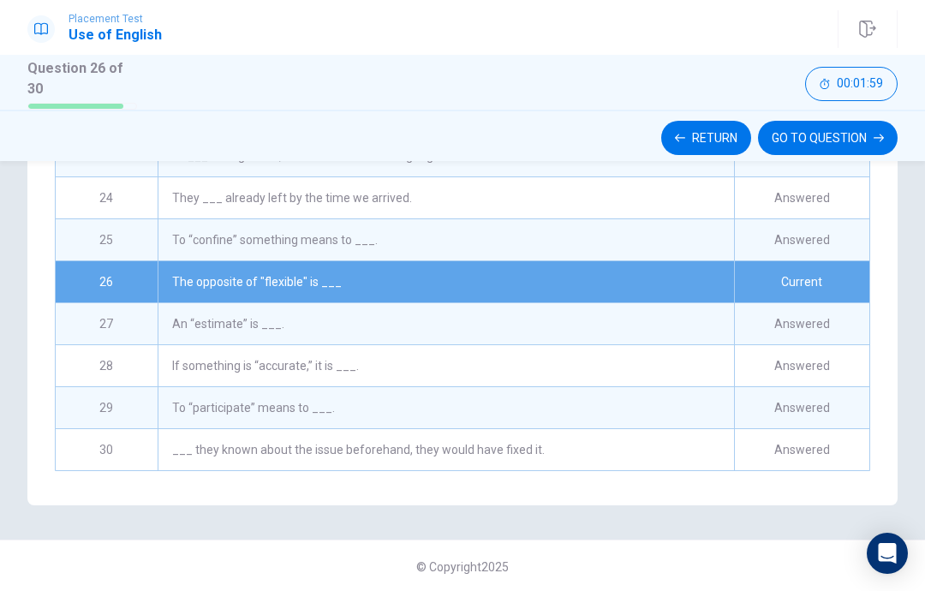
scroll to position [874, 0]
click at [748, 239] on div "Answered" at bounding box center [801, 239] width 135 height 41
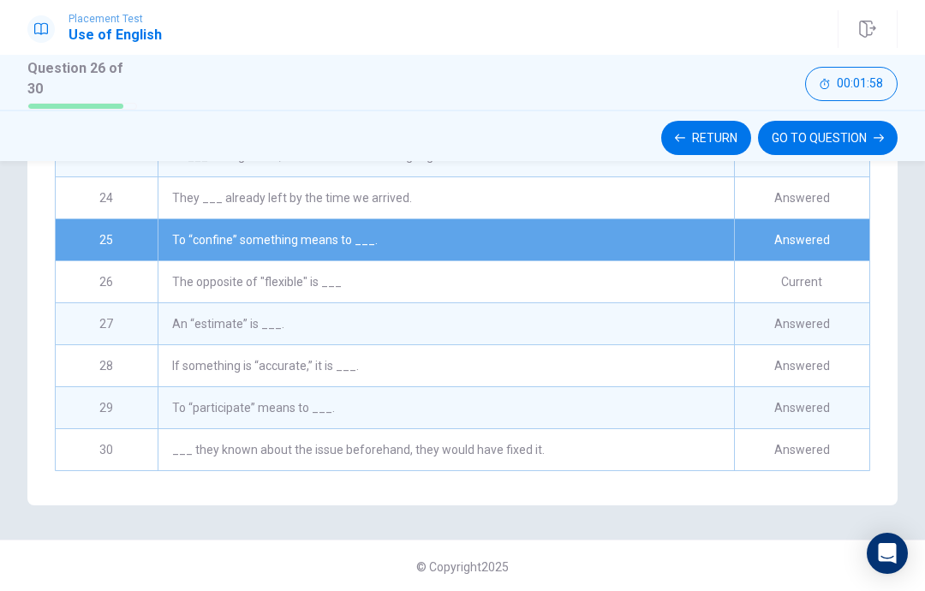
click at [761, 229] on div "Answered" at bounding box center [801, 239] width 135 height 41
click at [748, 224] on div "Answered" at bounding box center [801, 239] width 135 height 41
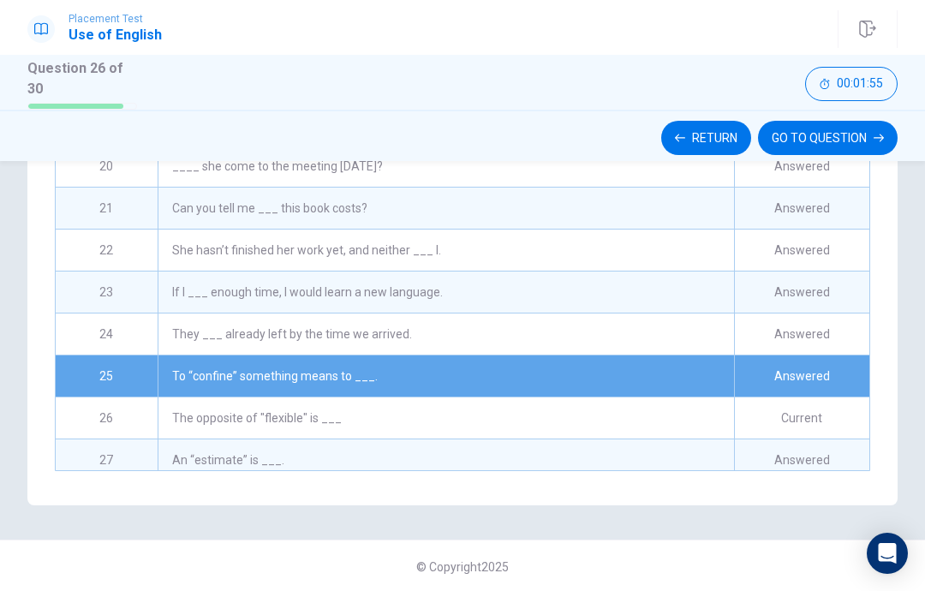
scroll to position [0, 0]
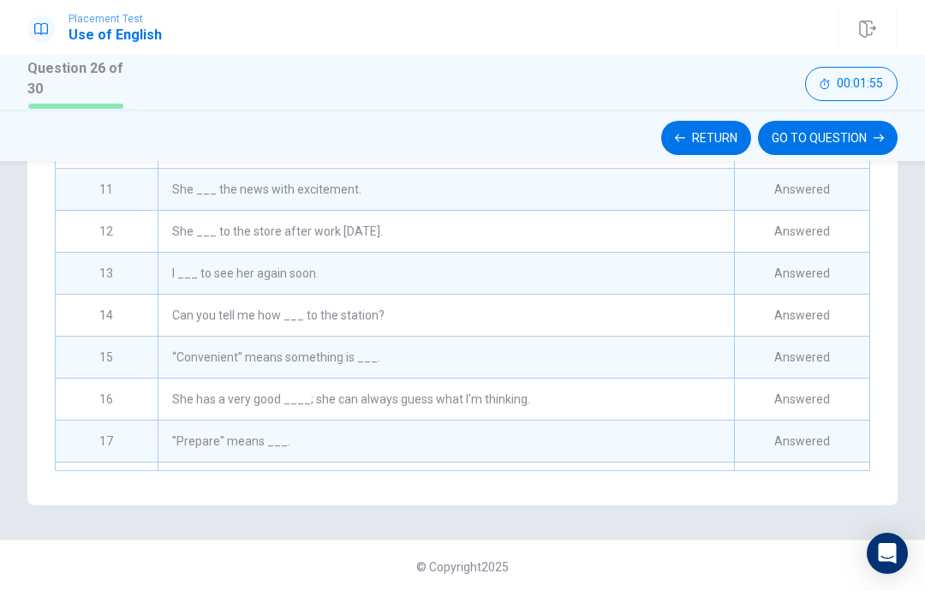
click at [715, 134] on button "Return" at bounding box center [706, 138] width 90 height 34
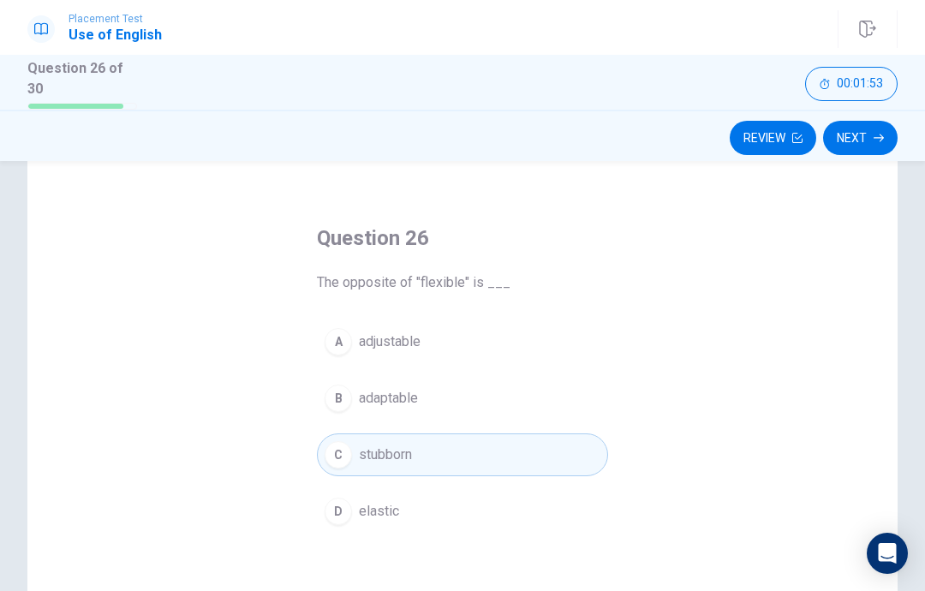
scroll to position [43, 0]
click at [868, 139] on button "Next" at bounding box center [860, 138] width 75 height 34
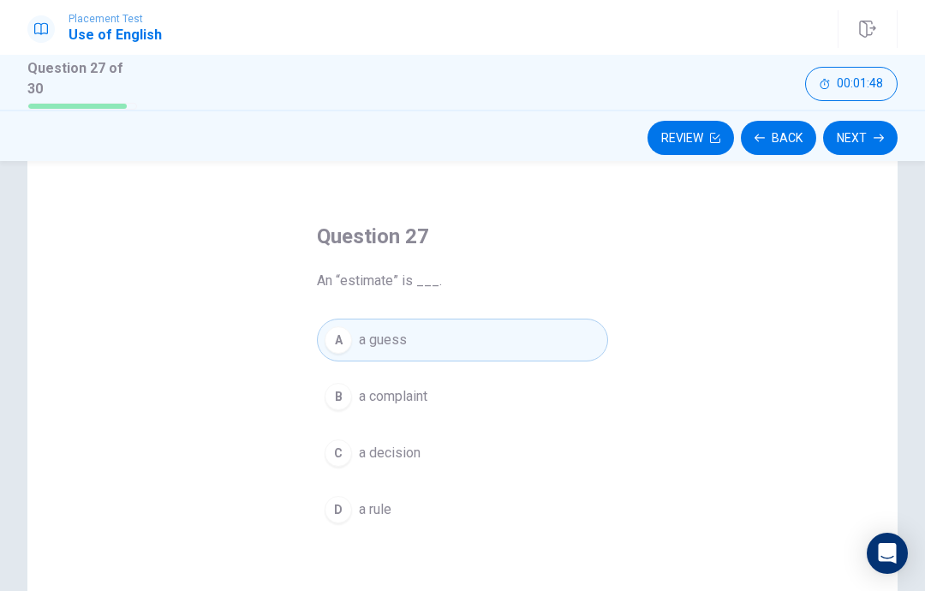
click at [873, 133] on icon "button" at bounding box center [878, 138] width 10 height 10
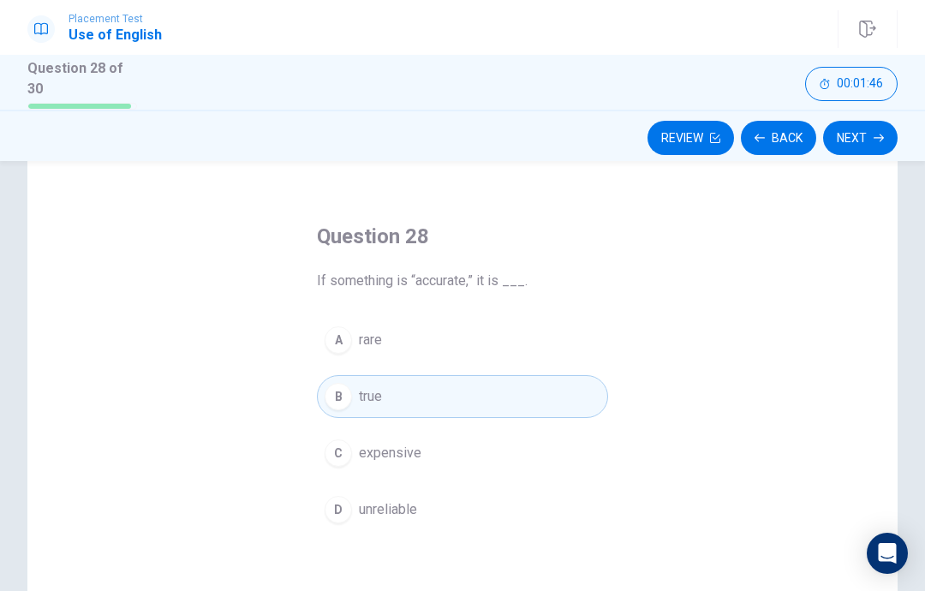
click at [791, 132] on button "Back" at bounding box center [778, 138] width 75 height 34
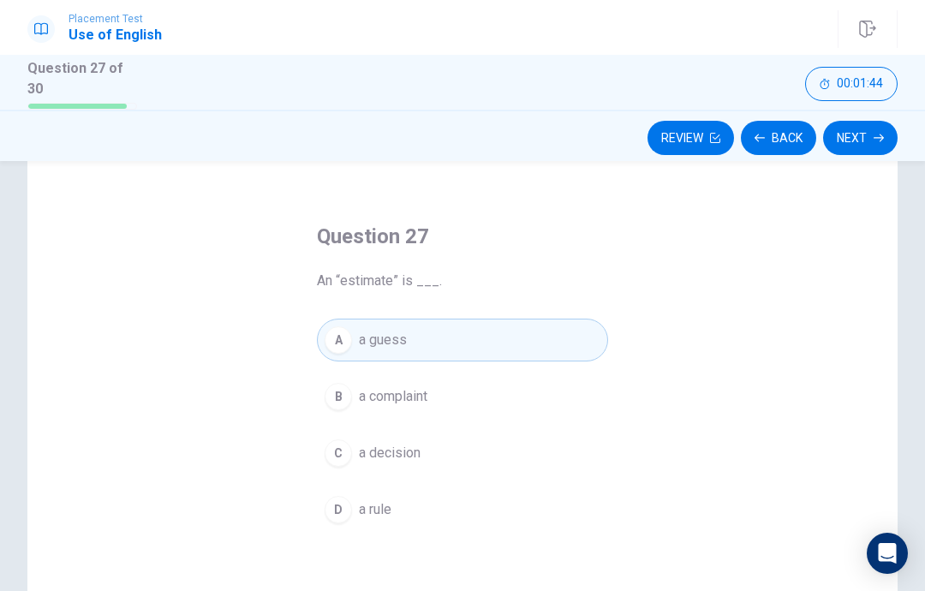
click at [880, 140] on button "Next" at bounding box center [860, 138] width 75 height 34
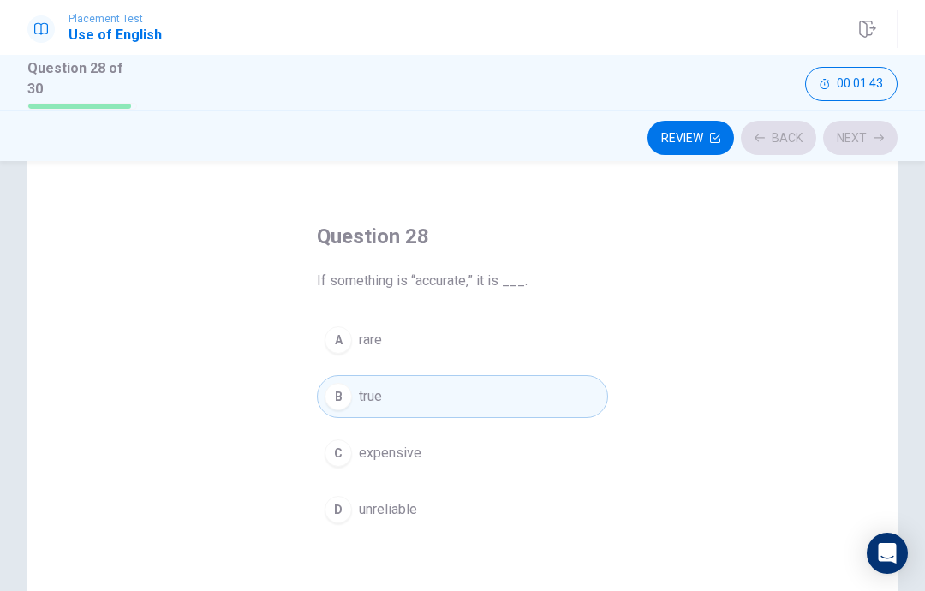
click at [891, 134] on button "Next" at bounding box center [860, 138] width 75 height 34
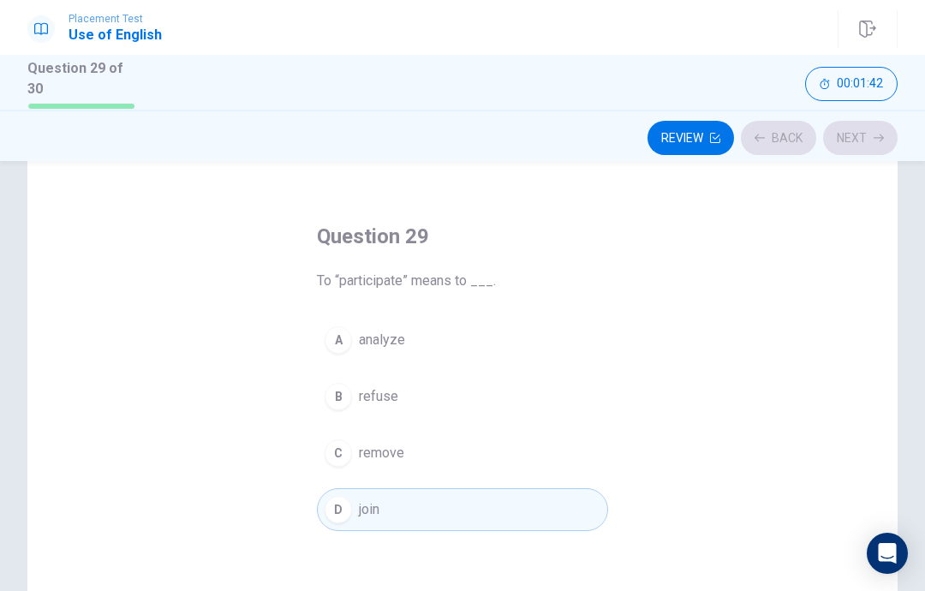
click at [773, 147] on button "Back" at bounding box center [778, 138] width 75 height 34
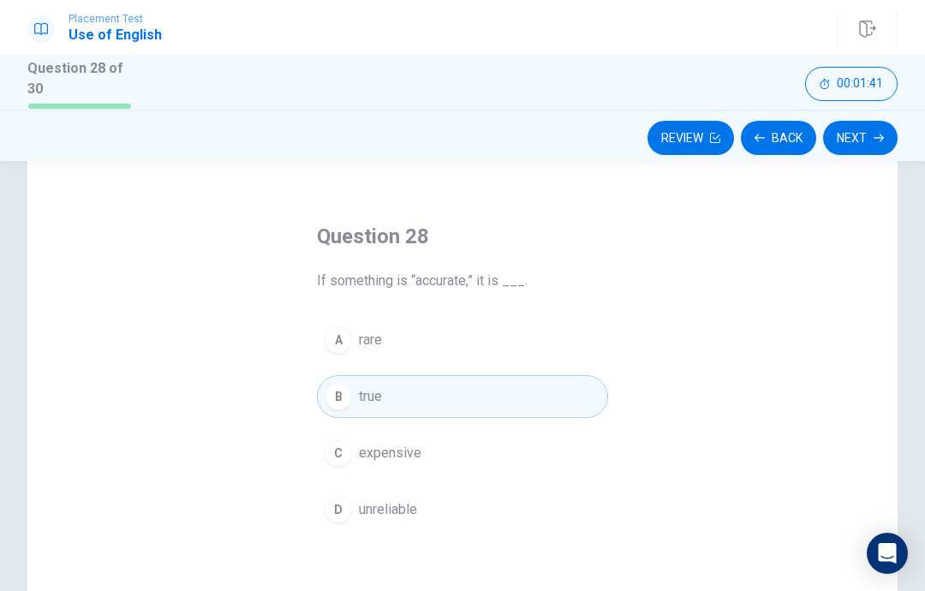
click at [795, 134] on button "Back" at bounding box center [778, 138] width 75 height 34
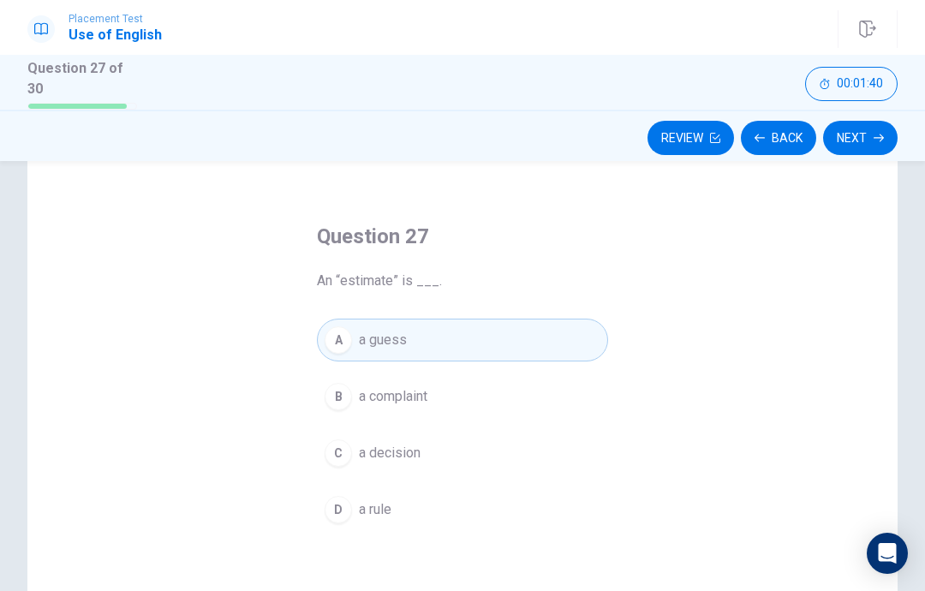
click at [883, 121] on button "Next" at bounding box center [860, 138] width 75 height 34
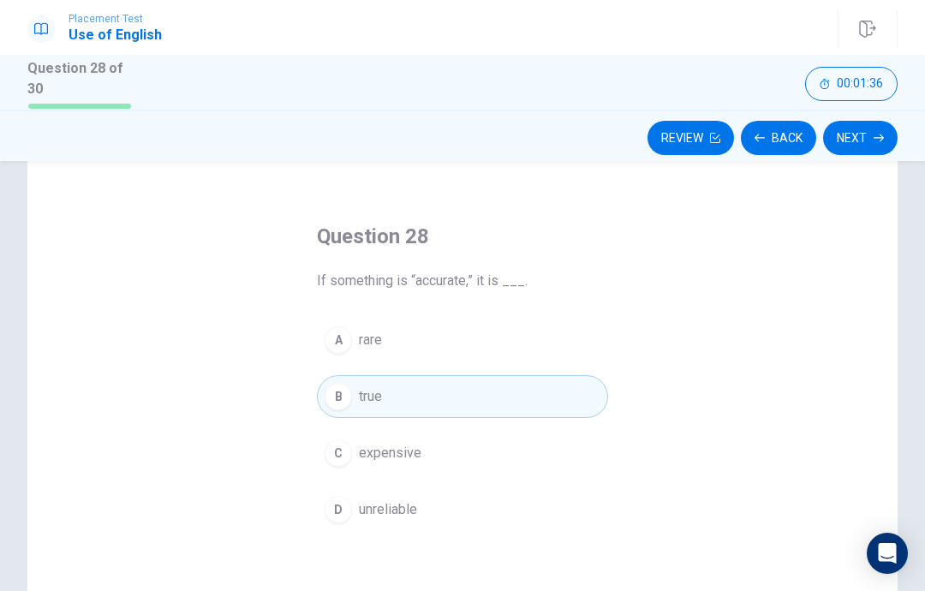
click at [873, 128] on button "Next" at bounding box center [860, 138] width 75 height 34
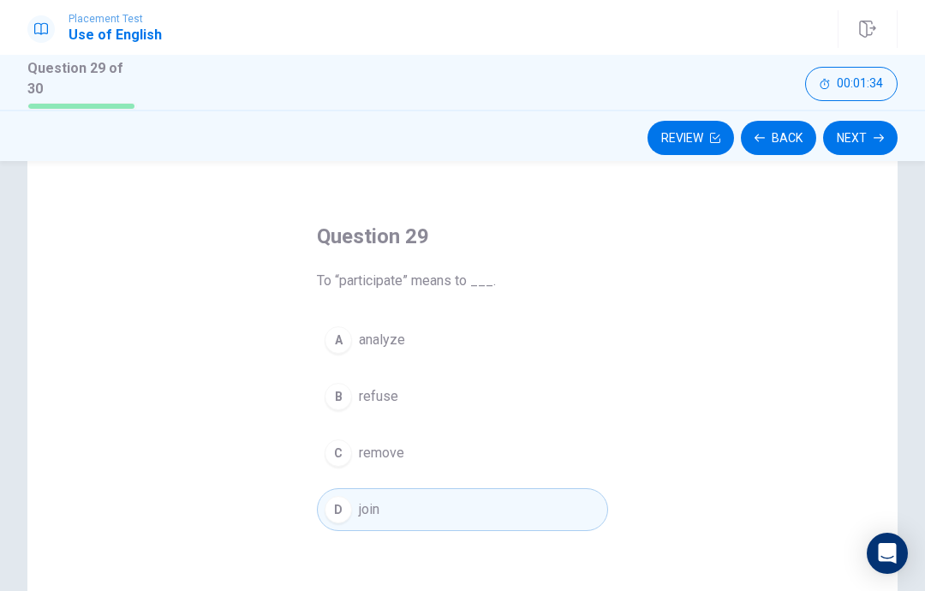
click at [865, 134] on button "Next" at bounding box center [860, 138] width 75 height 34
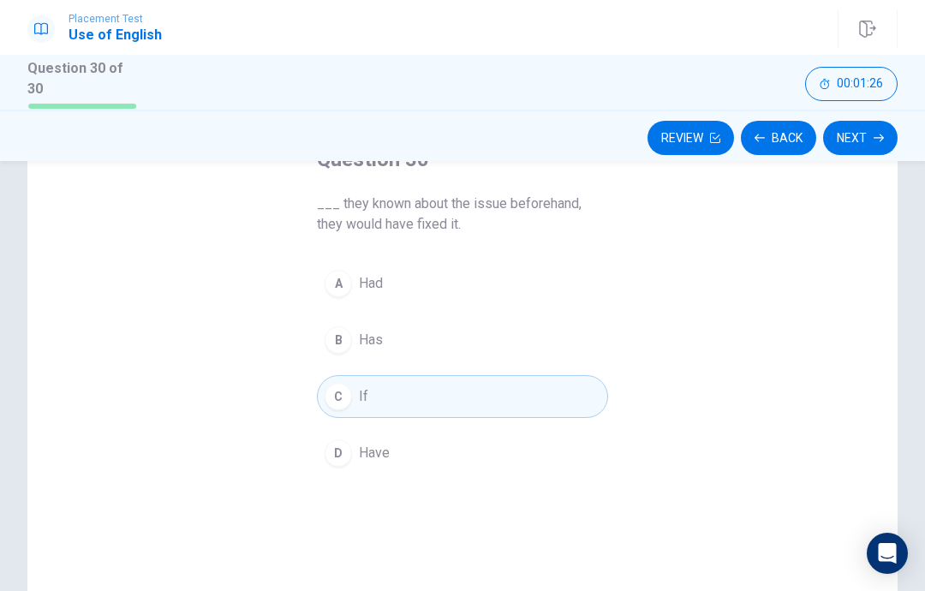
scroll to position [122, 0]
click at [862, 138] on button "Next" at bounding box center [860, 138] width 75 height 34
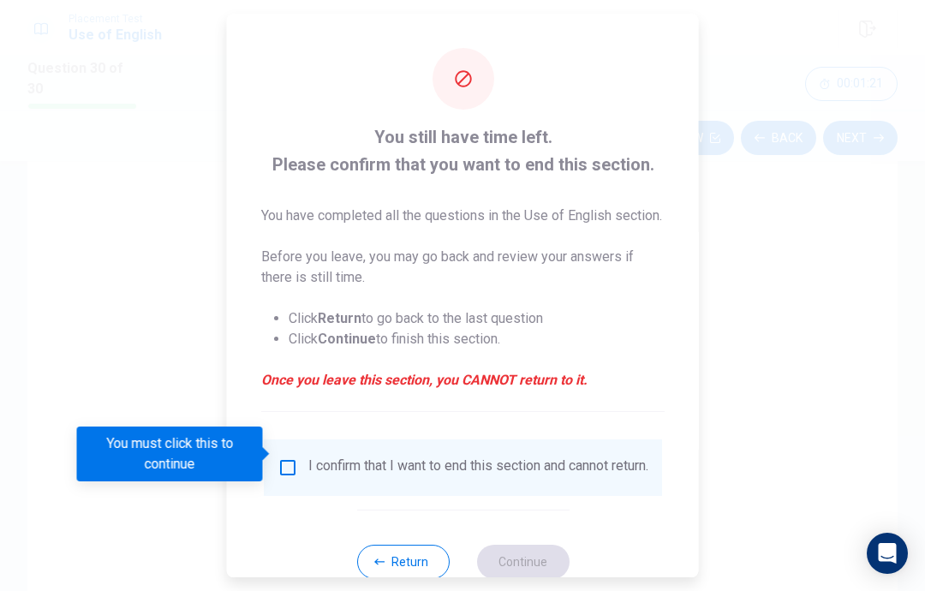
click at [292, 457] on input "You must click this to continue" at bounding box center [287, 467] width 21 height 21
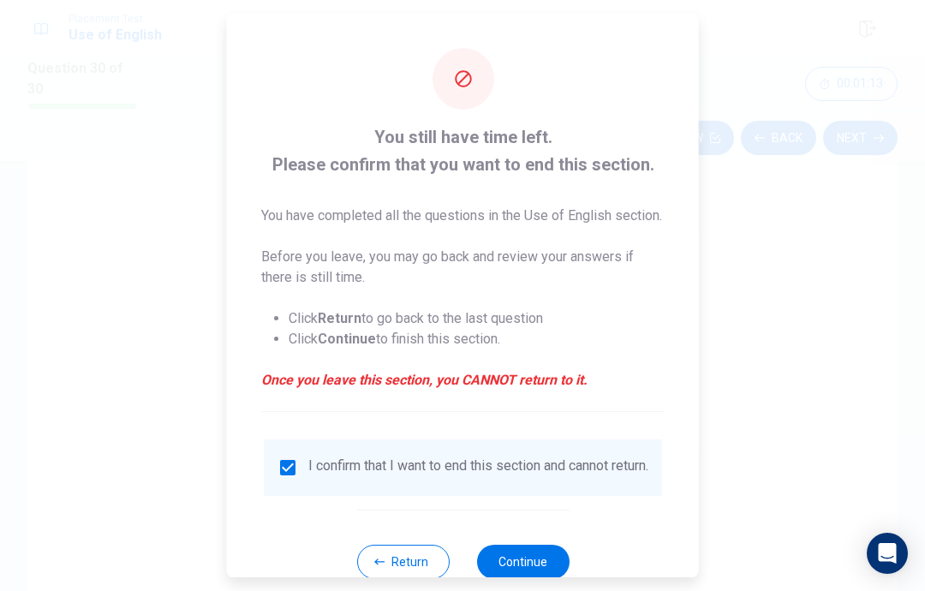
click at [538, 560] on button "Continue" at bounding box center [522, 562] width 92 height 34
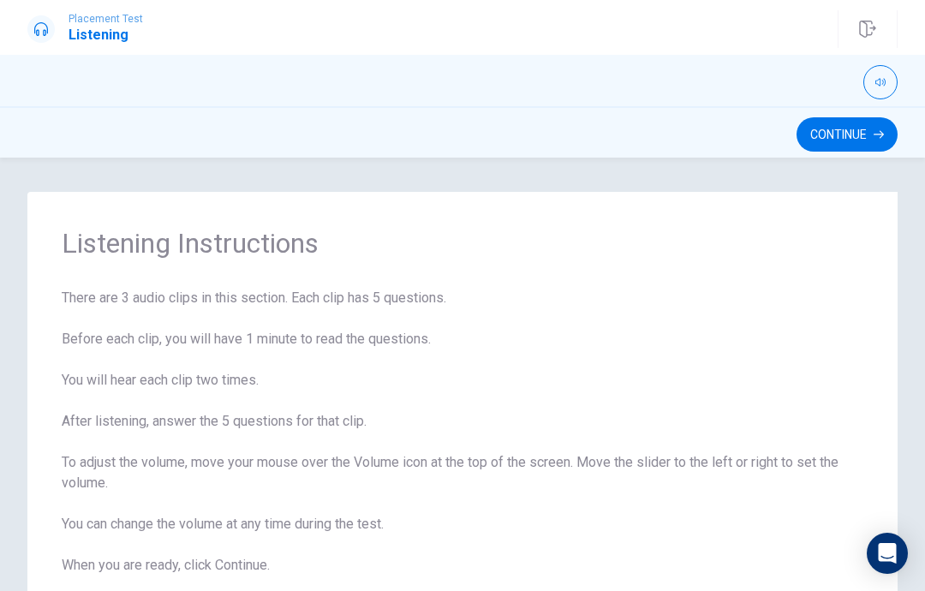
scroll to position [0, 0]
click at [868, 133] on button "Continue" at bounding box center [846, 134] width 101 height 34
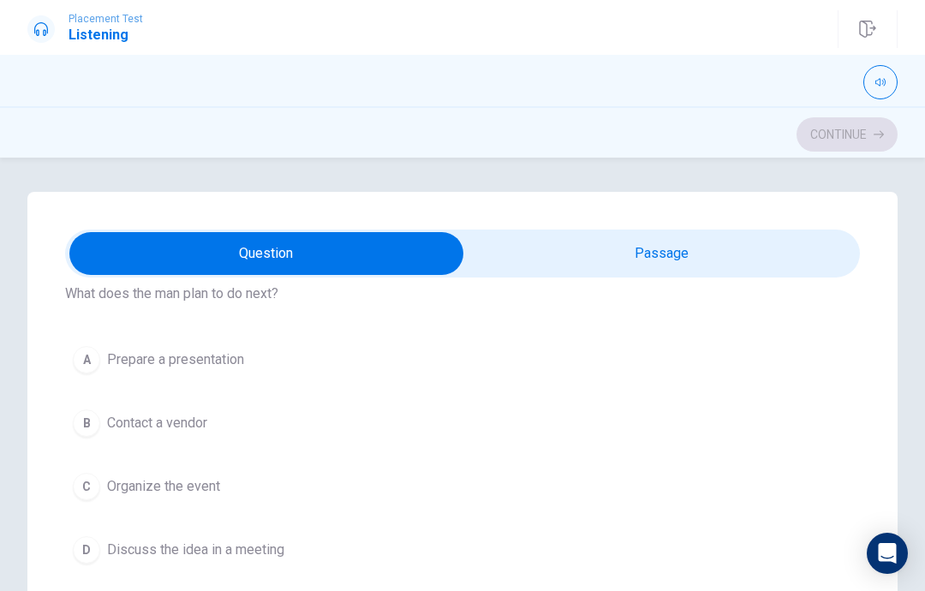
scroll to position [69, 0]
type input "3"
click at [575, 257] on input "checkbox" at bounding box center [266, 253] width 1192 height 43
checkbox input "true"
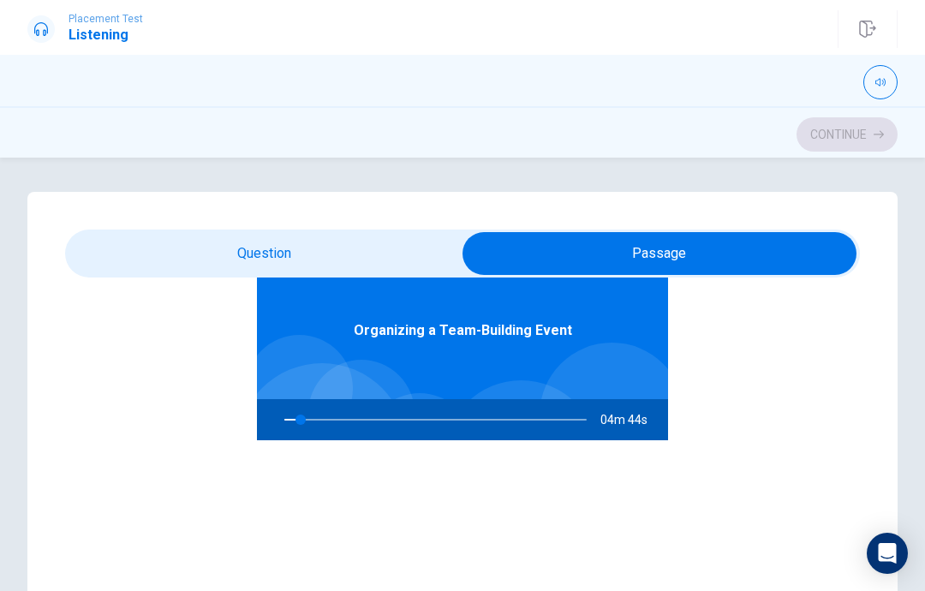
scroll to position [96, 0]
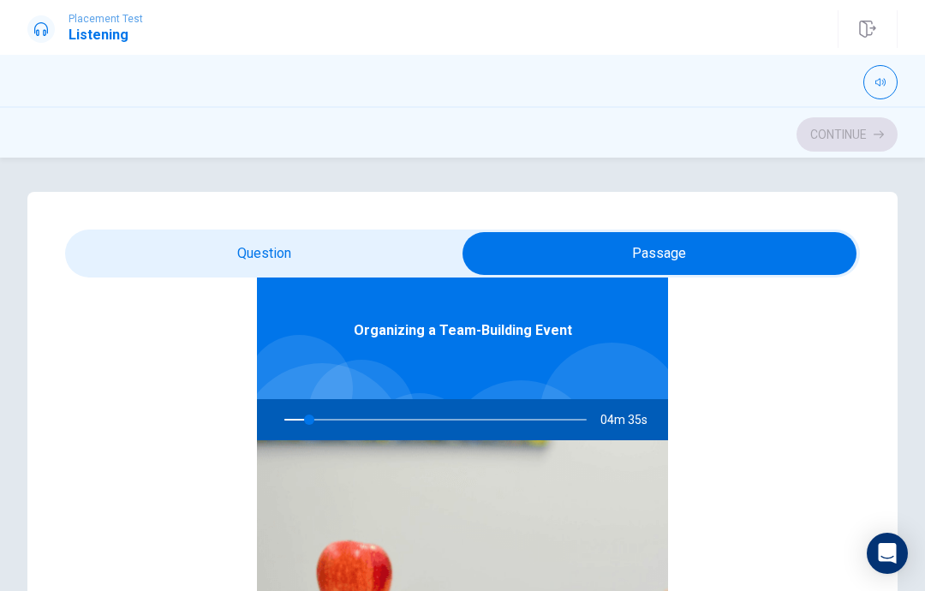
click at [315, 429] on div at bounding box center [432, 419] width 337 height 41
type input "10"
click at [390, 251] on input "checkbox" at bounding box center [659, 253] width 1192 height 43
checkbox input "false"
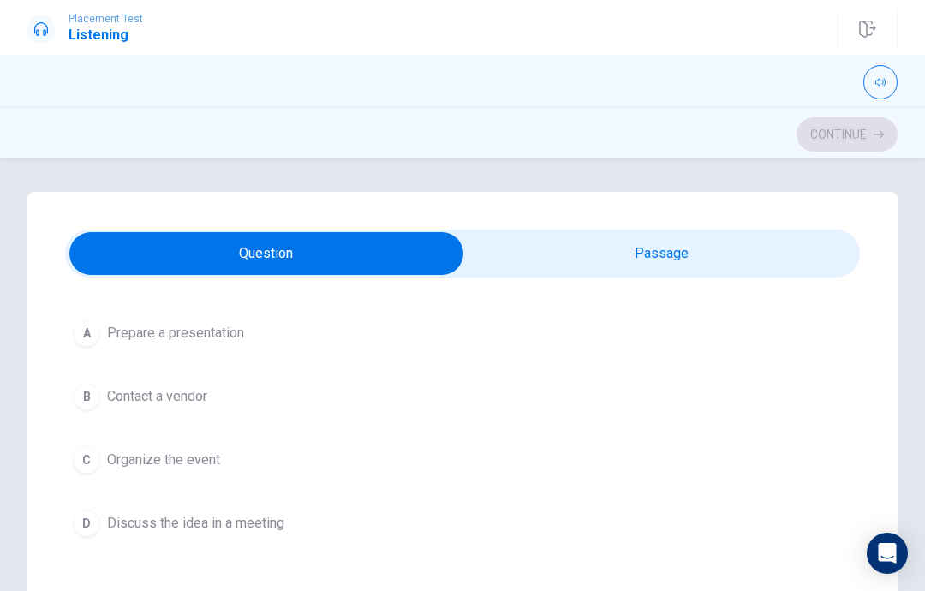
type input "10"
click at [611, 270] on input "checkbox" at bounding box center [266, 253] width 1192 height 43
checkbox input "true"
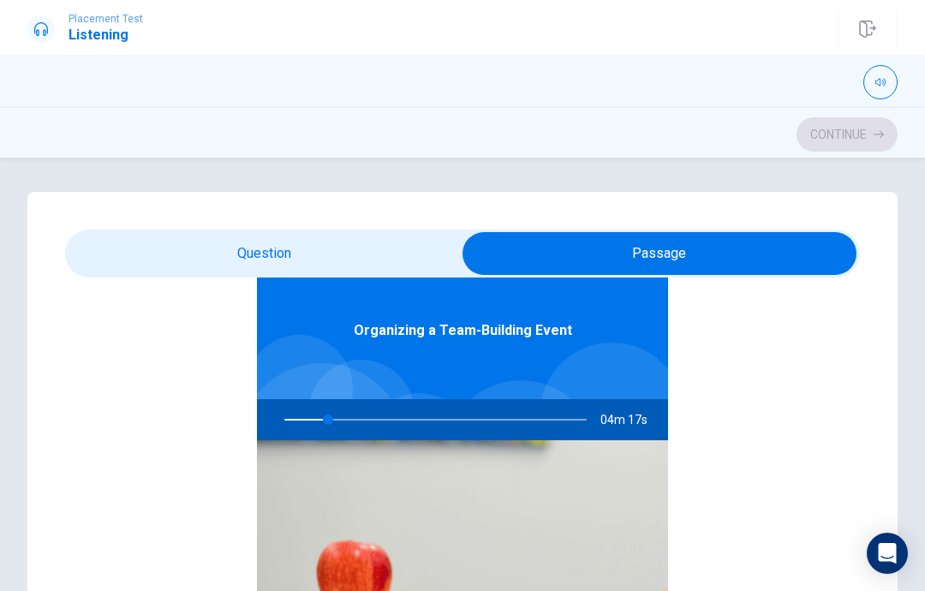
type input "15"
click at [413, 253] on input "checkbox" at bounding box center [659, 253] width 1192 height 43
checkbox input "false"
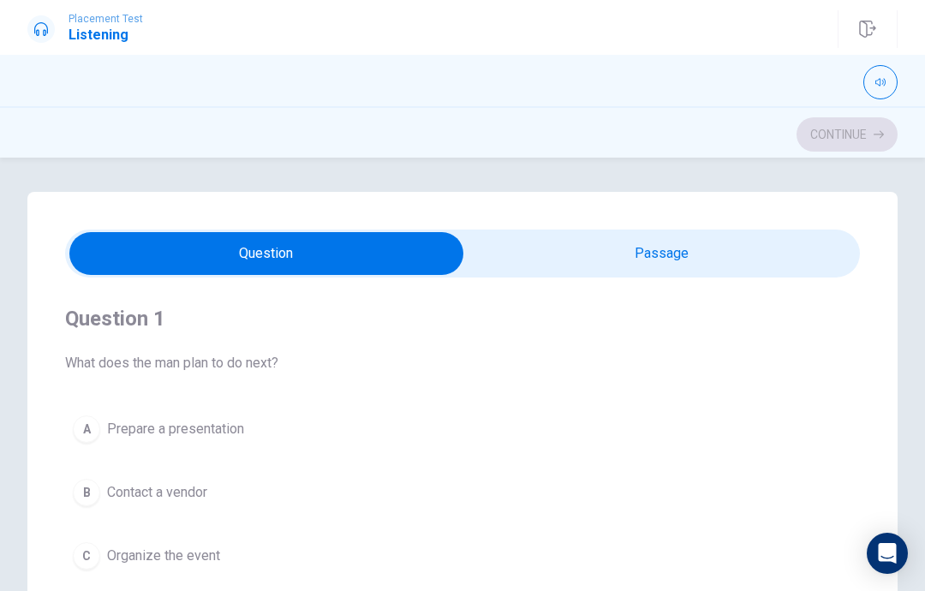
scroll to position [-2, 0]
type input "16"
click at [581, 247] on input "checkbox" at bounding box center [266, 253] width 1192 height 43
checkbox input "true"
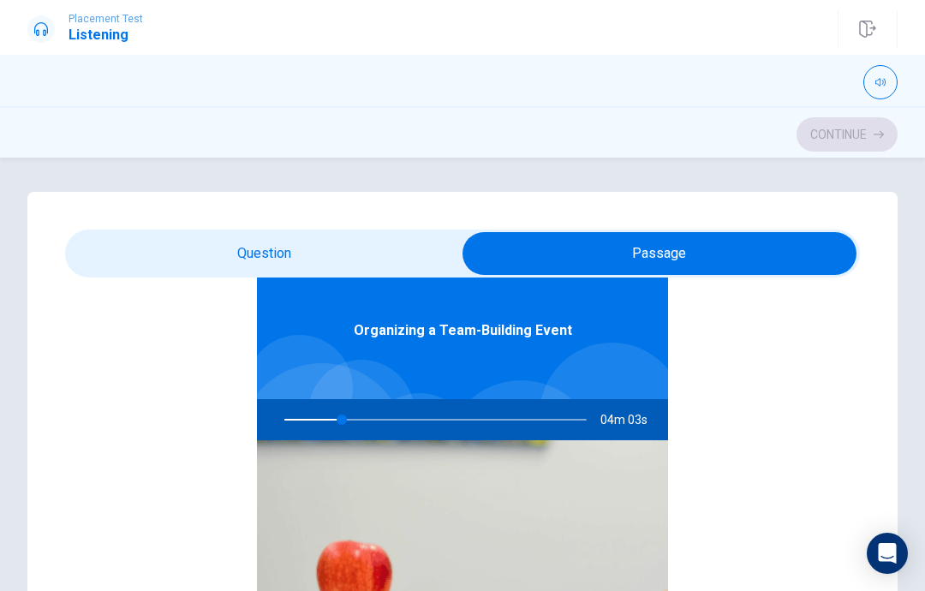
type input "19"
click at [400, 246] on input "checkbox" at bounding box center [659, 253] width 1192 height 43
checkbox input "false"
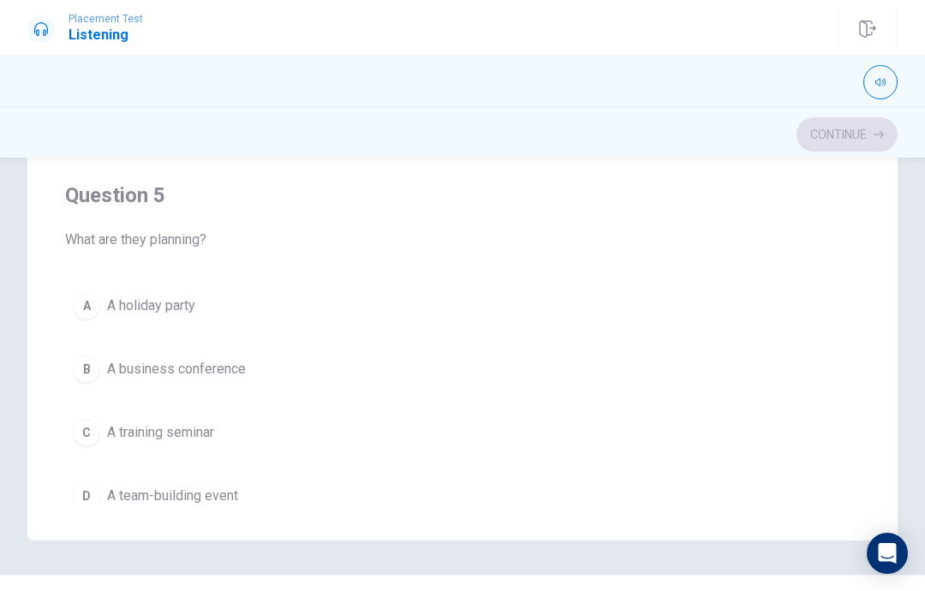
scroll to position [1344, 0]
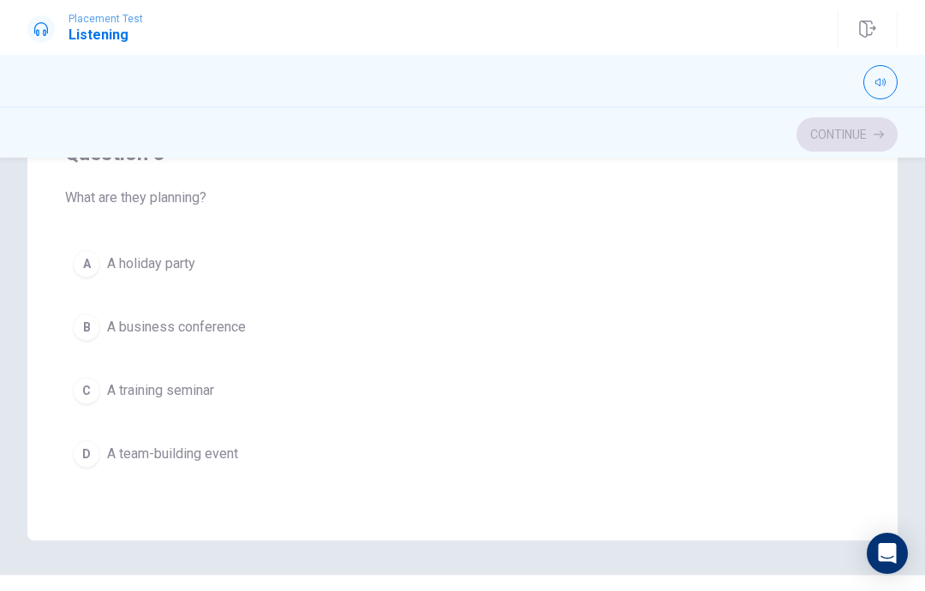
click at [212, 457] on span "A team-building event" at bounding box center [172, 454] width 131 height 21
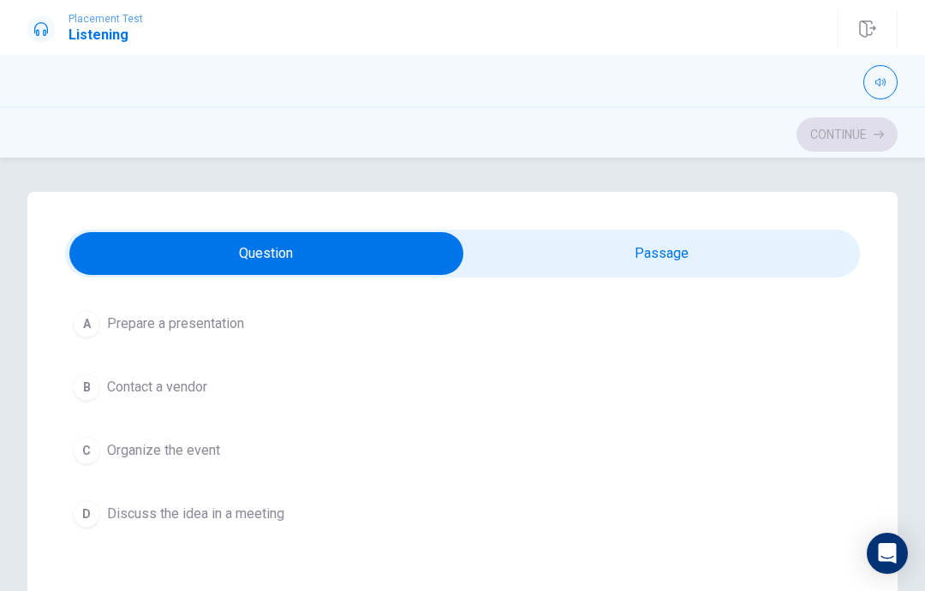
scroll to position [110, 0]
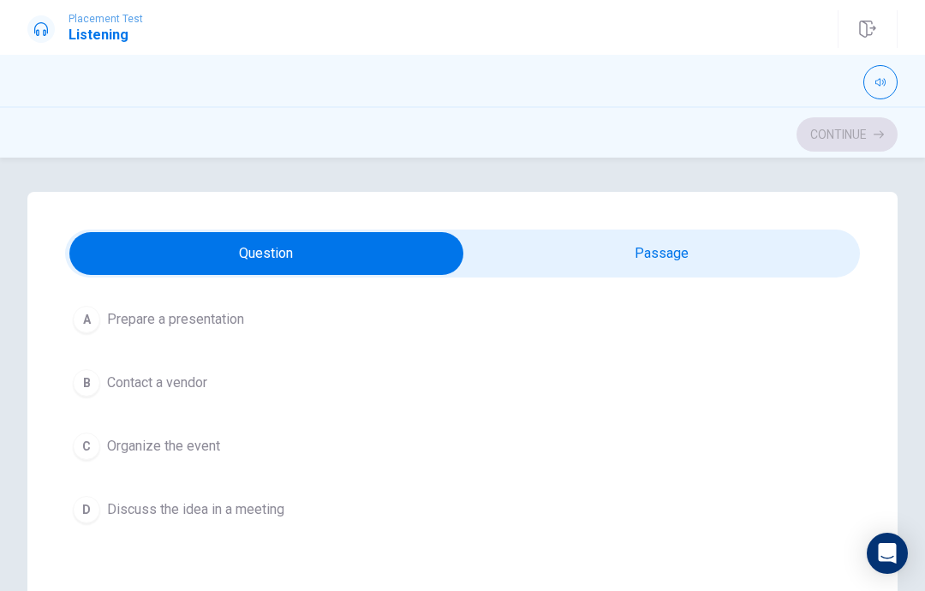
click at [305, 505] on button "D Discuss the idea in a meeting" at bounding box center [462, 509] width 795 height 43
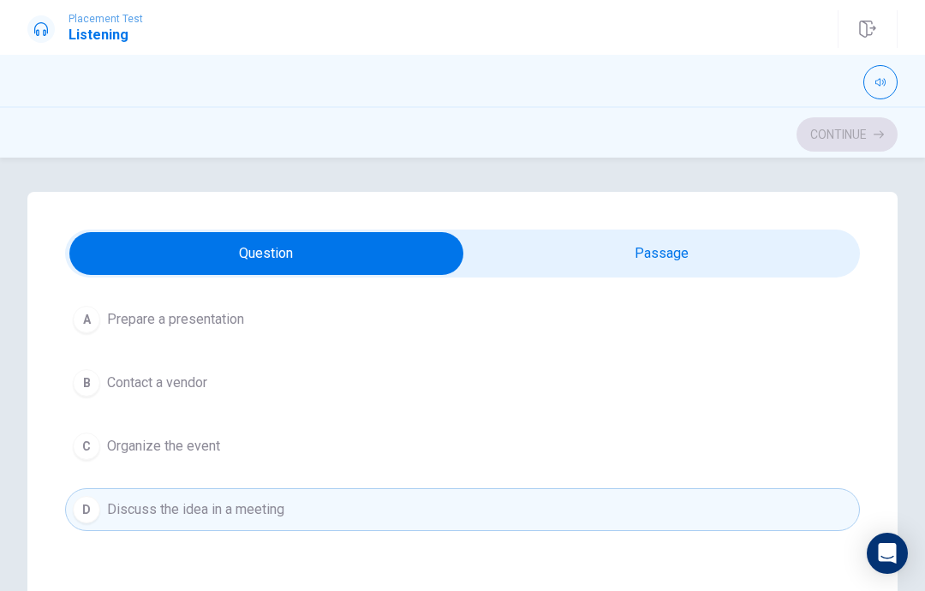
click at [306, 456] on button "C Organize the event" at bounding box center [462, 446] width 795 height 43
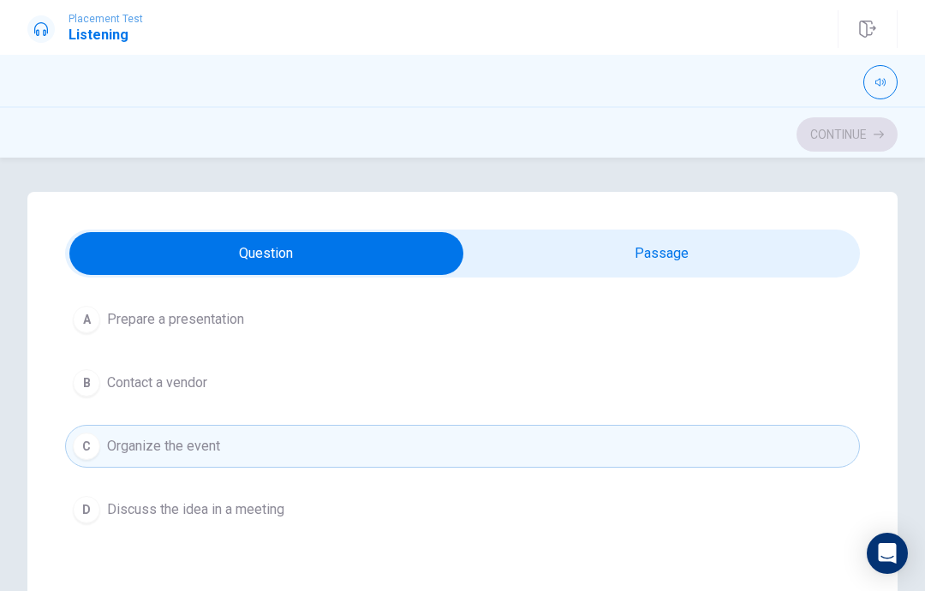
click at [329, 395] on button "B Contact a vendor" at bounding box center [462, 382] width 795 height 43
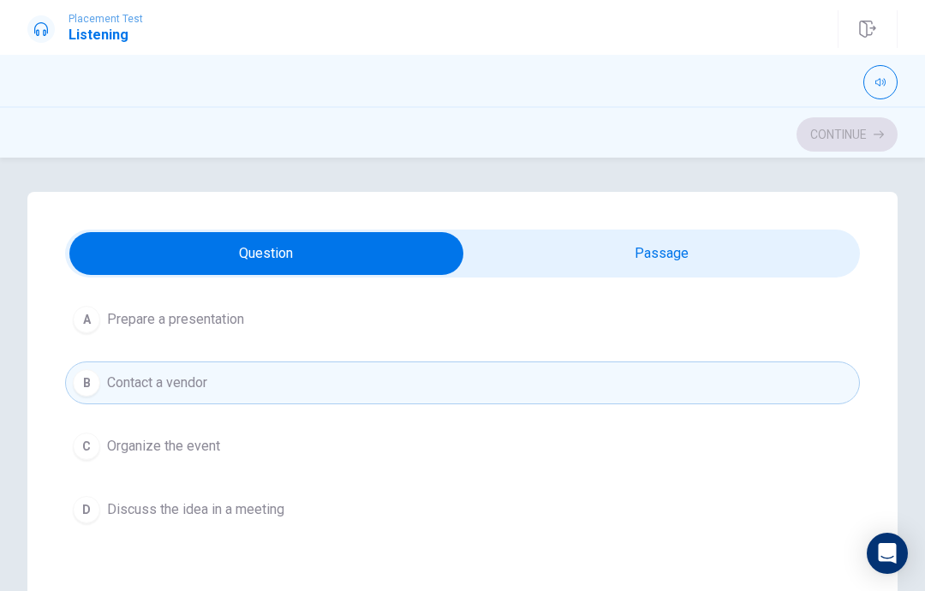
click at [313, 435] on button "C Organize the event" at bounding box center [462, 446] width 795 height 43
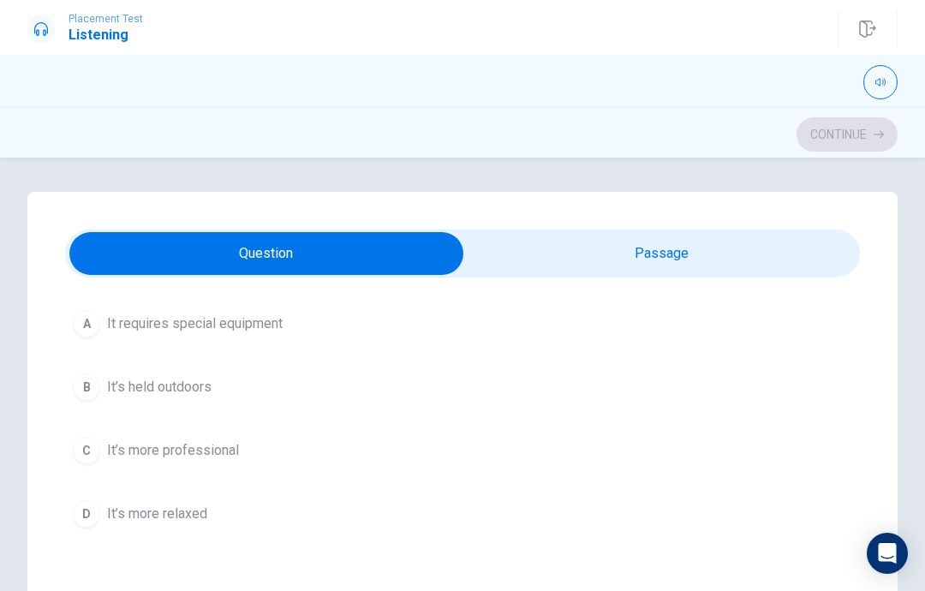
scroll to position [497, 0]
click at [313, 378] on button "B It’s held outdoors" at bounding box center [462, 386] width 795 height 43
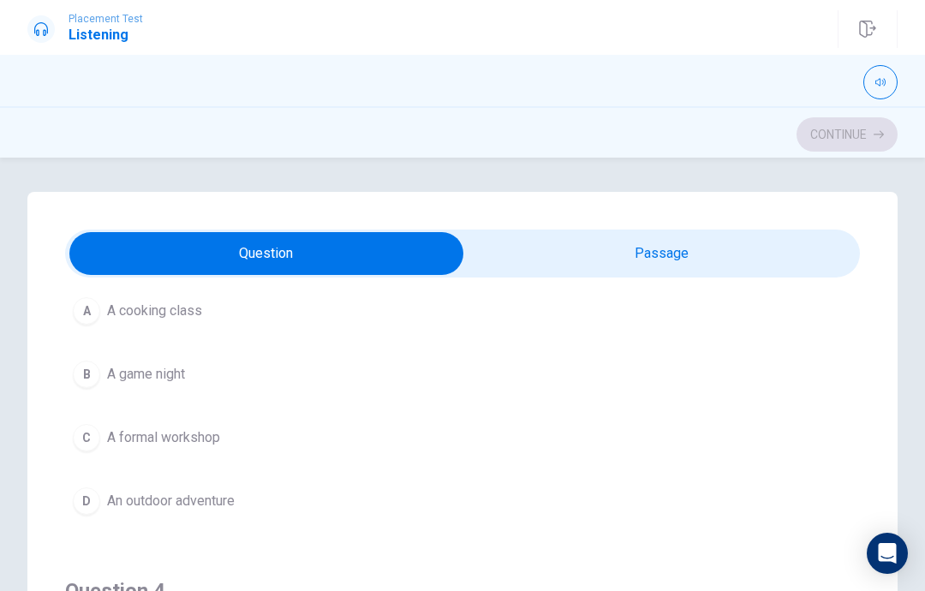
click at [284, 514] on button "D An outdoor adventure" at bounding box center [462, 501] width 795 height 43
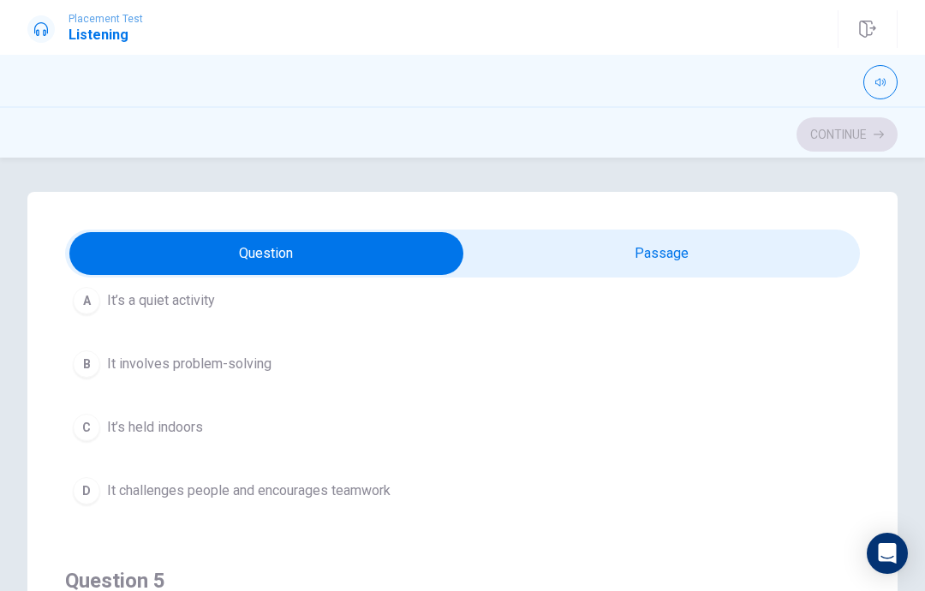
scroll to position [1301, 0]
click at [251, 491] on span "It challenges people and encourages teamwork" at bounding box center [248, 490] width 283 height 21
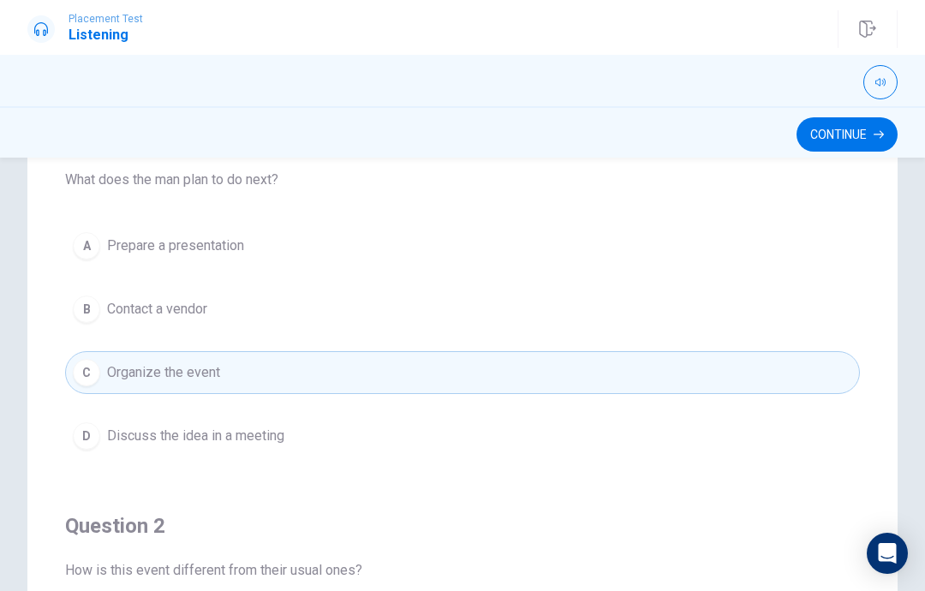
scroll to position [18, 0]
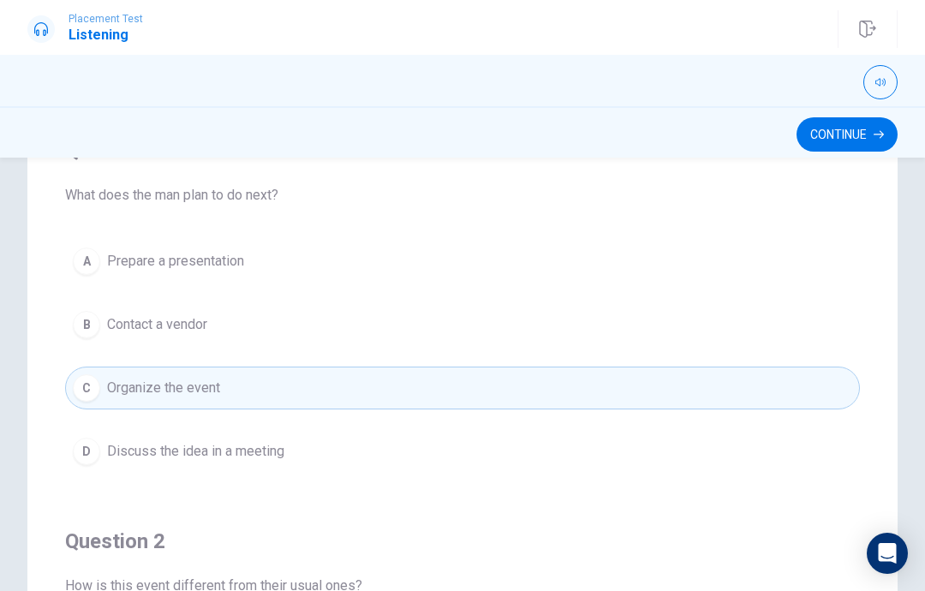
click at [862, 136] on button "Continue" at bounding box center [846, 134] width 101 height 34
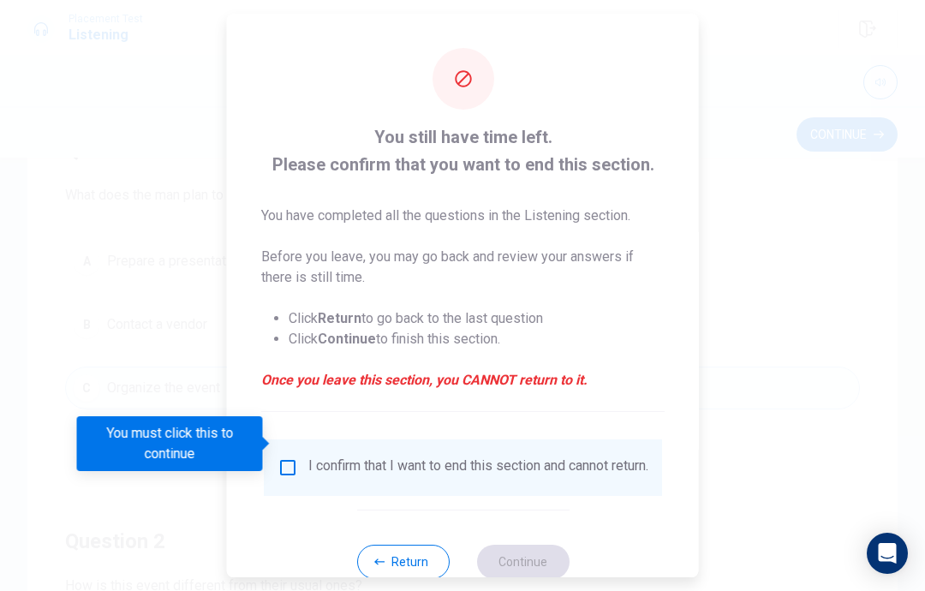
click at [418, 554] on button "Return" at bounding box center [402, 562] width 92 height 34
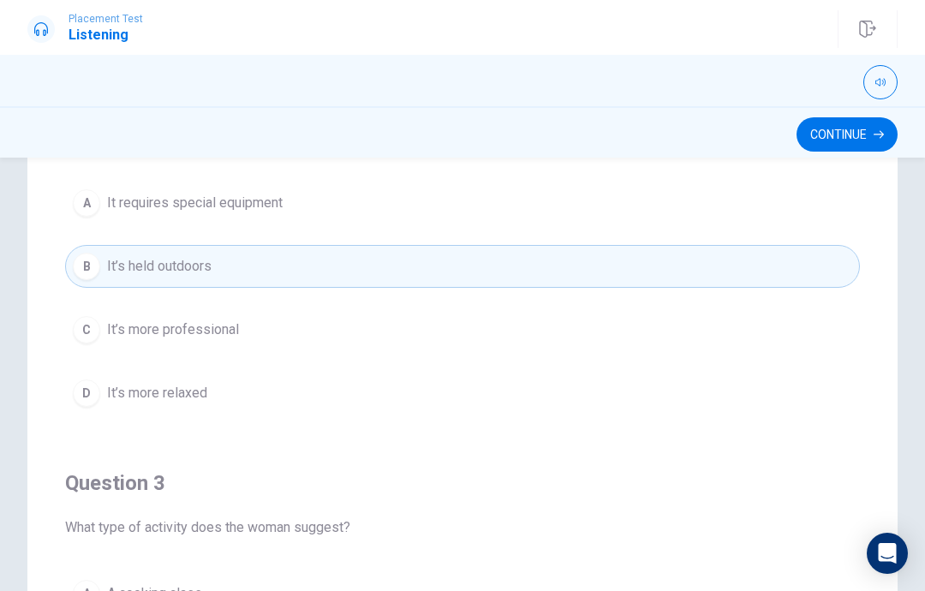
scroll to position [465, 0]
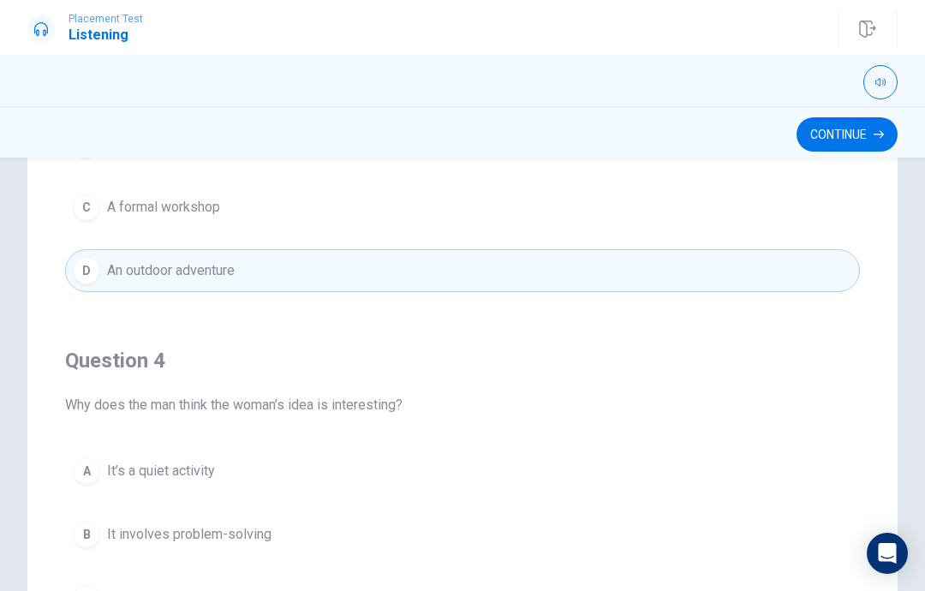
click at [859, 138] on button "Continue" at bounding box center [846, 134] width 101 height 34
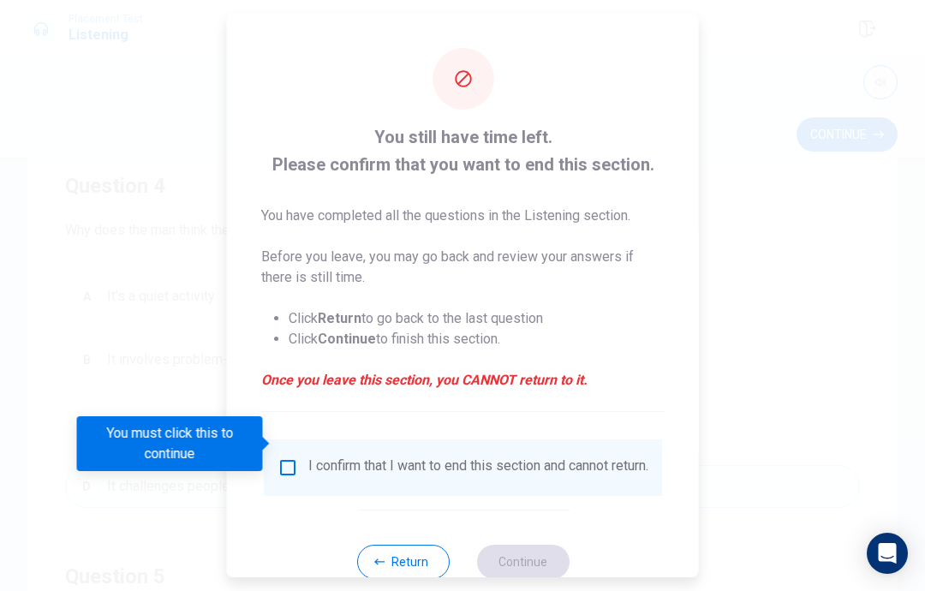
click at [285, 457] on input "You must click this to continue" at bounding box center [287, 467] width 21 height 21
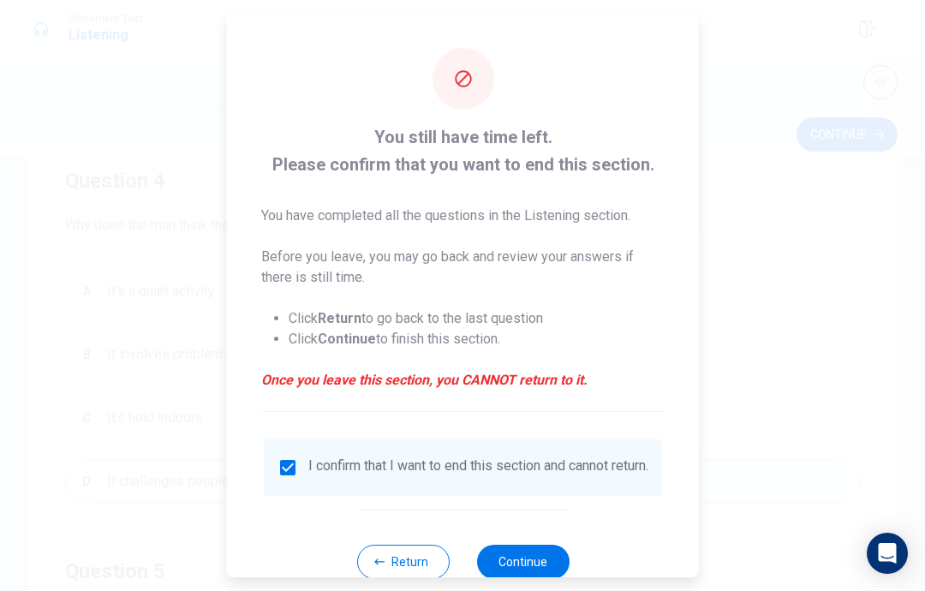
scroll to position [1160, 0]
click at [539, 550] on button "Continue" at bounding box center [522, 562] width 92 height 34
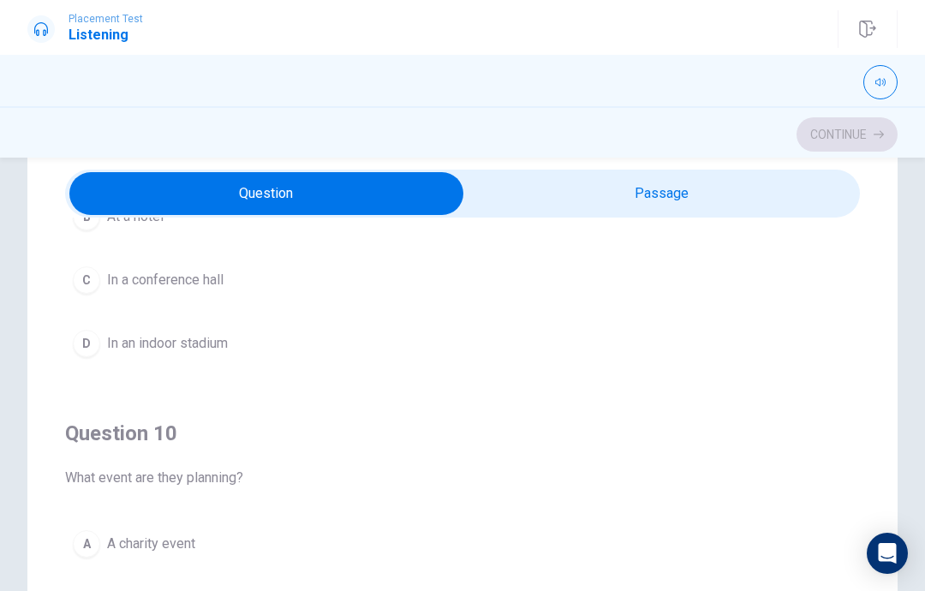
scroll to position [1387, 0]
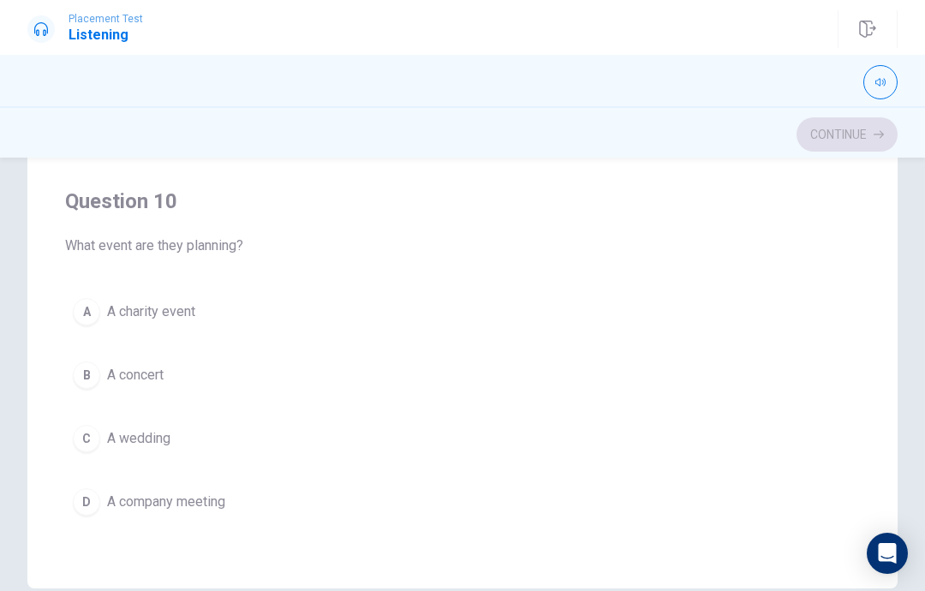
click at [728, 387] on button "B A concert" at bounding box center [462, 375] width 795 height 43
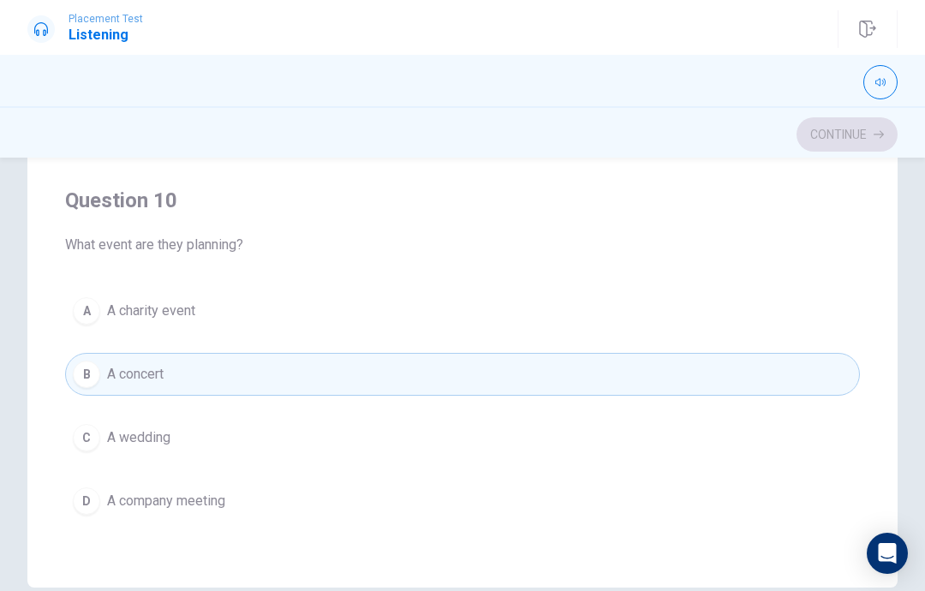
click at [736, 310] on button "A A charity event" at bounding box center [462, 310] width 795 height 43
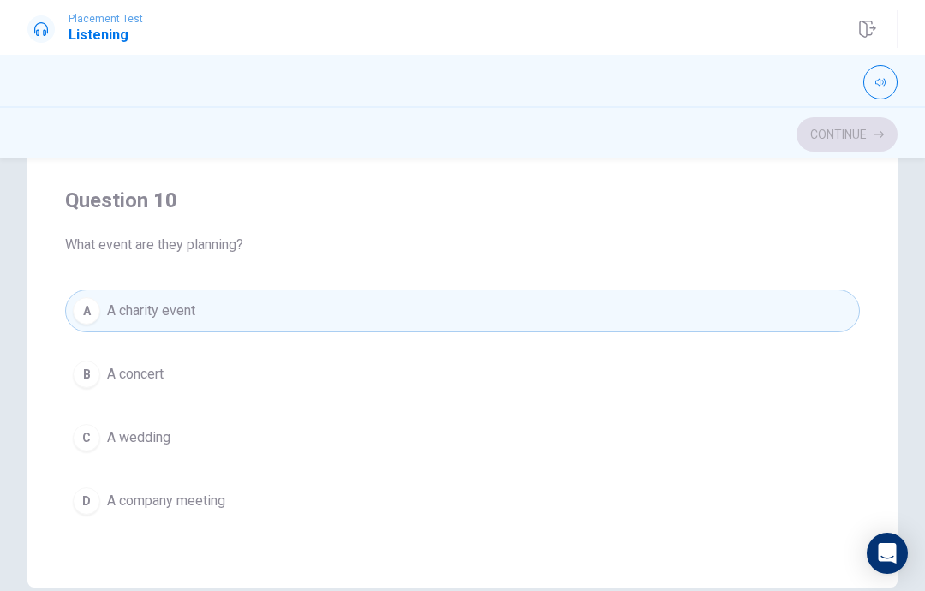
click at [796, 230] on div "Question 10 What event are they planning?" at bounding box center [462, 221] width 795 height 69
click at [793, 232] on div "Question 10 What event are they planning?" at bounding box center [462, 221] width 795 height 69
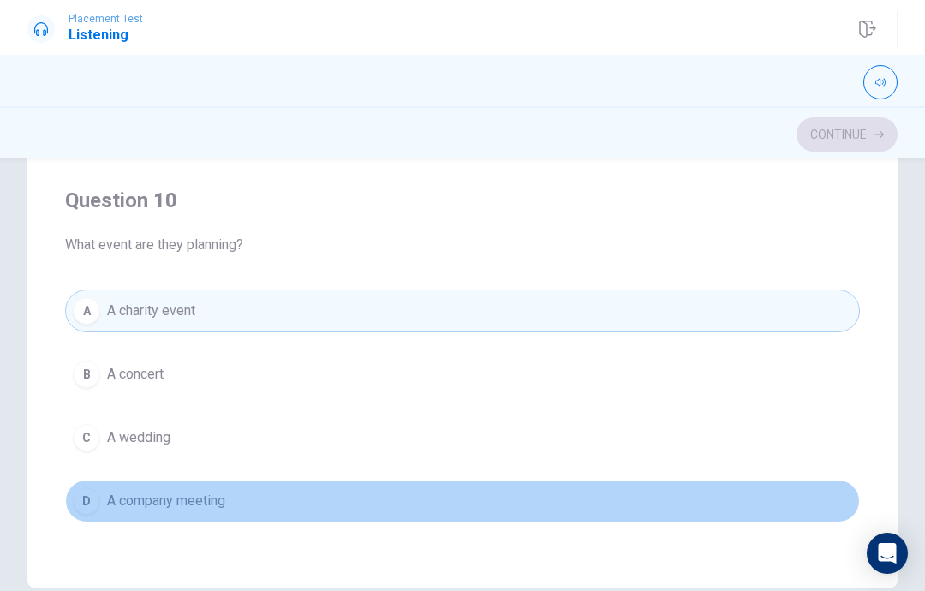
click at [708, 495] on button "D A company meeting" at bounding box center [462, 501] width 795 height 43
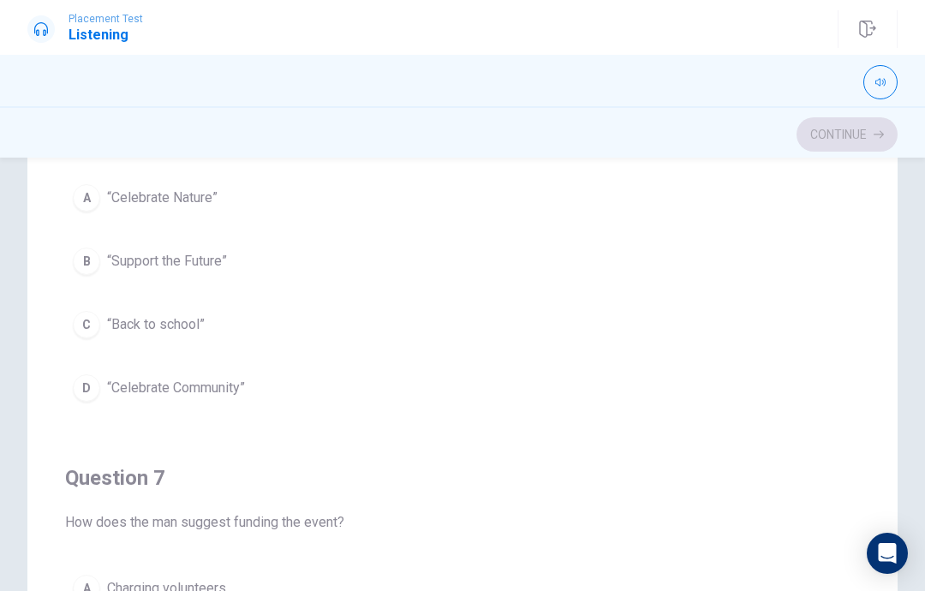
scroll to position [38, 0]
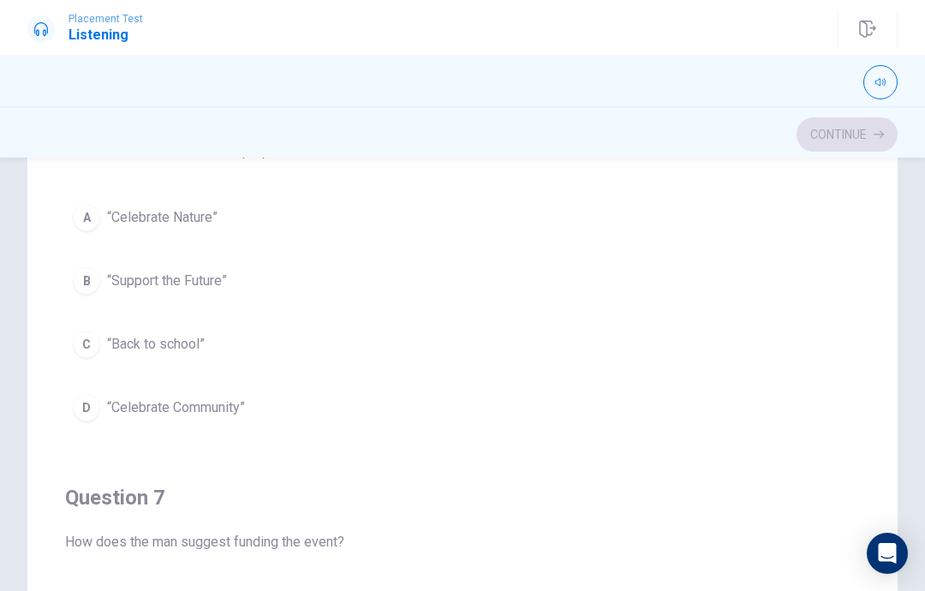
click at [105, 230] on button "A “Celebrate Nature”" at bounding box center [462, 217] width 795 height 43
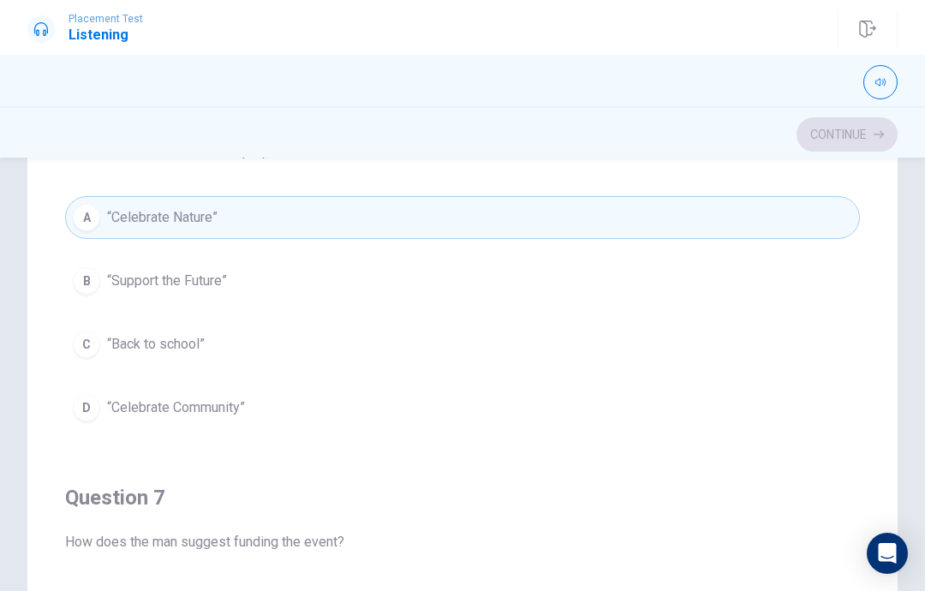
click at [89, 414] on div "D" at bounding box center [86, 407] width 27 height 27
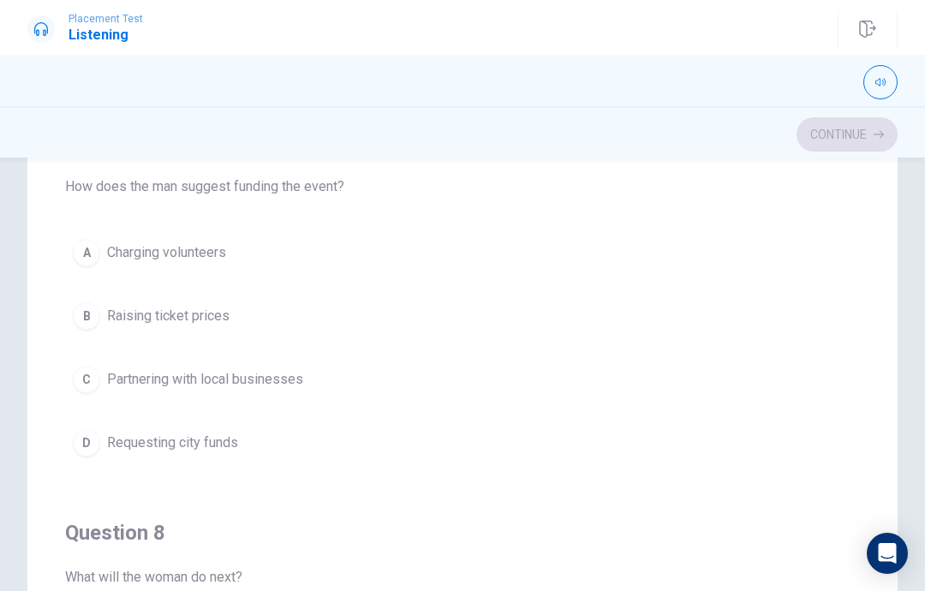
scroll to position [384, 0]
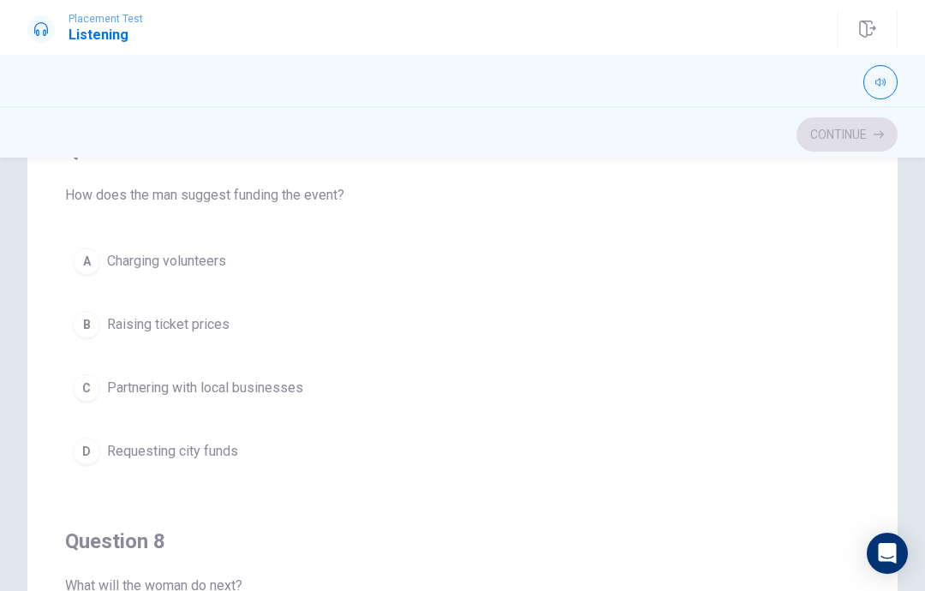
click at [92, 265] on div "A" at bounding box center [86, 260] width 27 height 27
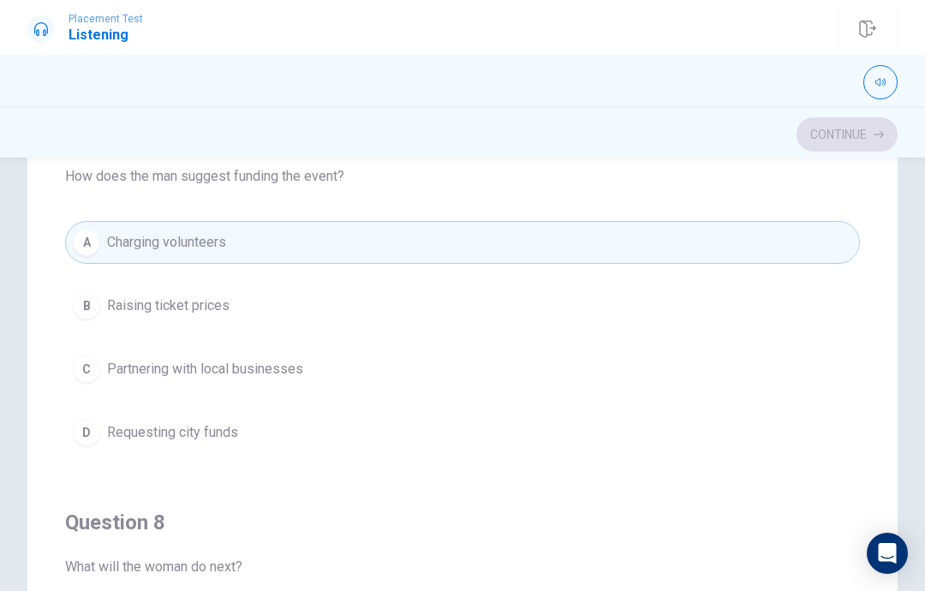
scroll to position [405, 0]
click at [158, 368] on span "Partnering with local businesses" at bounding box center [205, 367] width 196 height 21
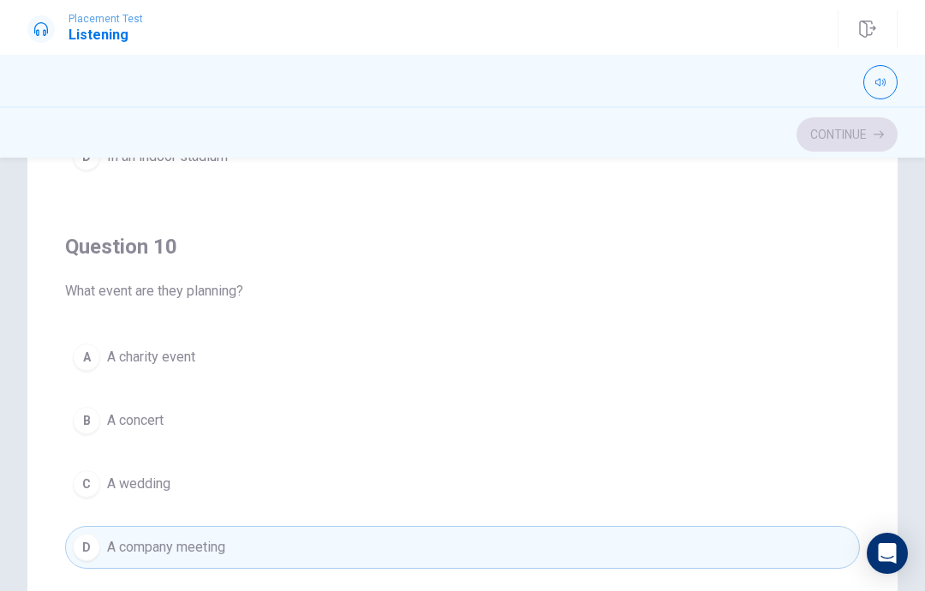
scroll to position [248, 0]
click at [99, 361] on button "A A charity event" at bounding box center [462, 355] width 795 height 43
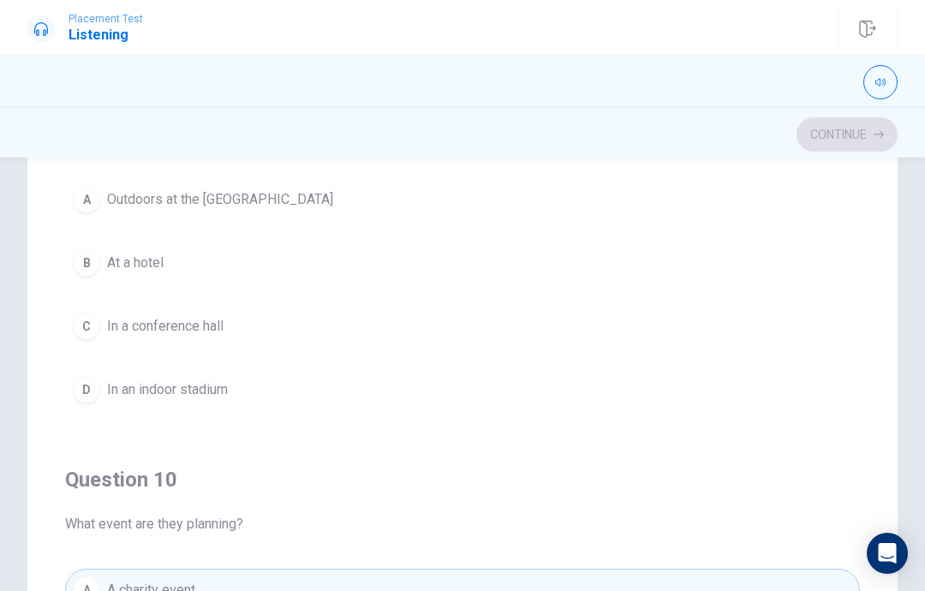
scroll to position [1102, 0]
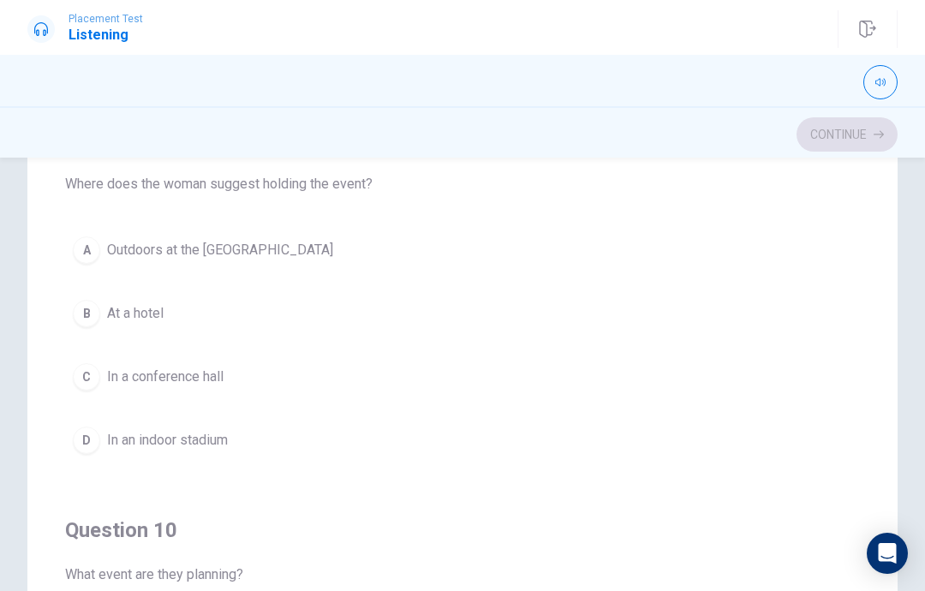
click at [91, 257] on div "A" at bounding box center [86, 249] width 27 height 27
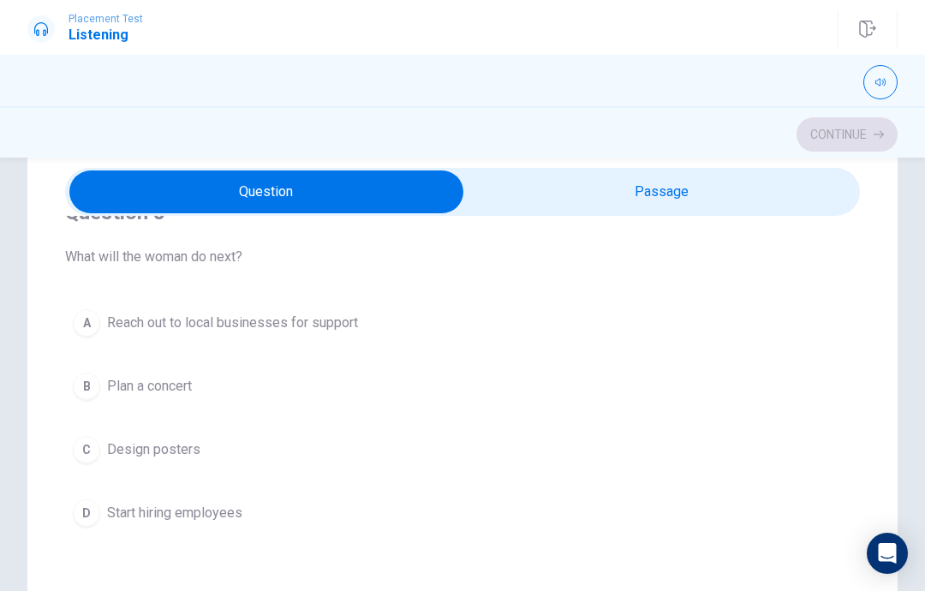
scroll to position [851, 0]
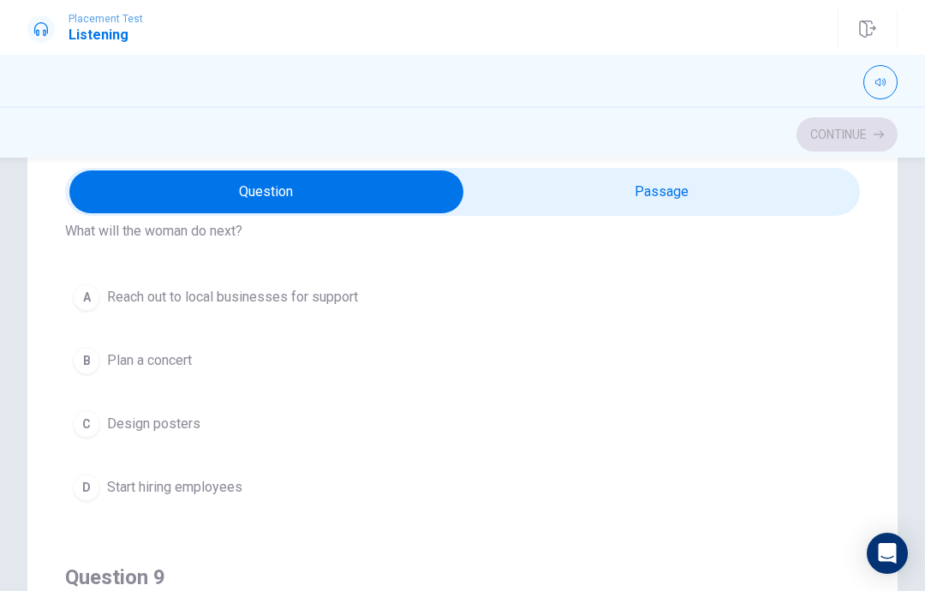
click at [109, 302] on span "Reach out to local businesses for support" at bounding box center [232, 297] width 251 height 21
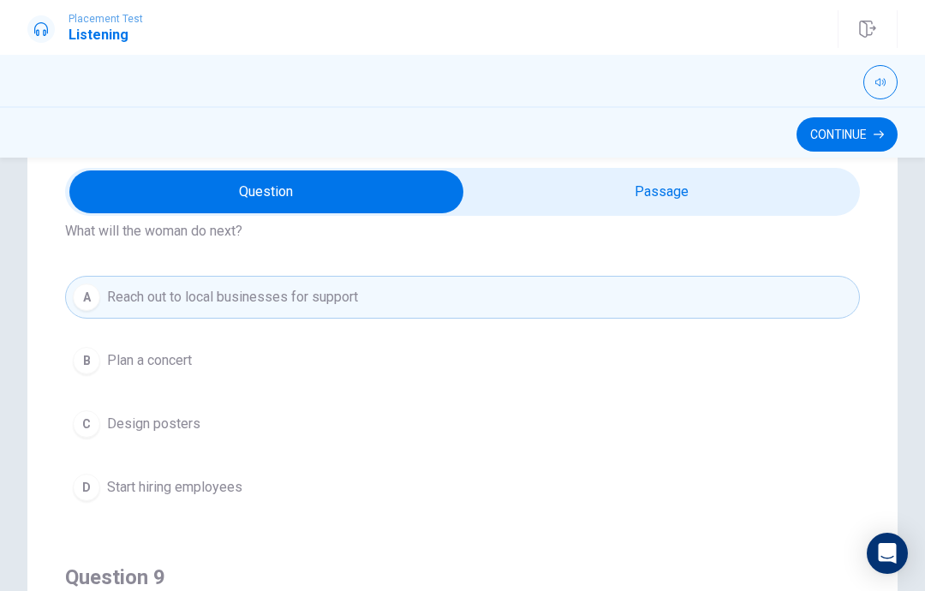
click at [39, 528] on div "Question 6 What theme does the woman propose? A “Celebrate Nature” B “Support t…" at bounding box center [462, 474] width 870 height 689
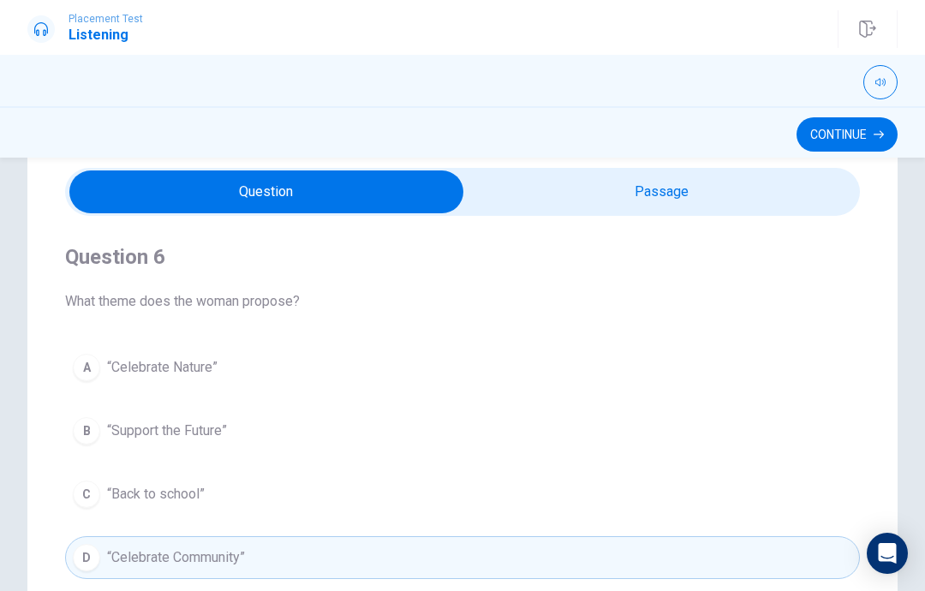
scroll to position [0, 0]
click at [767, 189] on input "checkbox" at bounding box center [266, 191] width 1192 height 43
checkbox input "true"
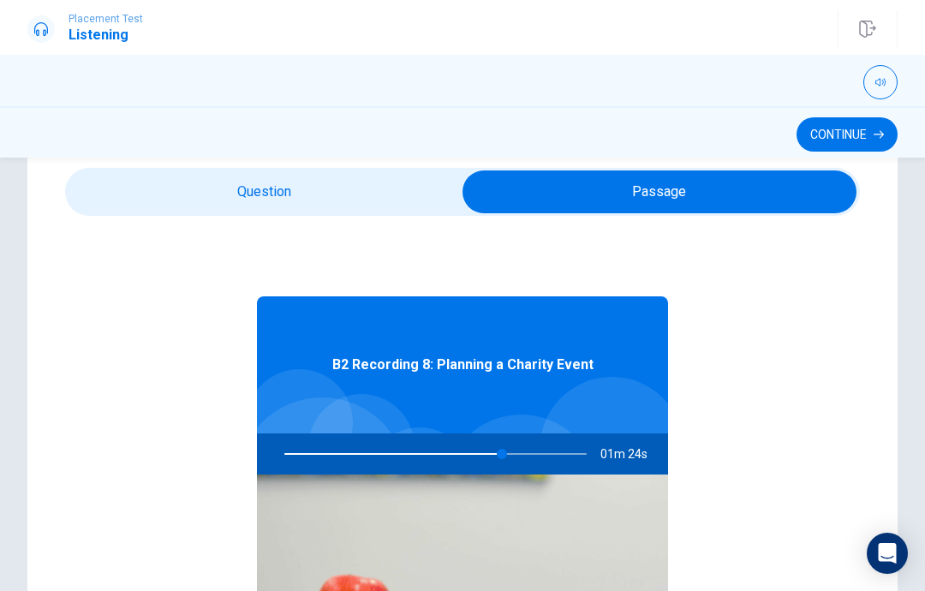
type input "72"
click at [394, 200] on input "checkbox" at bounding box center [659, 191] width 1192 height 43
checkbox input "false"
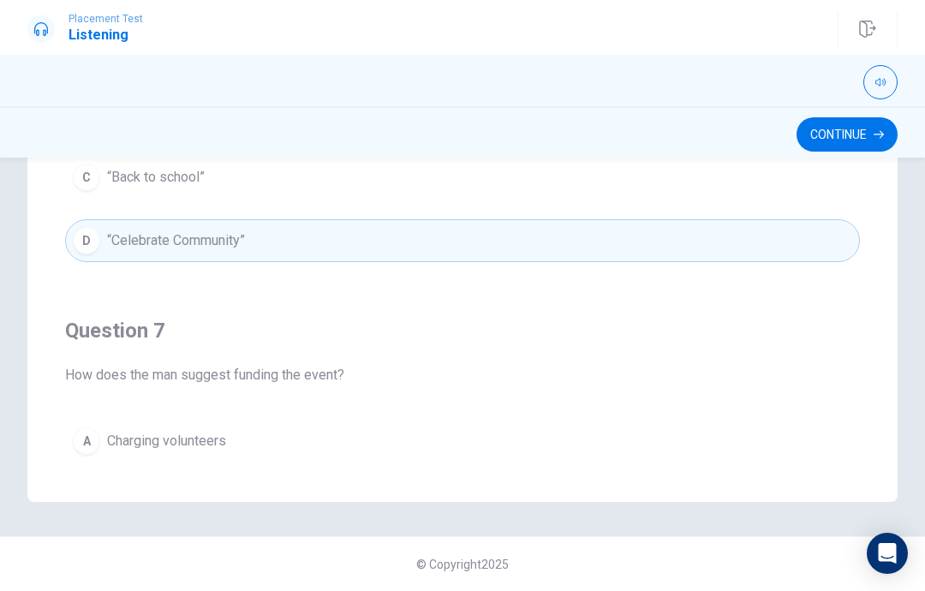
click at [863, 140] on button "Continue" at bounding box center [846, 134] width 101 height 34
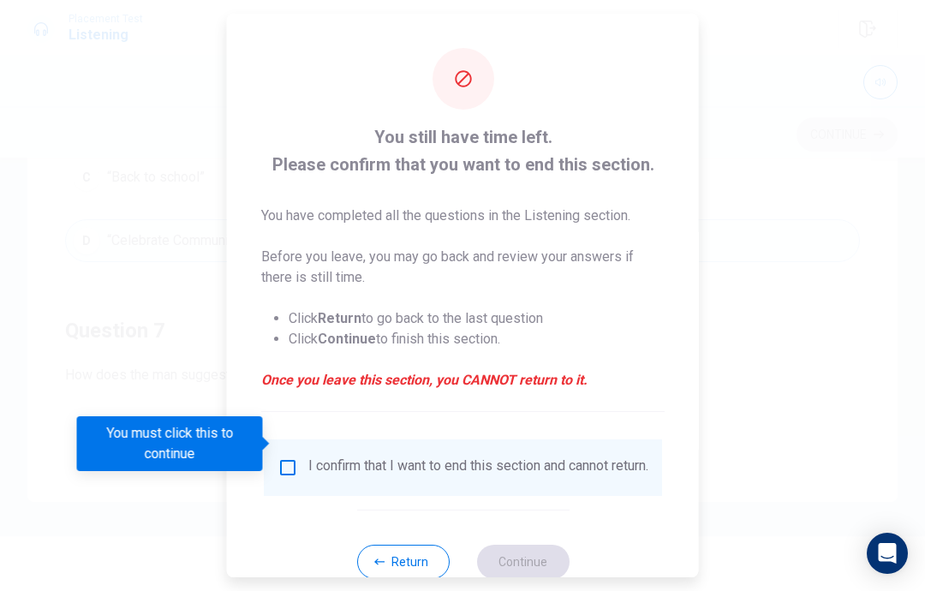
scroll to position [379, 0]
click at [294, 439] on div "I confirm that I want to end this section and cannot return." at bounding box center [463, 467] width 398 height 57
click at [294, 457] on input "You must click this to continue" at bounding box center [287, 467] width 21 height 21
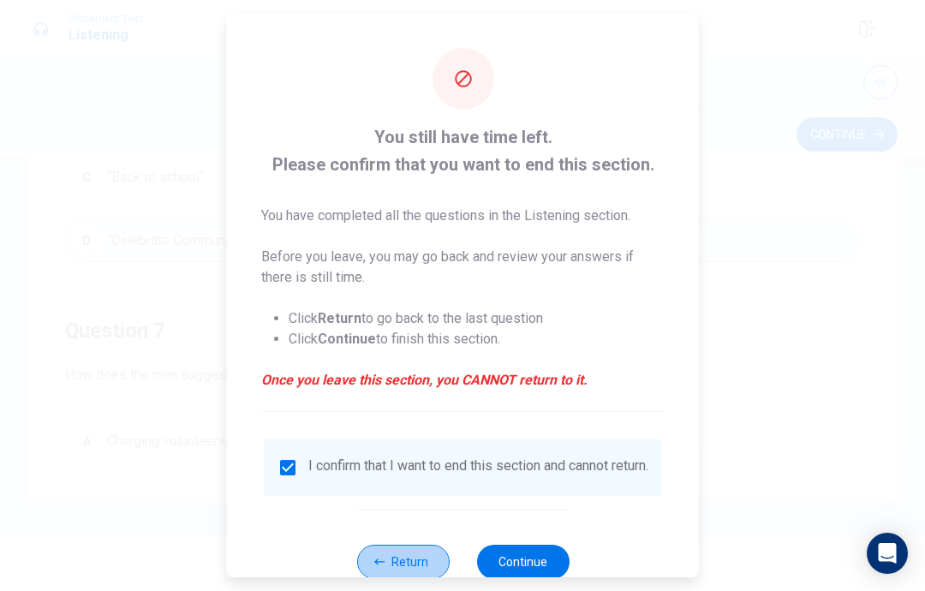
click at [409, 553] on button "Return" at bounding box center [402, 562] width 92 height 34
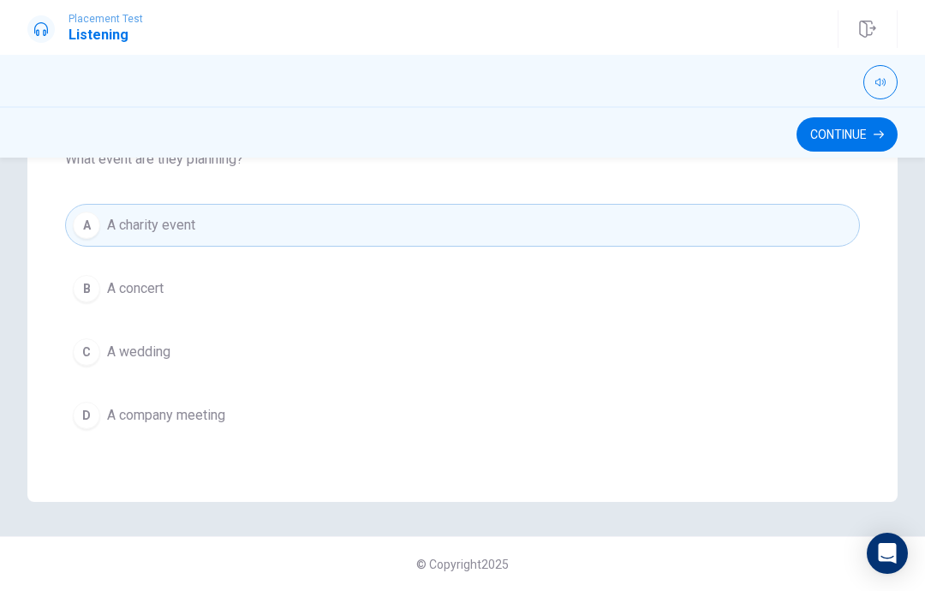
scroll to position [1387, 0]
click at [865, 126] on button "Continue" at bounding box center [846, 134] width 101 height 34
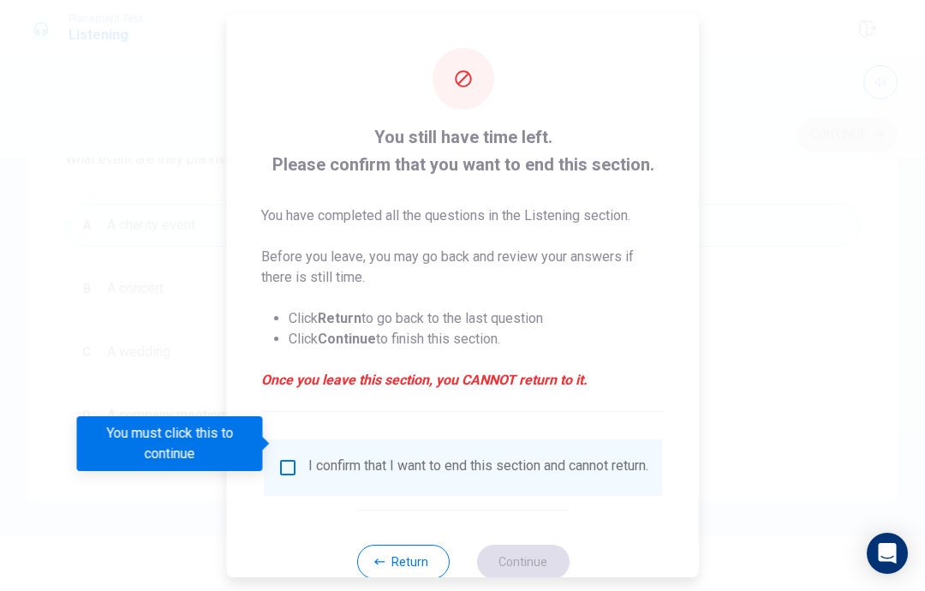
click at [326, 459] on div "I confirm that I want to end this section and cannot return." at bounding box center [478, 467] width 340 height 21
click at [280, 457] on input "You must click this to continue" at bounding box center [287, 467] width 21 height 21
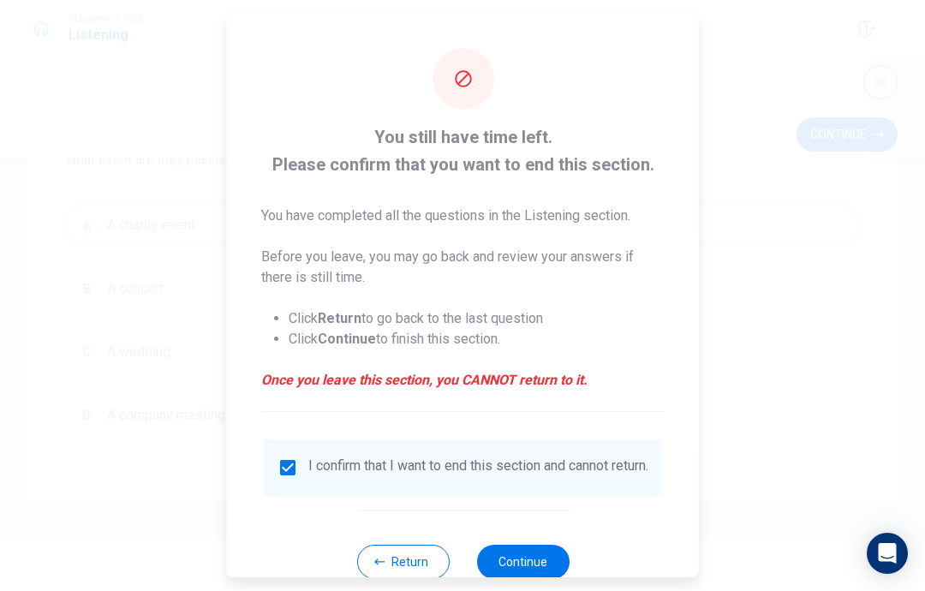
click at [534, 550] on button "Continue" at bounding box center [522, 562] width 92 height 34
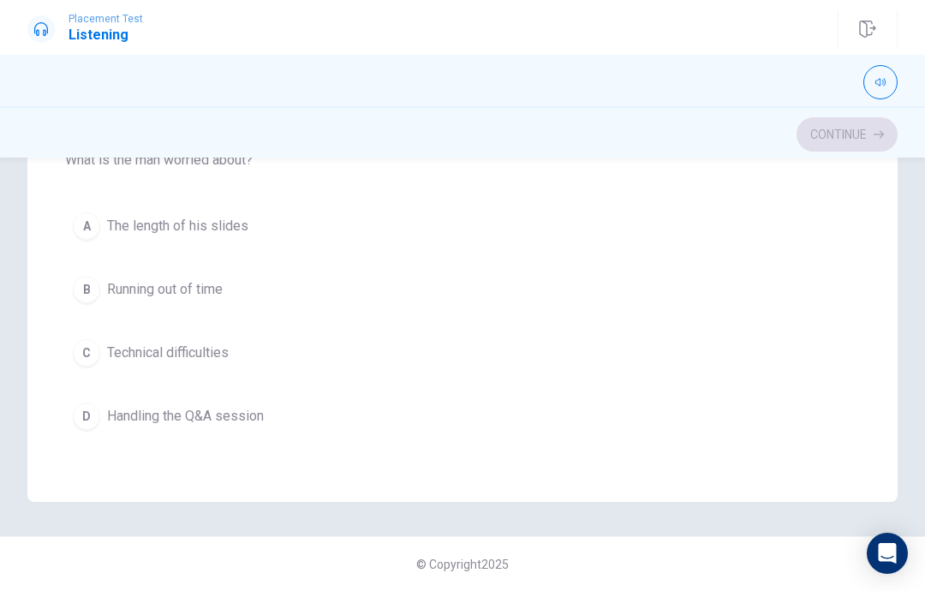
scroll to position [605, 0]
click at [283, 437] on button "D Handling the Q&A session" at bounding box center [462, 417] width 795 height 43
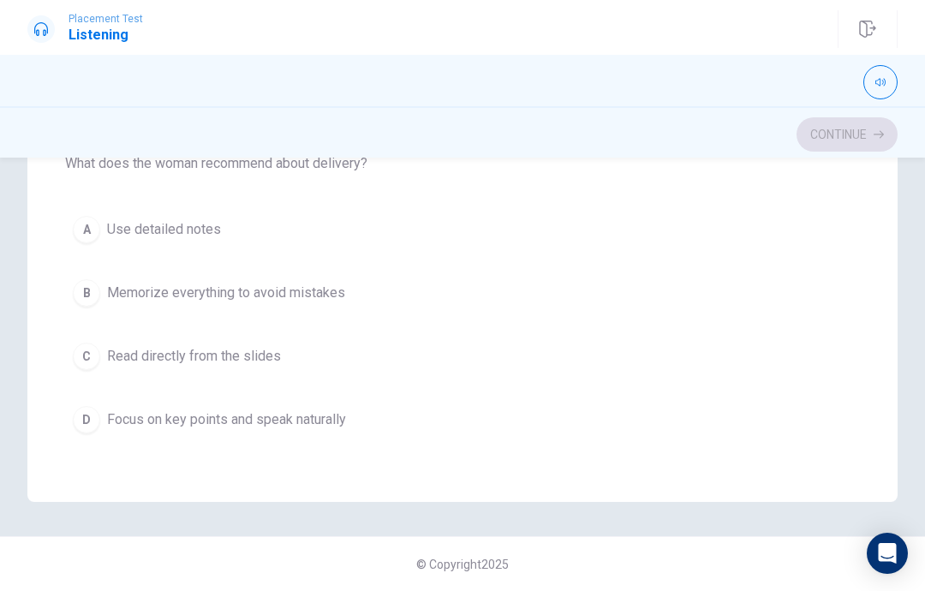
scroll to position [218, 0]
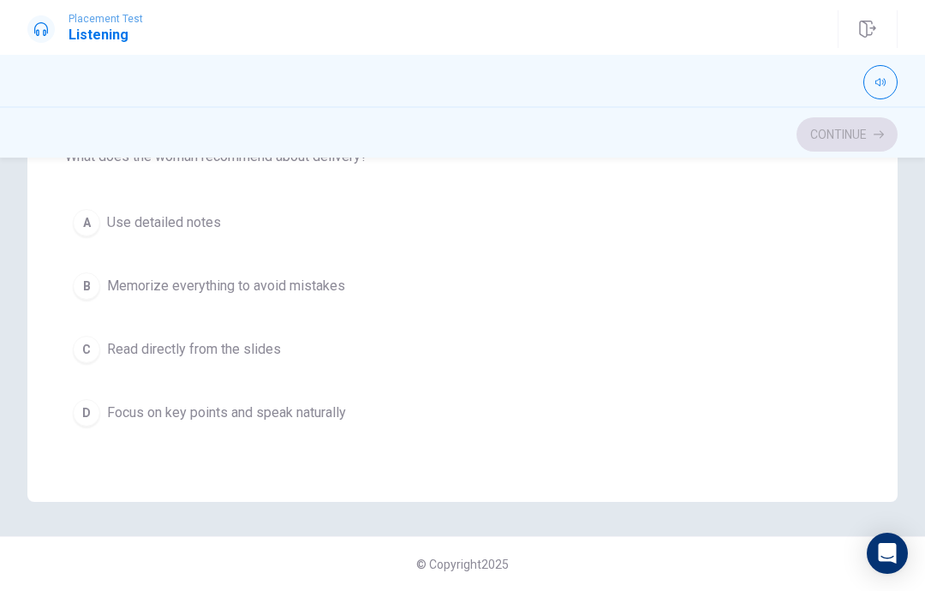
click at [466, 306] on button "B Memorize everything to avoid mistakes" at bounding box center [462, 286] width 795 height 43
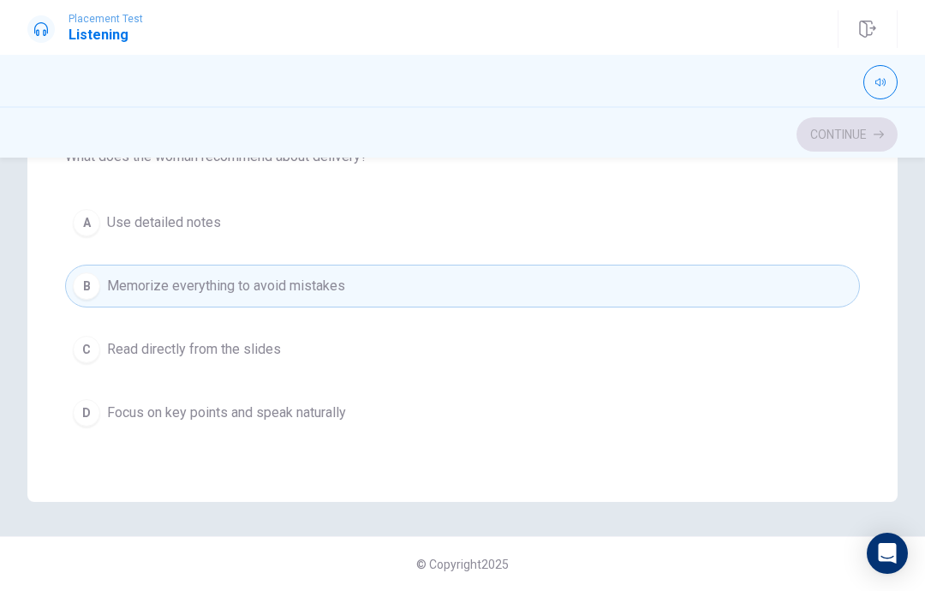
click at [438, 369] on button "C Read directly from the slides" at bounding box center [462, 349] width 795 height 43
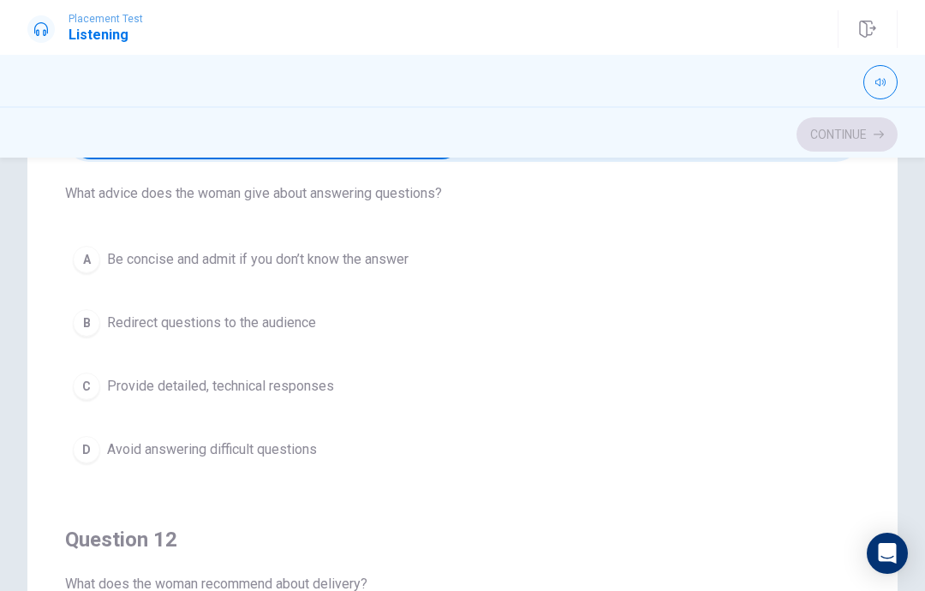
scroll to position [45, 0]
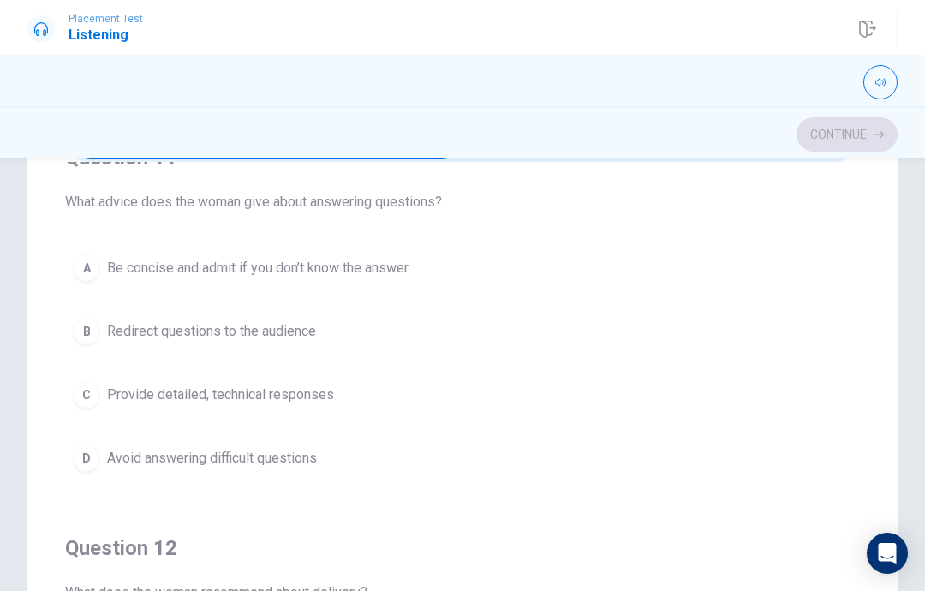
click at [523, 281] on button "A Be concise and admit if you don’t know the answer" at bounding box center [462, 268] width 795 height 43
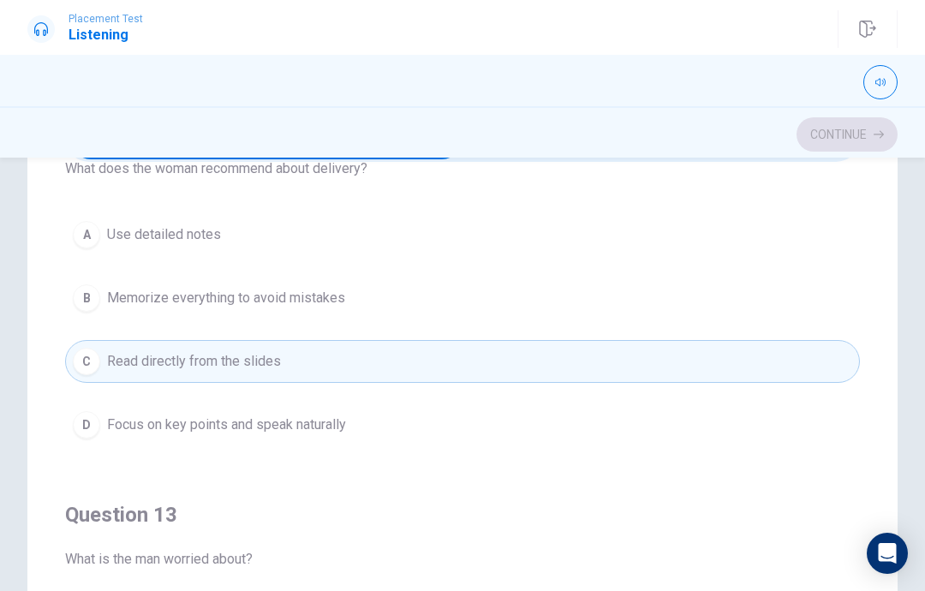
scroll to position [470, 0]
click at [461, 437] on button "D Focus on key points and speak naturally" at bounding box center [462, 423] width 795 height 43
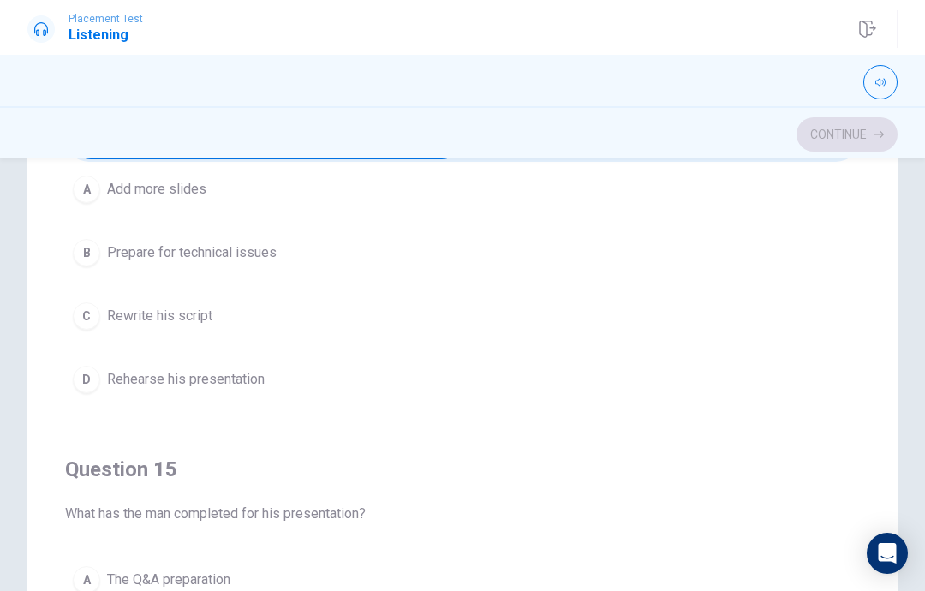
scroll to position [1295, 0]
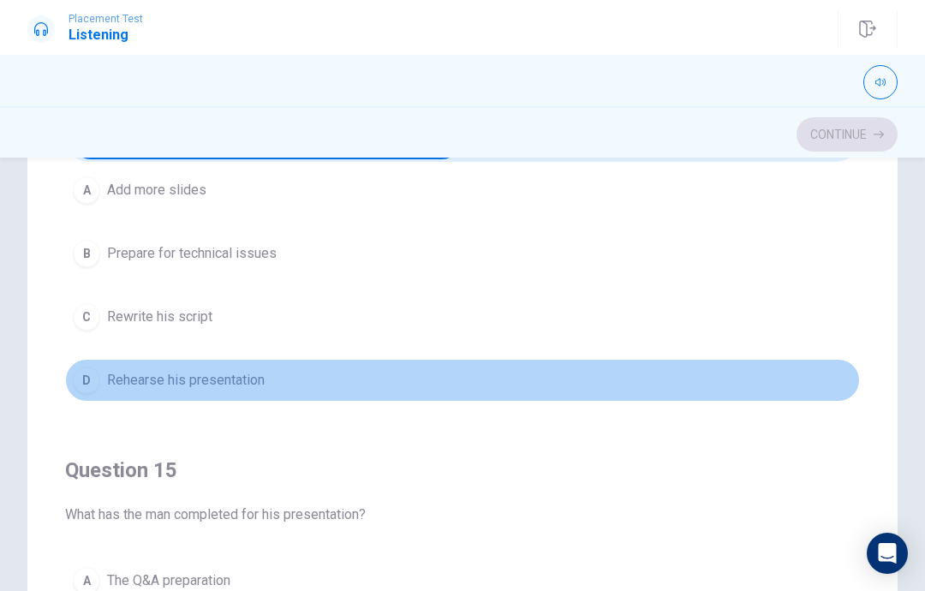
click at [454, 398] on button "D Rehearse his presentation" at bounding box center [462, 380] width 795 height 43
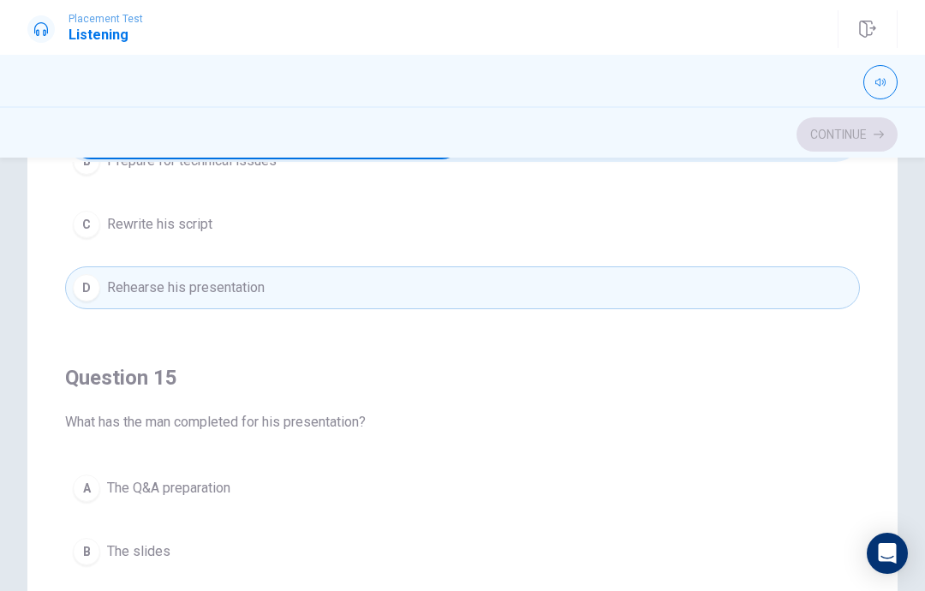
scroll to position [1387, 0]
click at [427, 508] on button "A The Q&A preparation" at bounding box center [462, 488] width 795 height 43
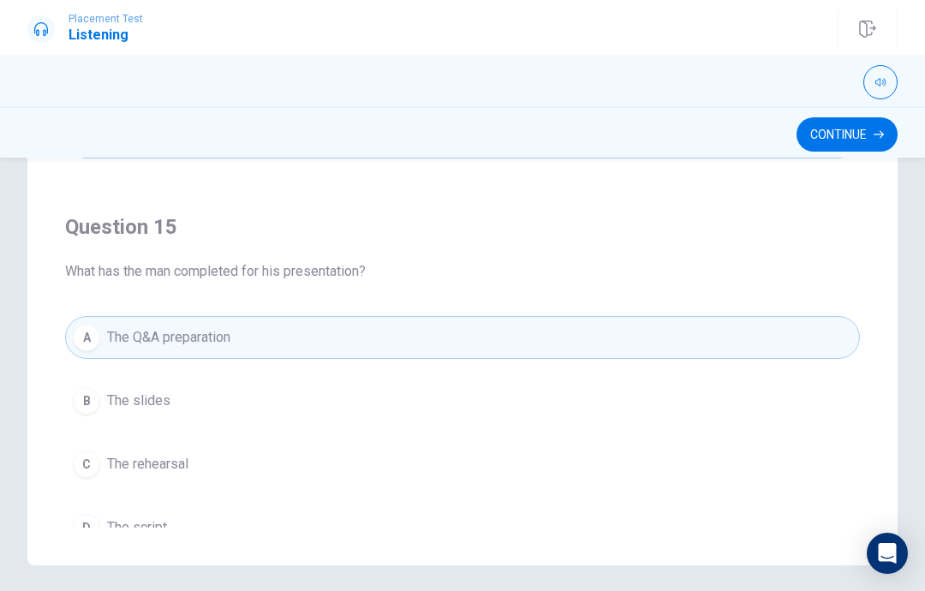
scroll to position [1333, 0]
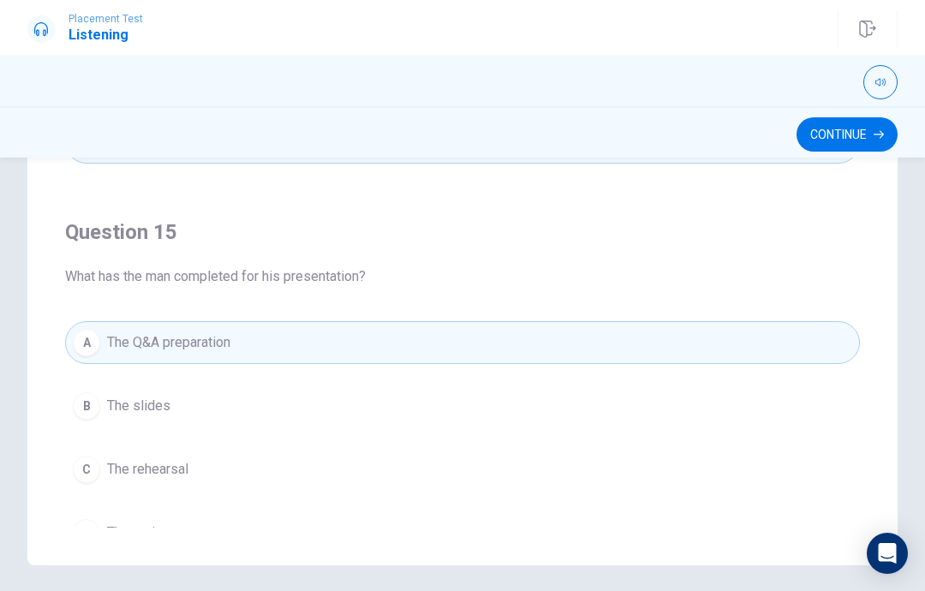
click at [615, 426] on button "B The slides" at bounding box center [462, 405] width 795 height 43
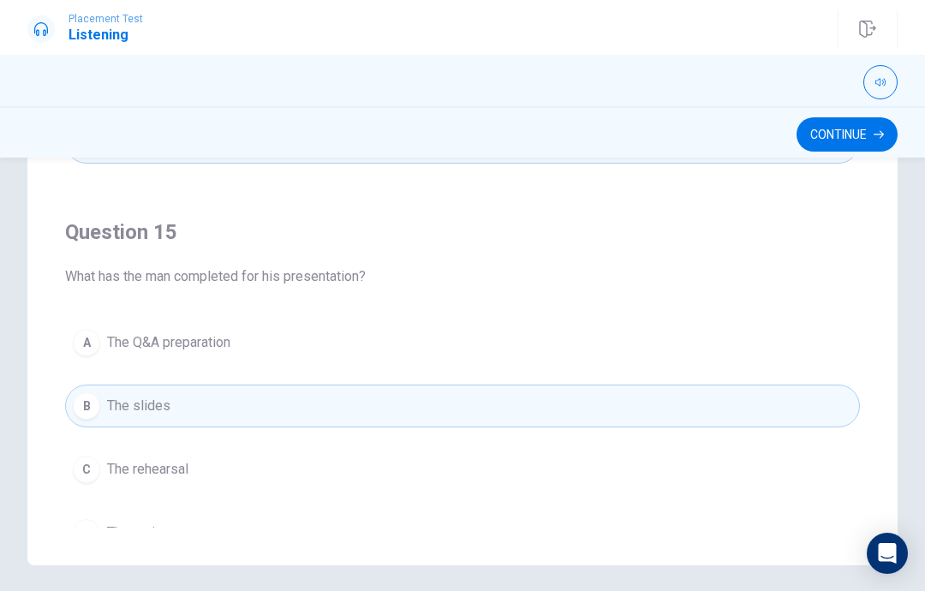
scroll to position [1315, 0]
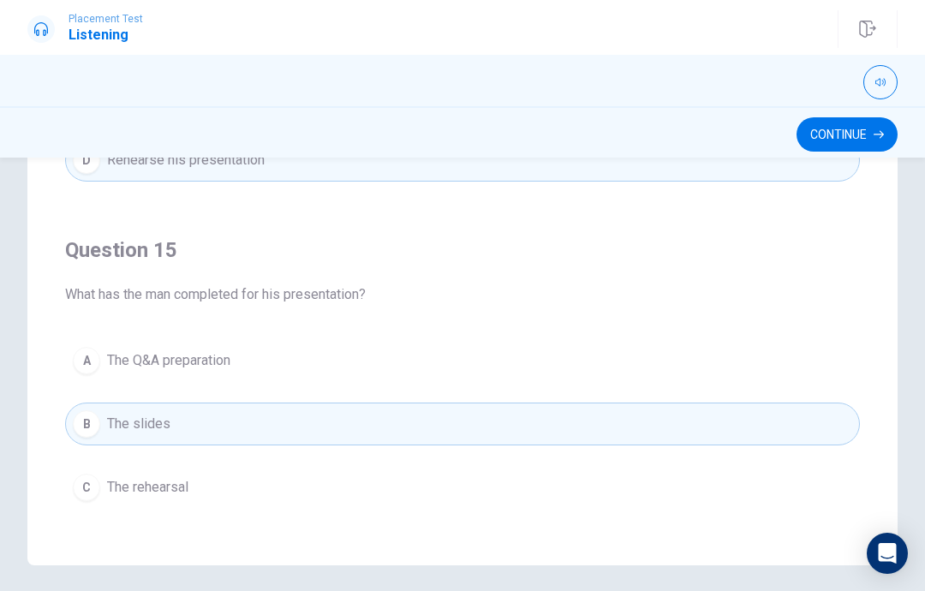
click at [833, 138] on button "Continue" at bounding box center [846, 134] width 101 height 34
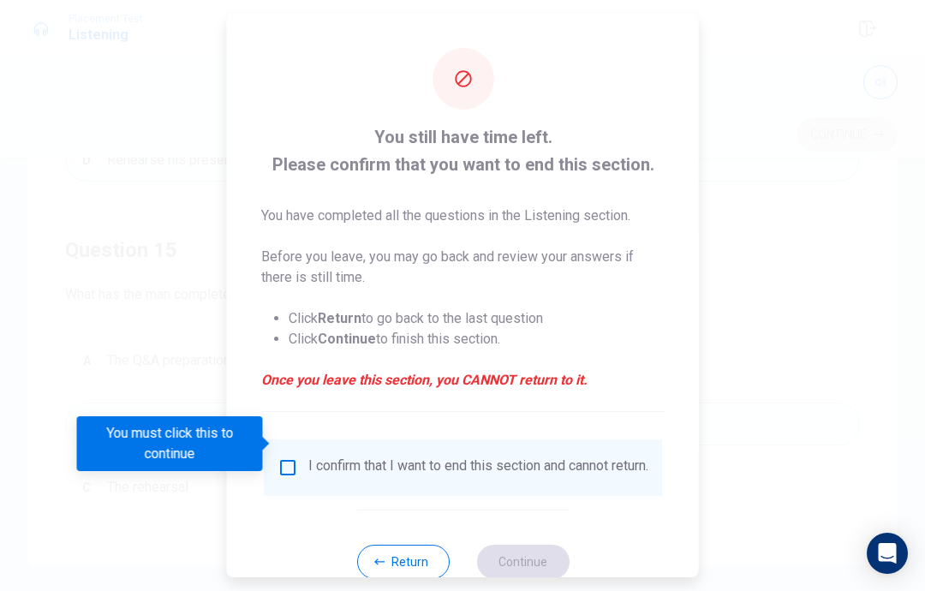
click at [375, 457] on div "I confirm that I want to end this section and cannot return." at bounding box center [478, 467] width 340 height 21
click at [408, 552] on button "Return" at bounding box center [402, 562] width 92 height 34
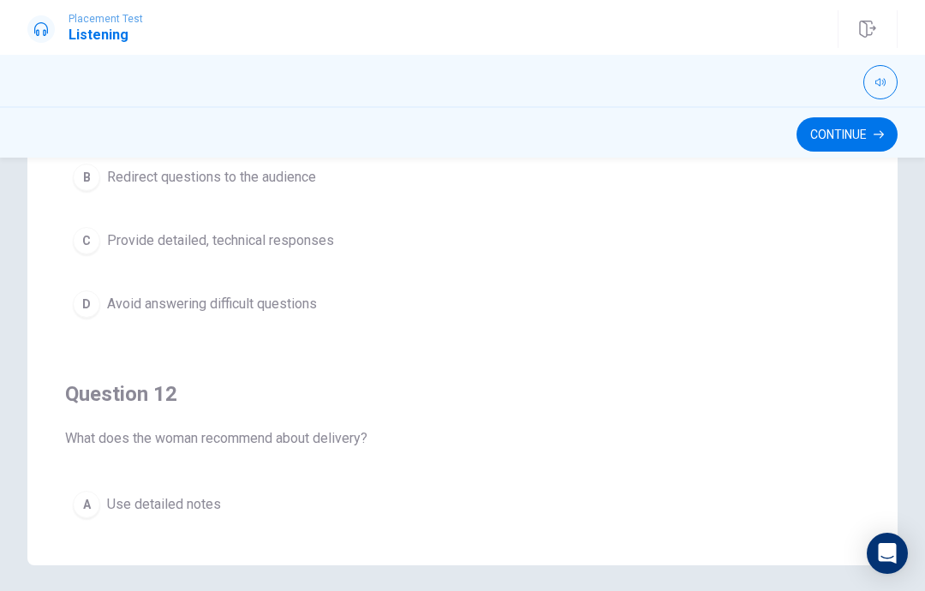
type input "76"
checkbox input "true"
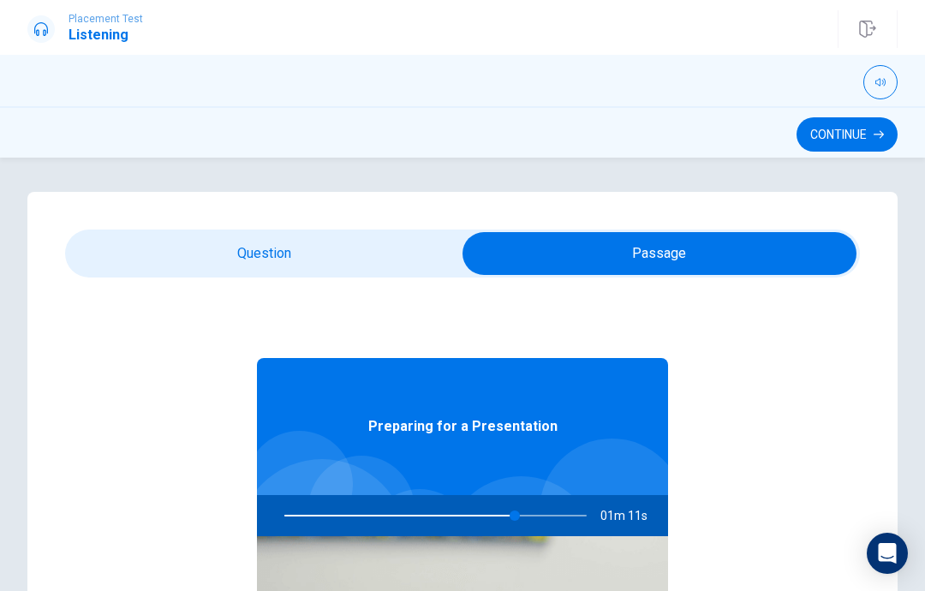
scroll to position [-11, 0]
type input "77"
click at [363, 252] on input "checkbox" at bounding box center [659, 253] width 1192 height 43
checkbox input "false"
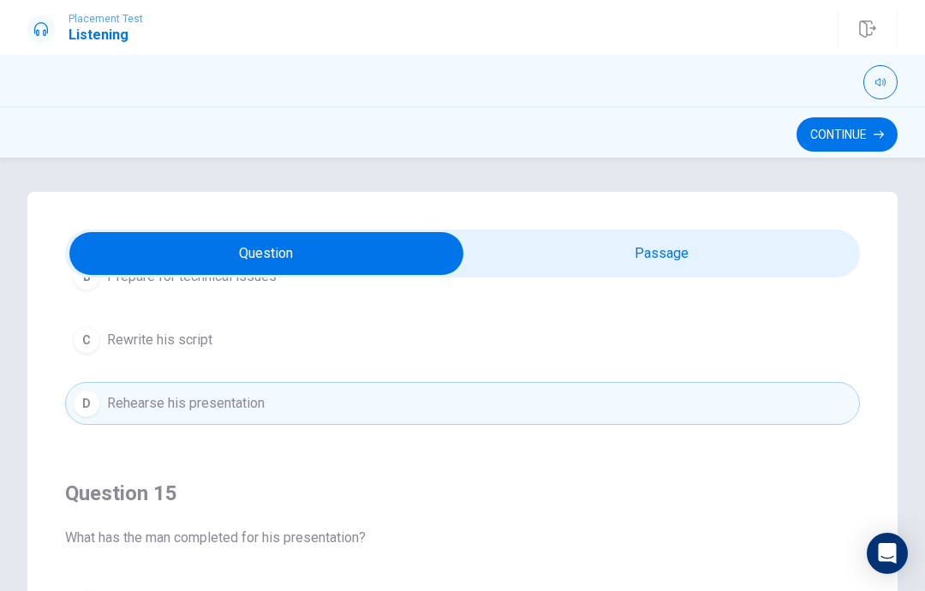
scroll to position [1387, 0]
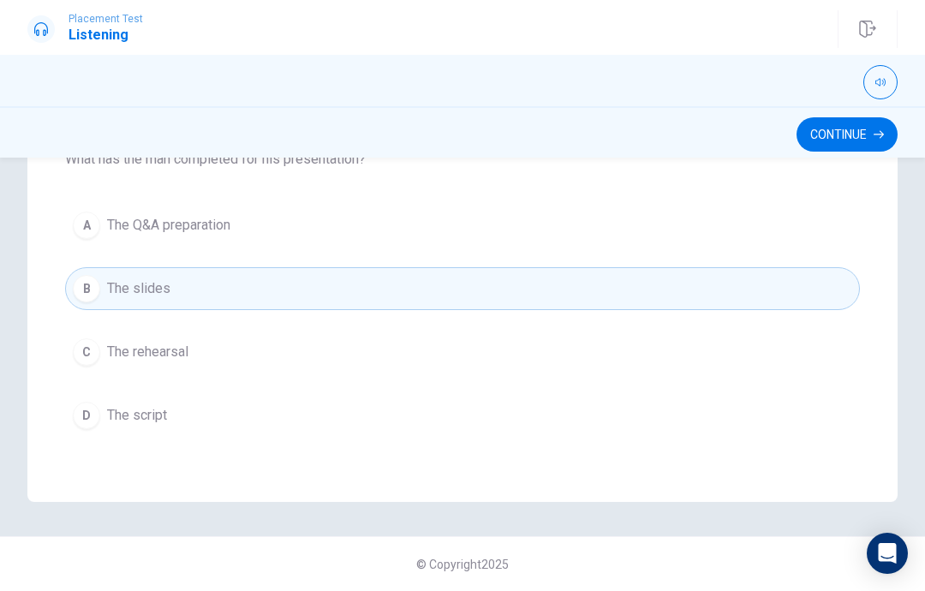
click at [838, 128] on button "Continue" at bounding box center [846, 134] width 101 height 34
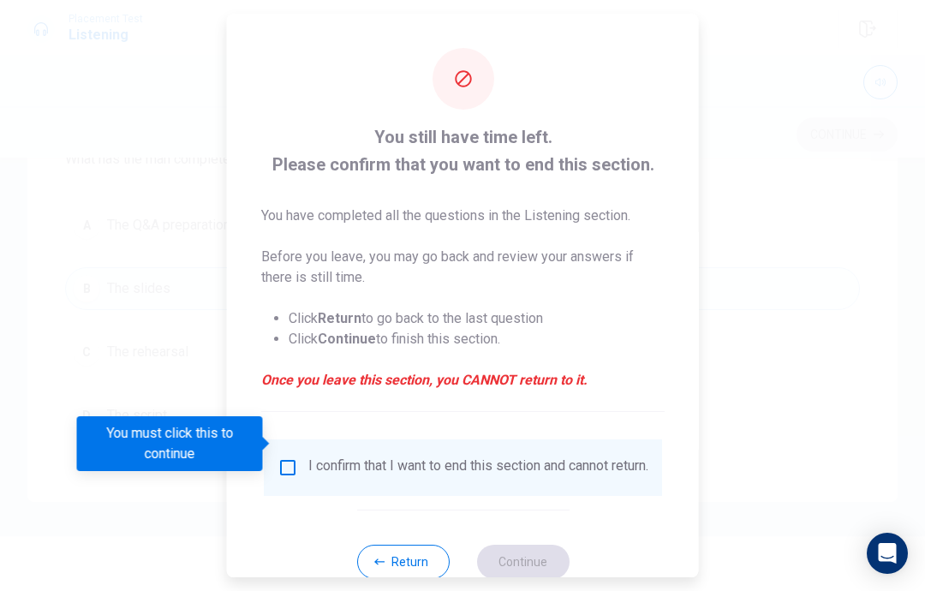
click at [395, 457] on div "I confirm that I want to end this section and cannot return." at bounding box center [478, 467] width 340 height 21
click at [289, 457] on input "You must click this to continue" at bounding box center [287, 467] width 21 height 21
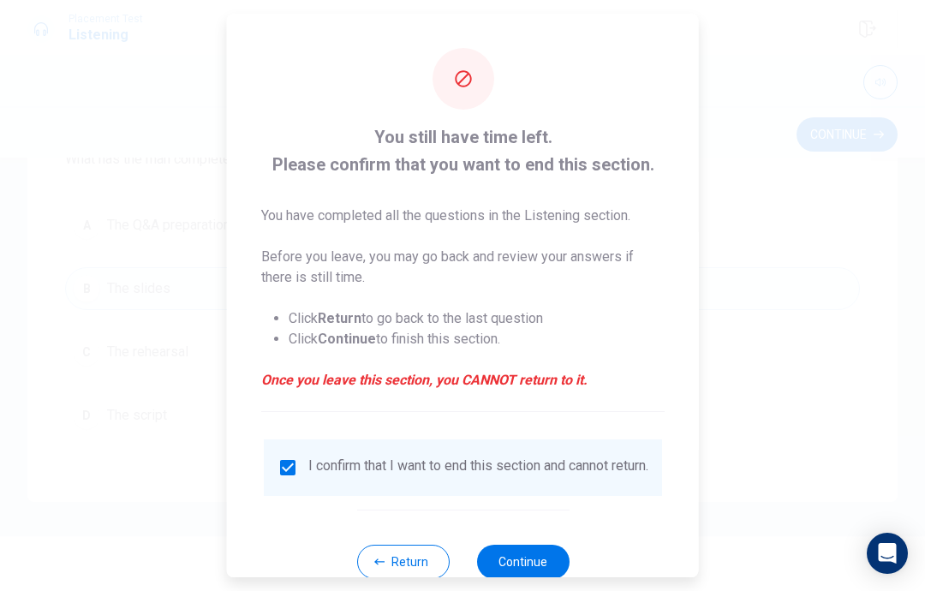
click at [538, 557] on button "Continue" at bounding box center [522, 562] width 92 height 34
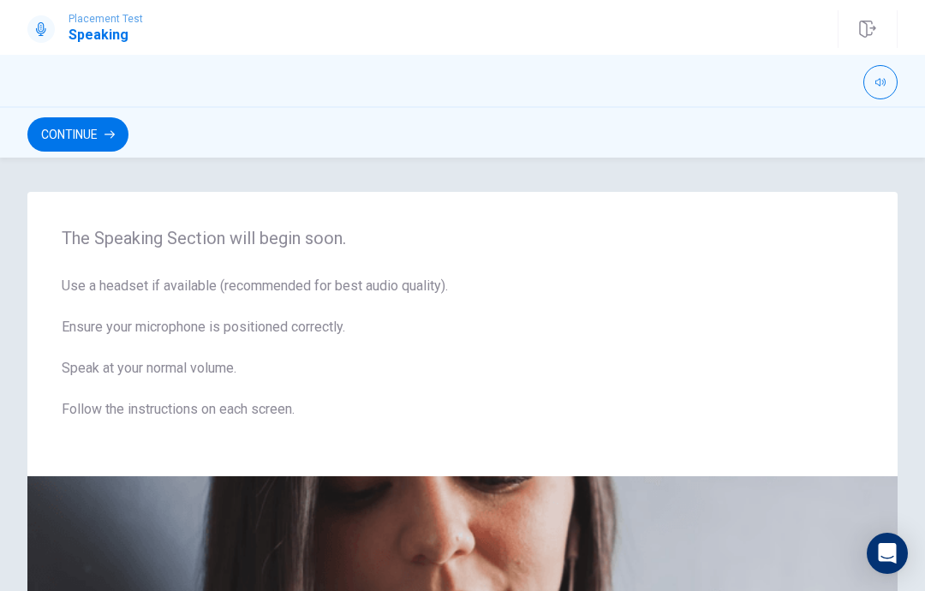
scroll to position [0, 0]
click at [88, 129] on button "Continue" at bounding box center [77, 134] width 101 height 34
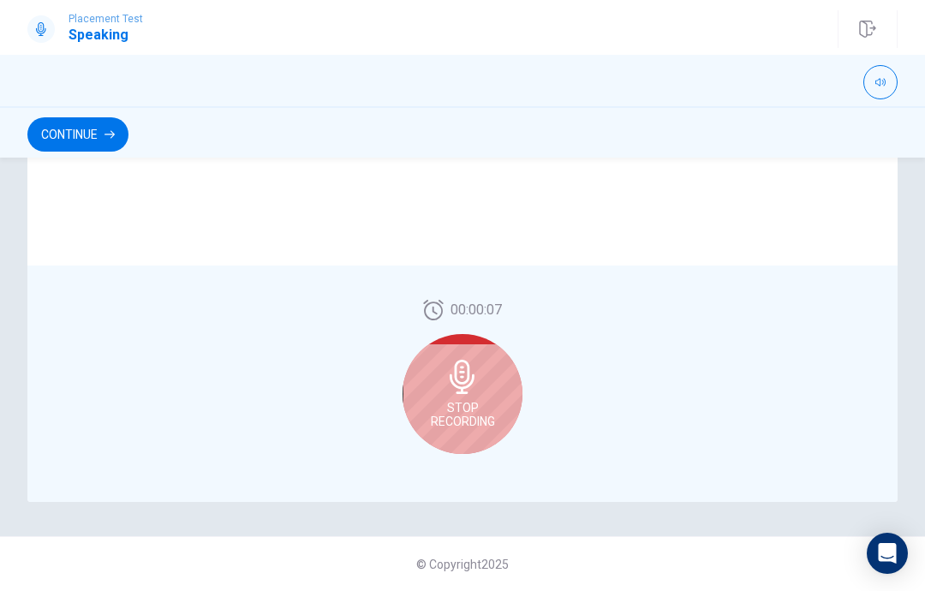
scroll to position [437, 0]
click at [483, 409] on span "Stop Recording" at bounding box center [463, 414] width 64 height 27
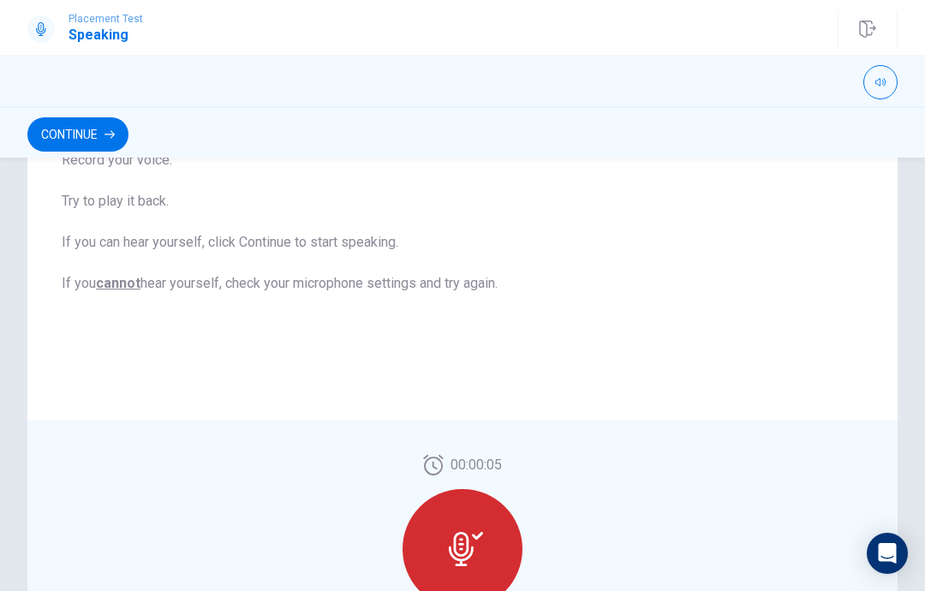
scroll to position [276, 0]
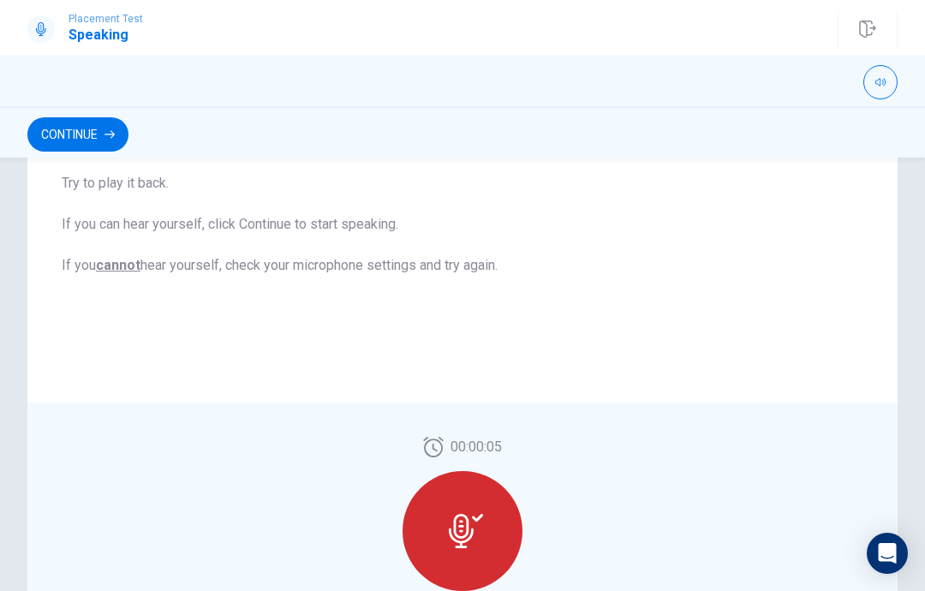
click at [449, 522] on icon at bounding box center [466, 531] width 34 height 34
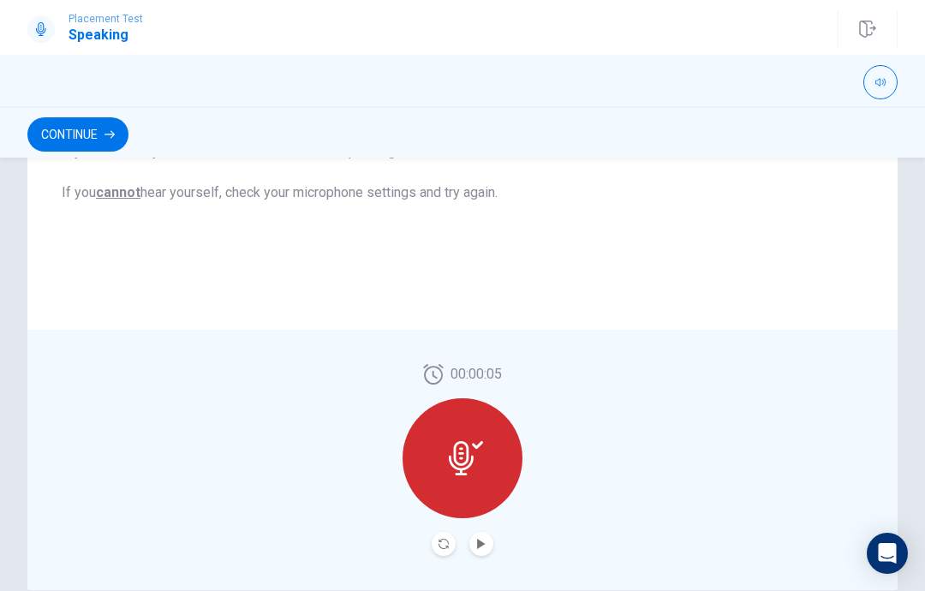
scroll to position [359, 0]
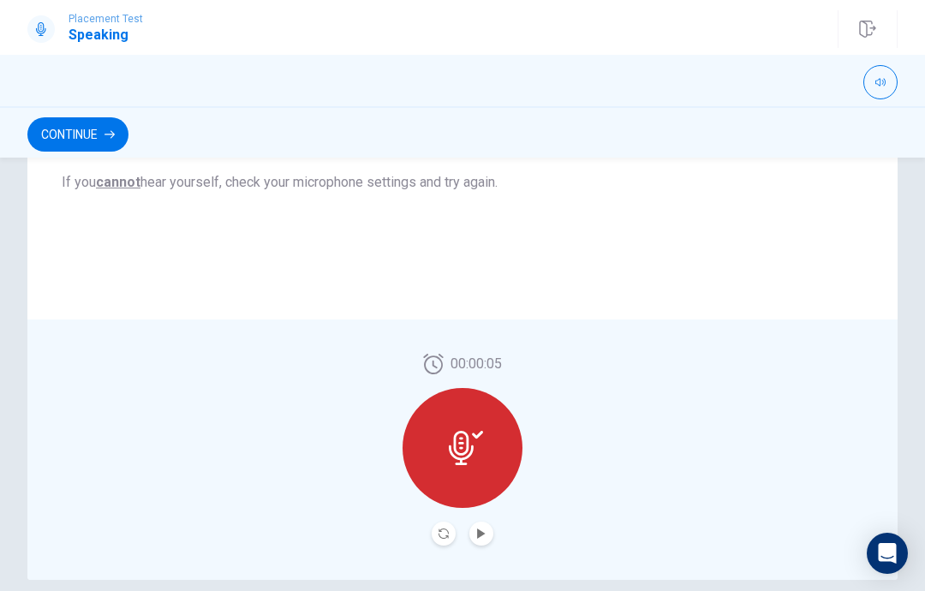
click at [454, 534] on button "Record Again" at bounding box center [444, 534] width 24 height 24
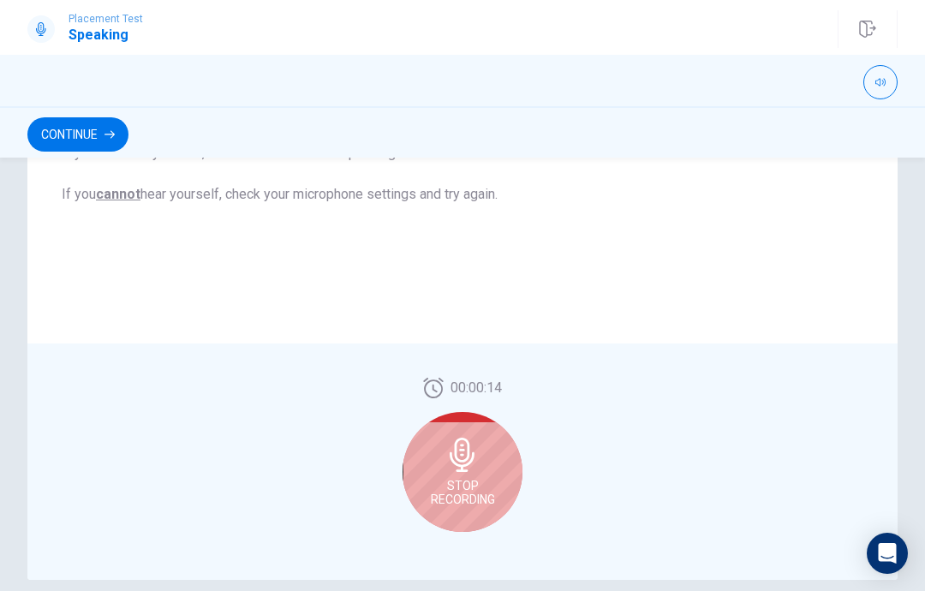
click at [472, 486] on span "Stop Recording" at bounding box center [463, 492] width 64 height 27
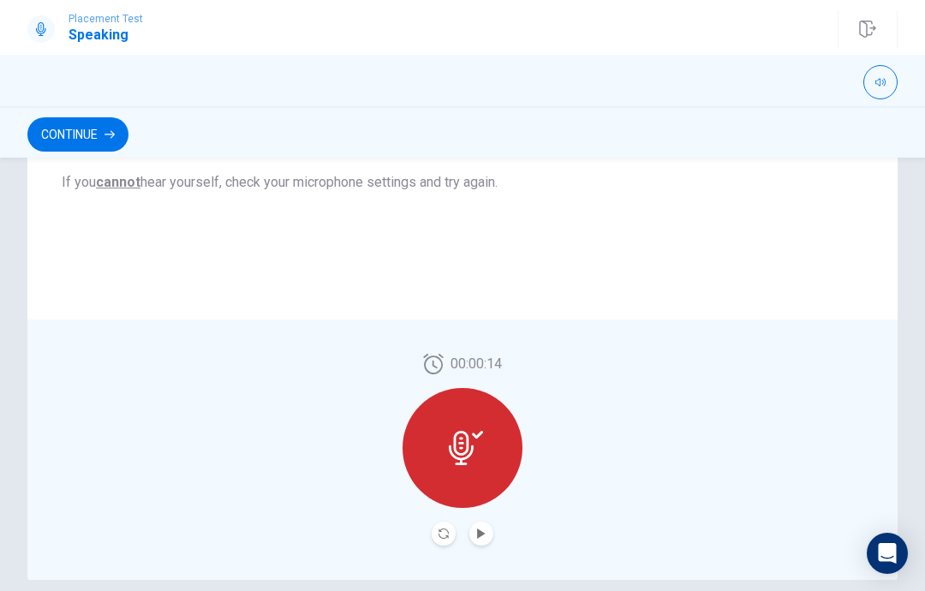
click at [485, 533] on icon "Play Audio" at bounding box center [481, 533] width 10 height 10
click at [448, 535] on icon "Record Again" at bounding box center [443, 533] width 10 height 10
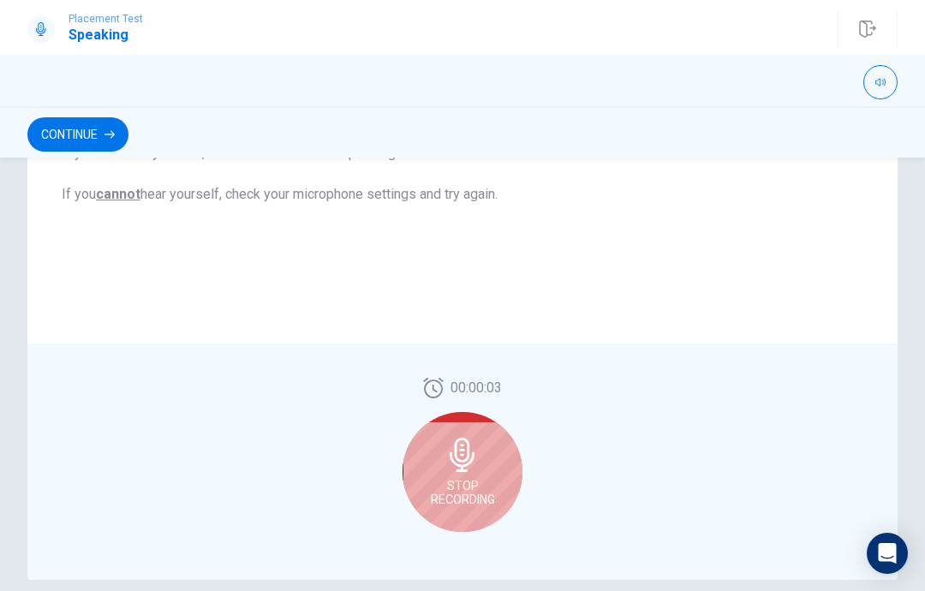
click at [469, 473] on div "Stop Recording" at bounding box center [462, 472] width 120 height 120
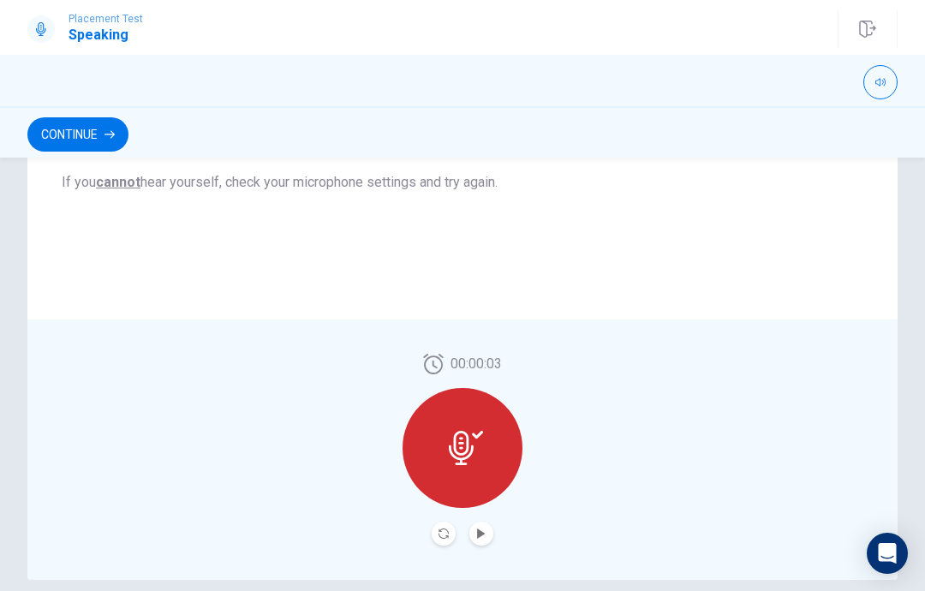
click at [485, 535] on icon "Play Audio" at bounding box center [481, 533] width 10 height 10
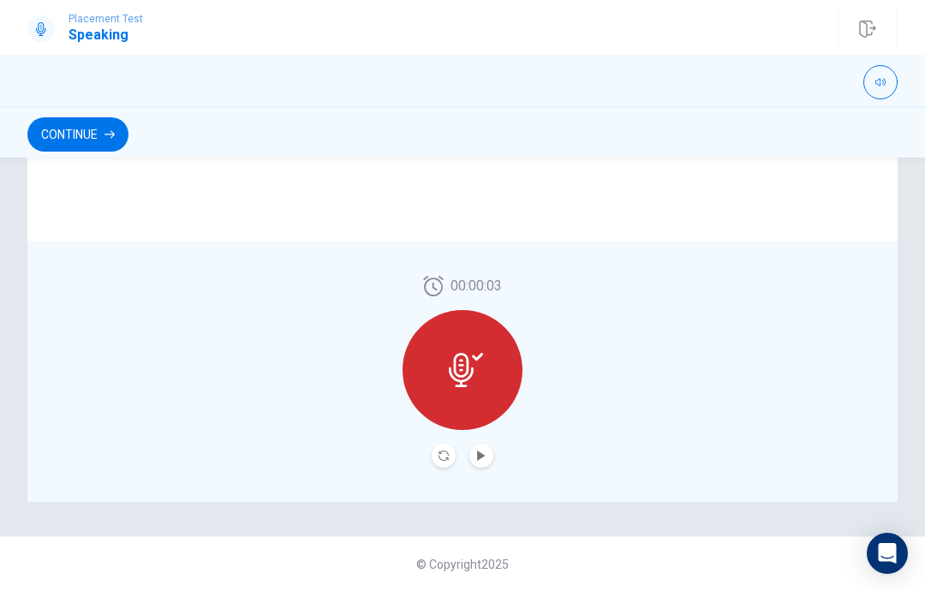
scroll to position [437, 0]
click at [90, 122] on button "Continue" at bounding box center [77, 134] width 101 height 34
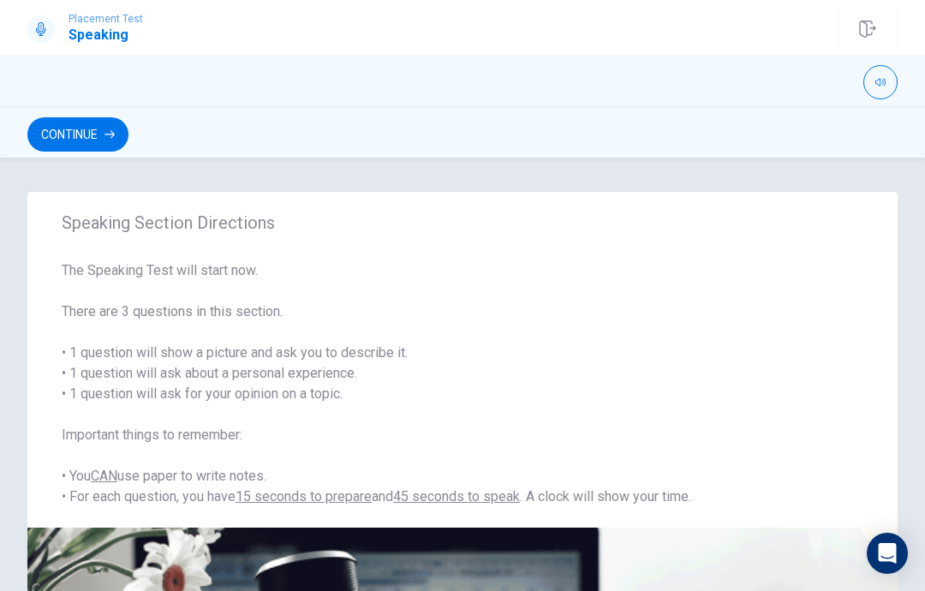
scroll to position [0, 0]
click at [87, 148] on button "Continue" at bounding box center [77, 134] width 101 height 34
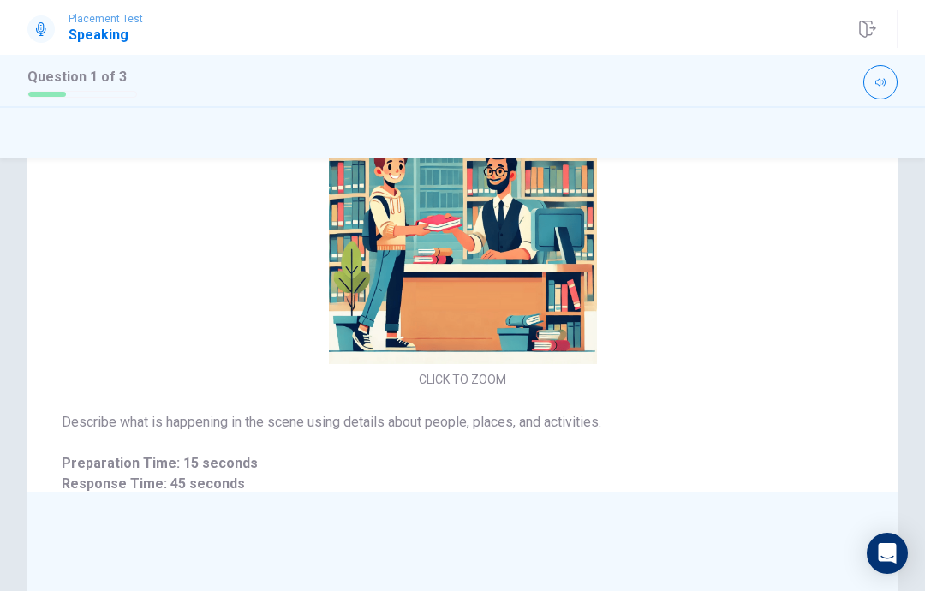
scroll to position [41, 0]
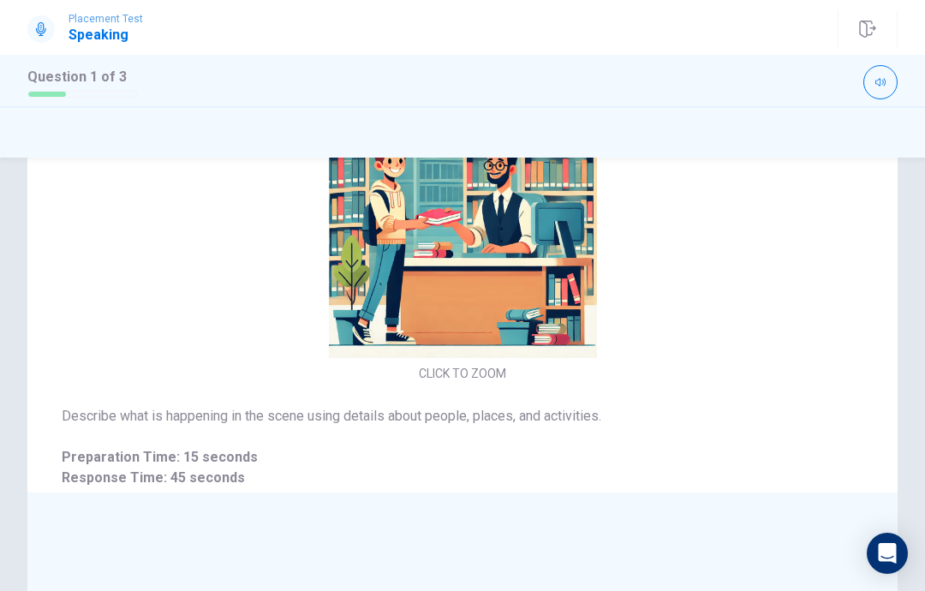
click at [69, 98] on div "Question 1 of 3" at bounding box center [462, 82] width 870 height 34
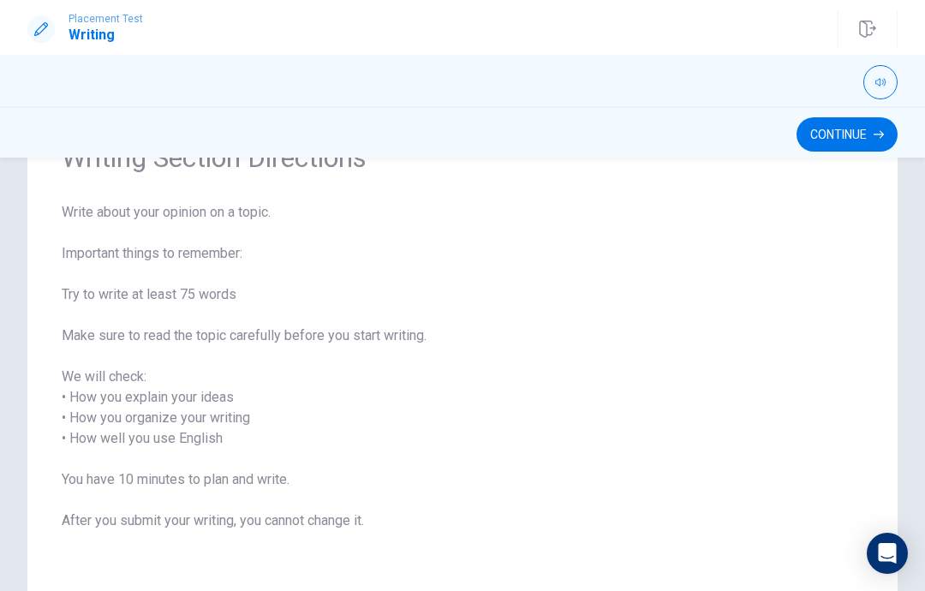
scroll to position [99, 0]
click at [866, 136] on button "Continue" at bounding box center [846, 134] width 101 height 34
